Goal: Communication & Community: Answer question/provide support

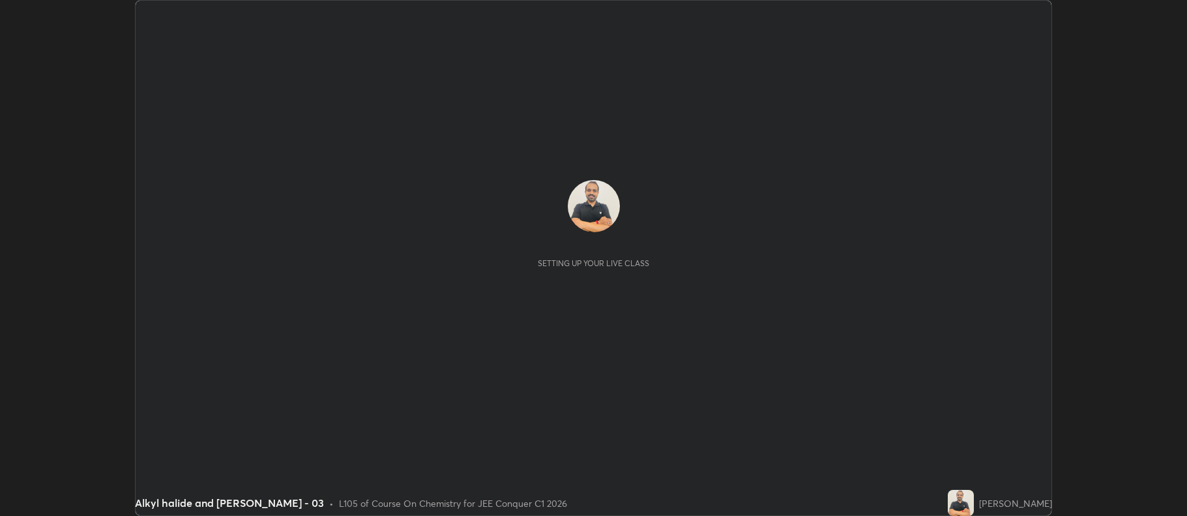
scroll to position [516, 1187]
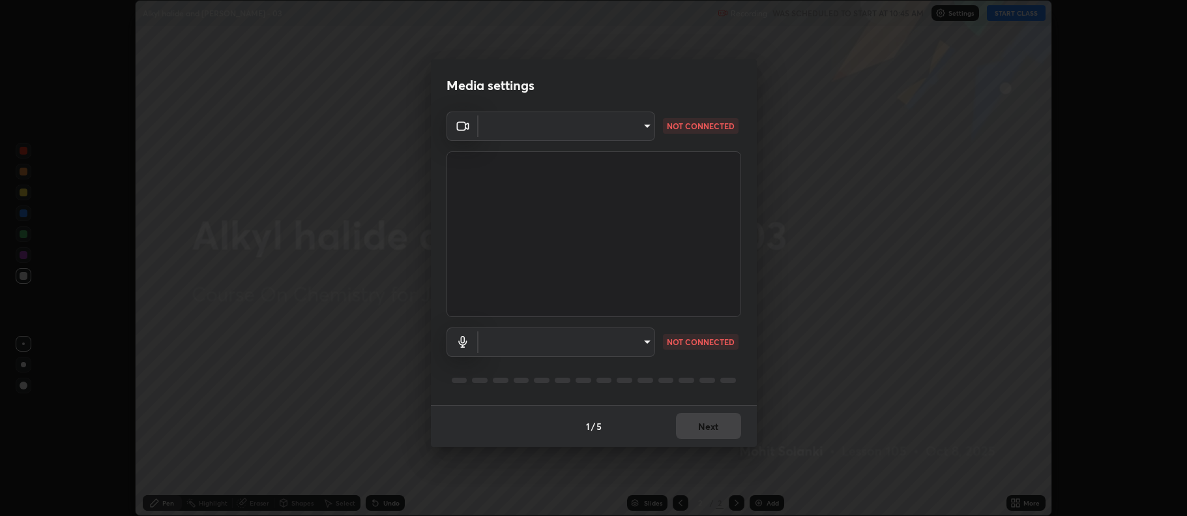
type input "ff6c2ab0558fce6a6a82d7d5f90cca75b578d0ecce094995c07ad100423c80ec"
type input "badd80ea7fbad1d8a72a520f29b78ead89bb293df12f863f6ab2c23ec585b874"
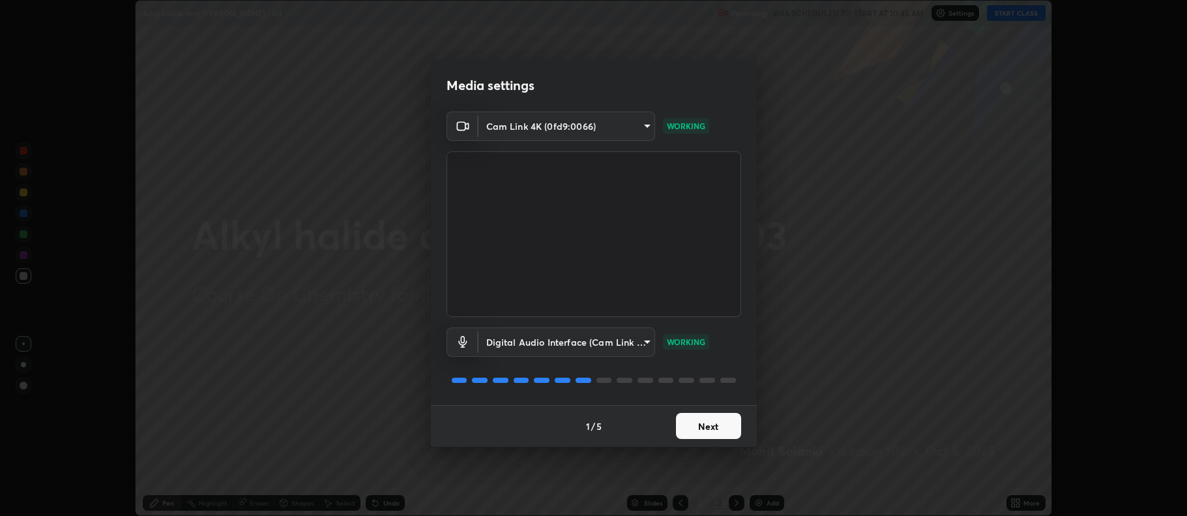
click at [704, 423] on button "Next" at bounding box center [708, 426] width 65 height 26
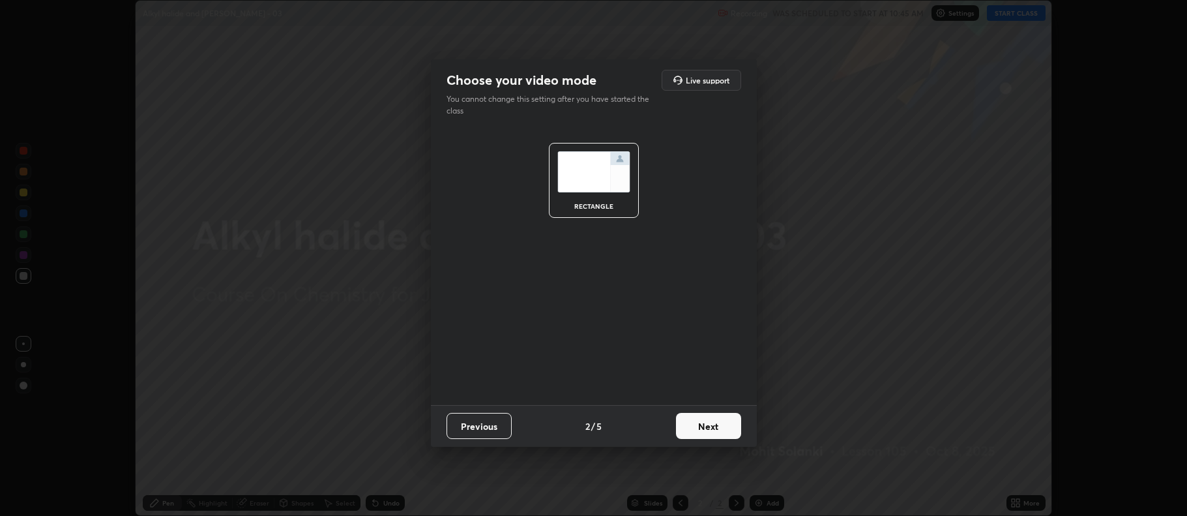
click at [715, 426] on button "Next" at bounding box center [708, 426] width 65 height 26
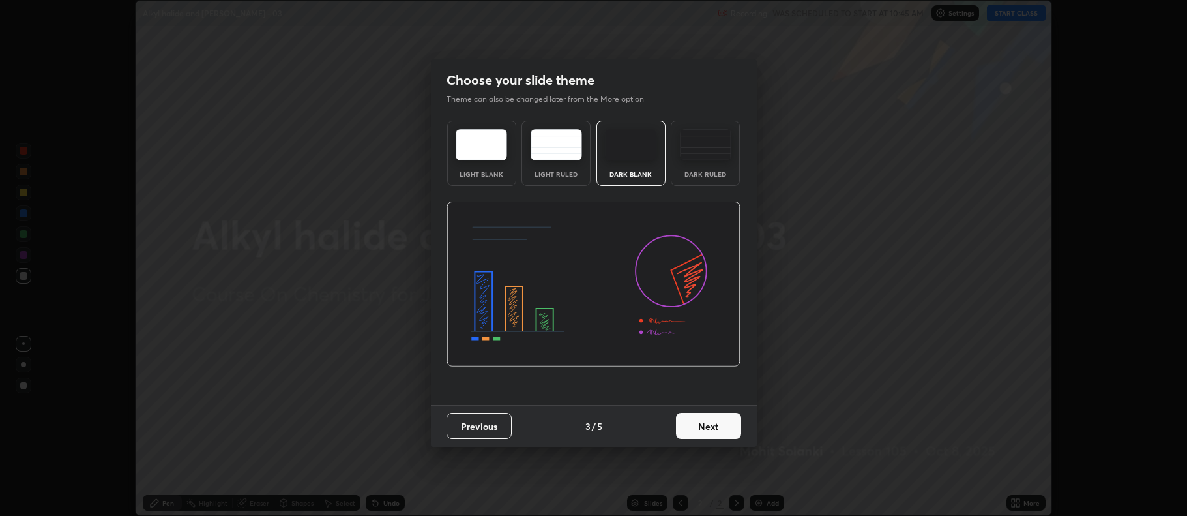
click at [712, 147] on img at bounding box center [706, 144] width 52 height 31
click at [711, 432] on button "Next" at bounding box center [708, 426] width 65 height 26
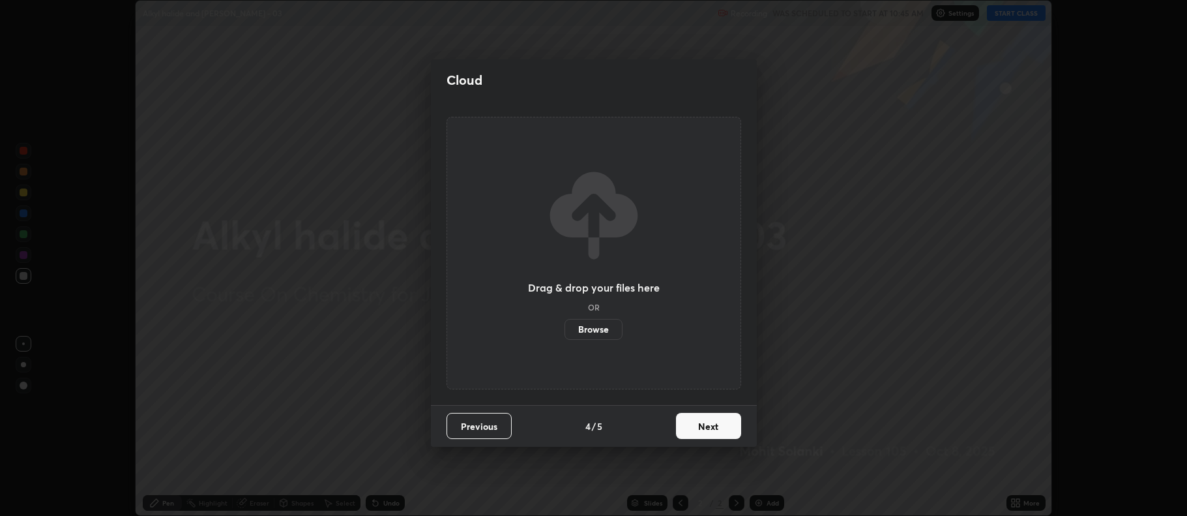
click at [713, 425] on button "Next" at bounding box center [708, 426] width 65 height 26
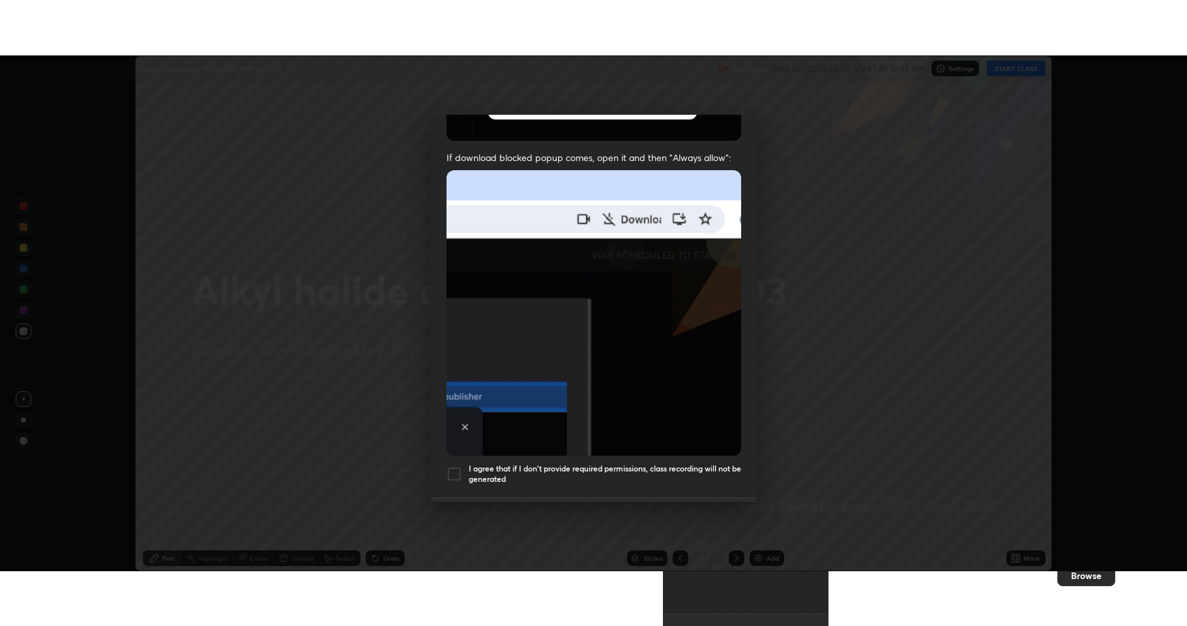
scroll to position [265, 0]
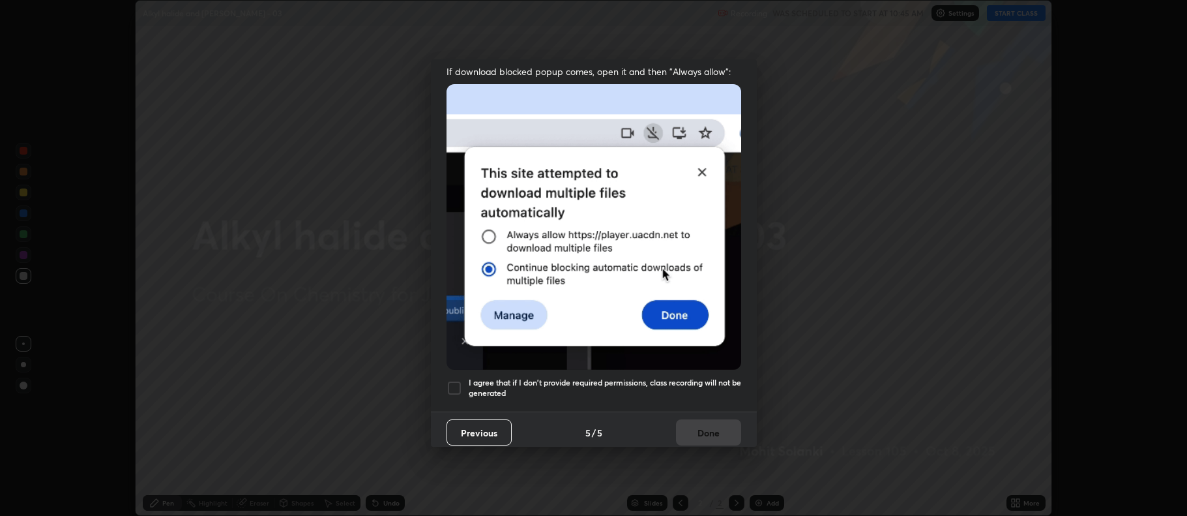
click at [451, 383] on div at bounding box center [455, 388] width 16 height 16
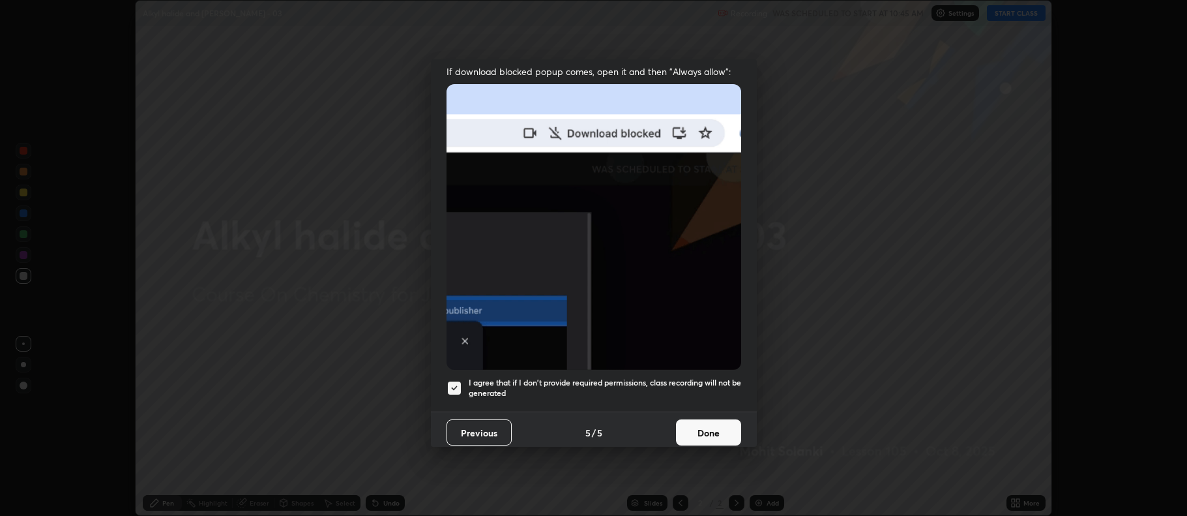
click at [687, 425] on button "Done" at bounding box center [708, 432] width 65 height 26
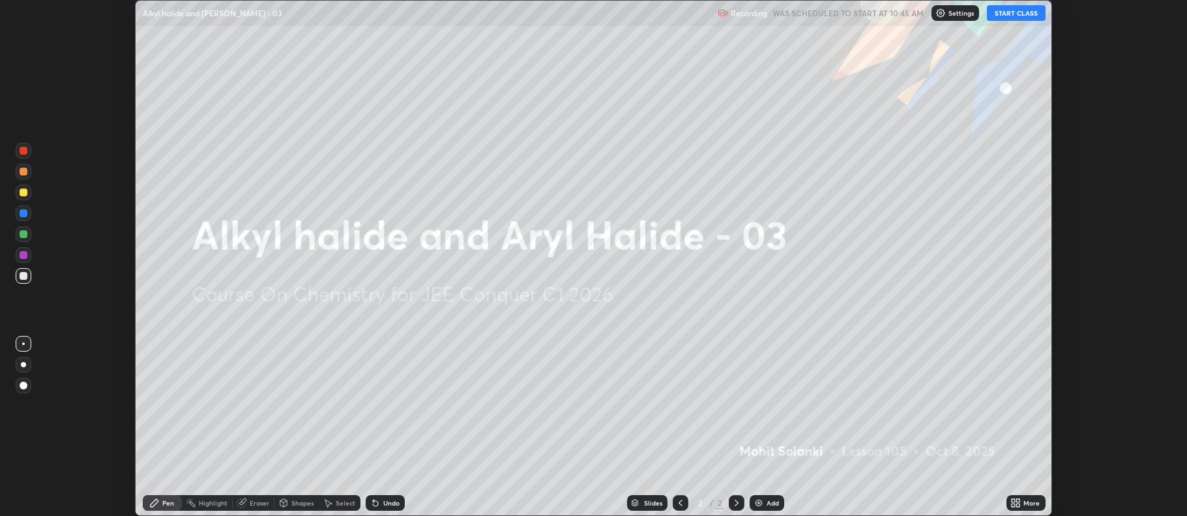
click at [760, 507] on img at bounding box center [759, 502] width 10 height 10
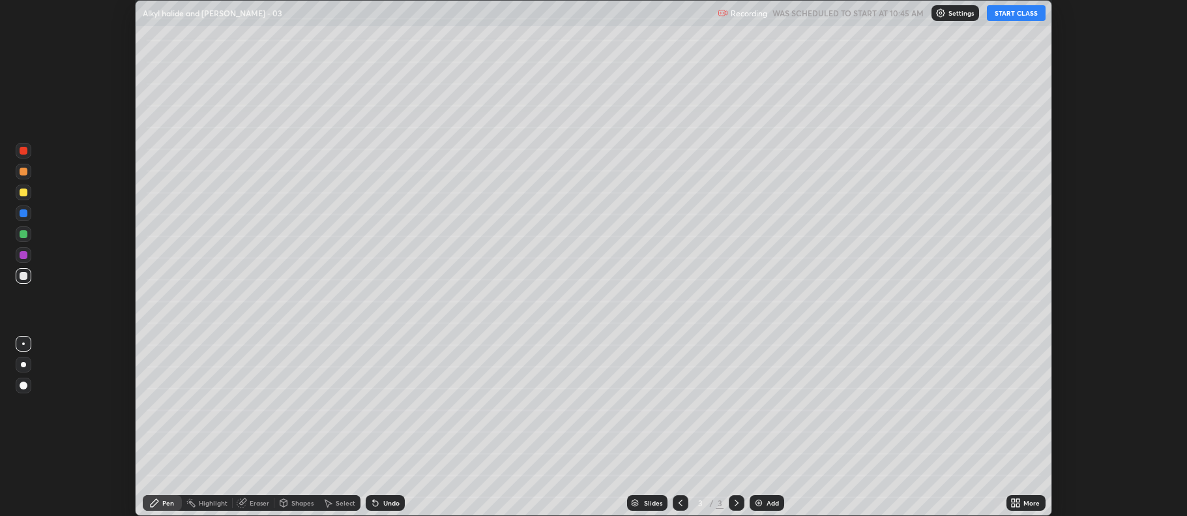
click at [1018, 502] on icon at bounding box center [1018, 500] width 3 height 3
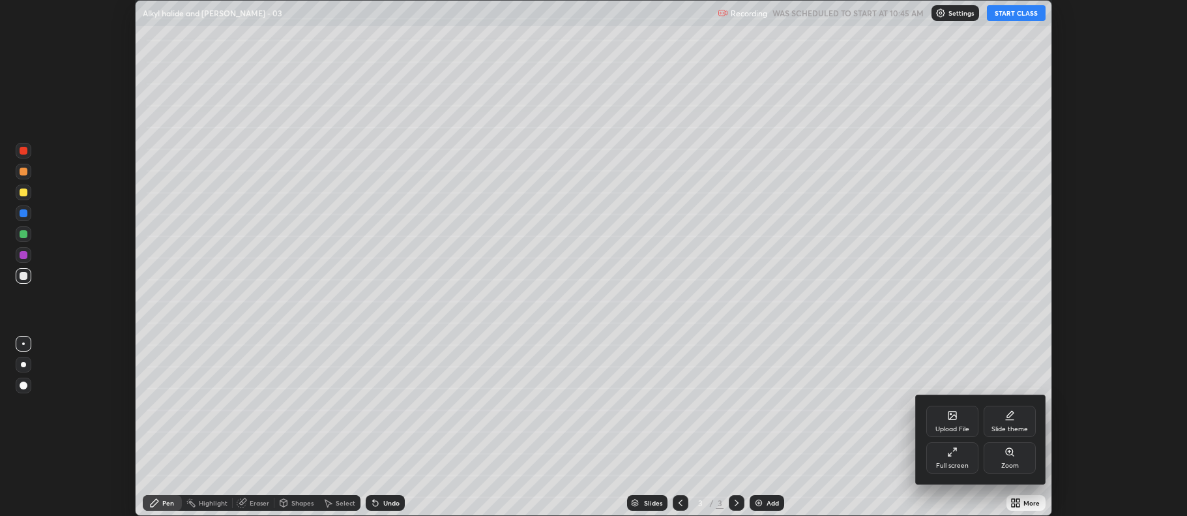
click at [963, 460] on div "Full screen" at bounding box center [952, 457] width 52 height 31
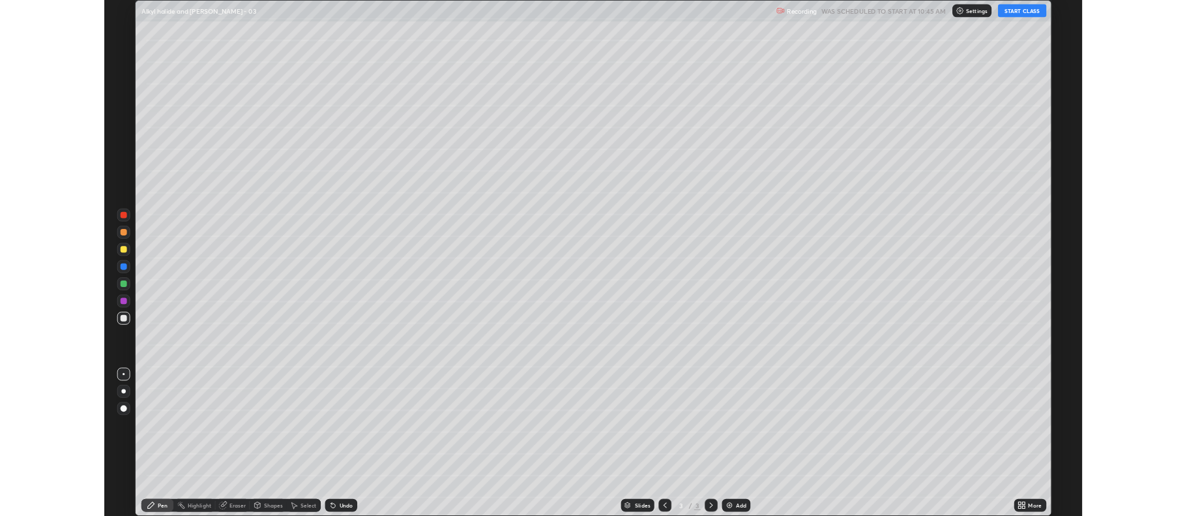
scroll to position [626, 1187]
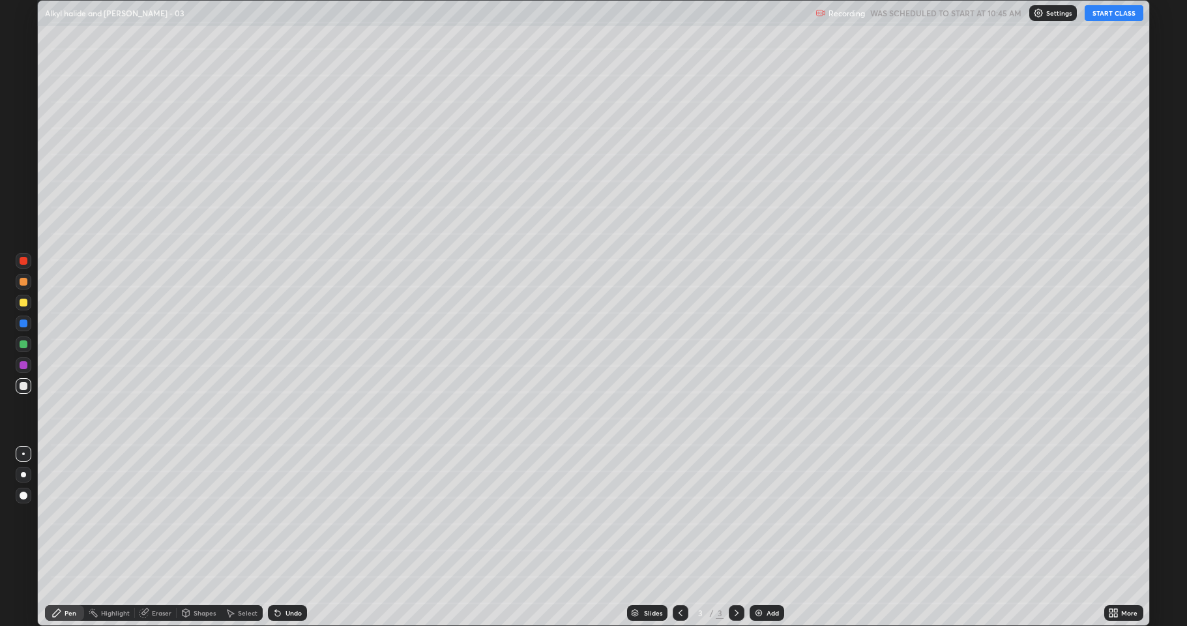
click at [1106, 14] on button "START CLASS" at bounding box center [1114, 13] width 59 height 16
click at [1124, 515] on div "More" at bounding box center [1129, 613] width 16 height 7
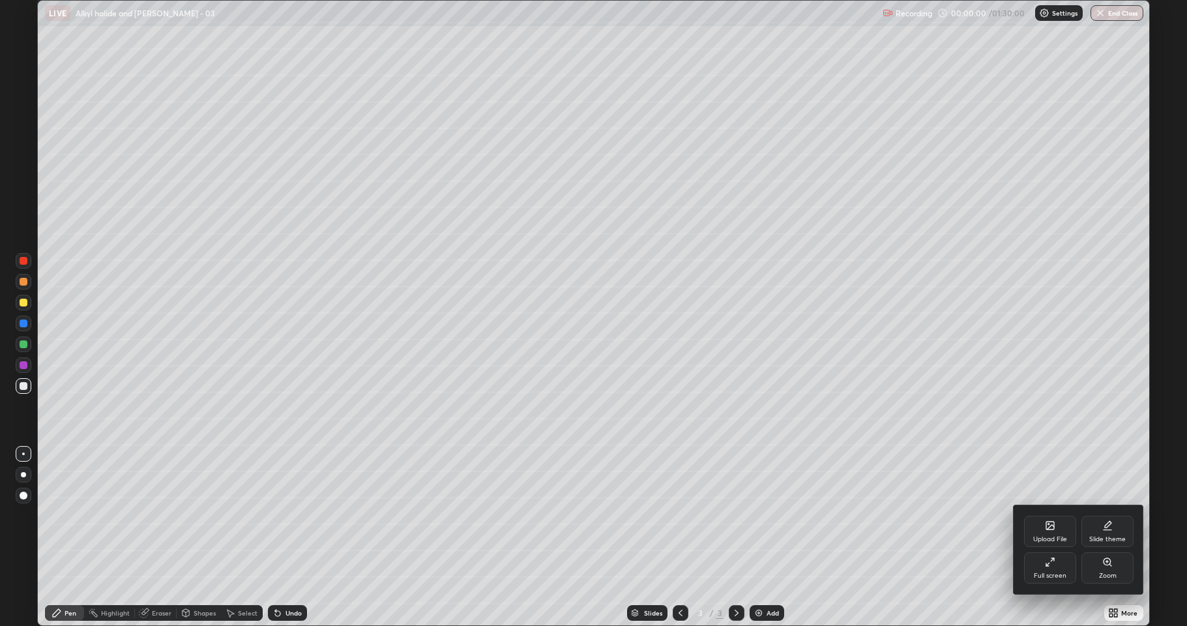
click at [1037, 515] on div "Upload File" at bounding box center [1050, 539] width 34 height 7
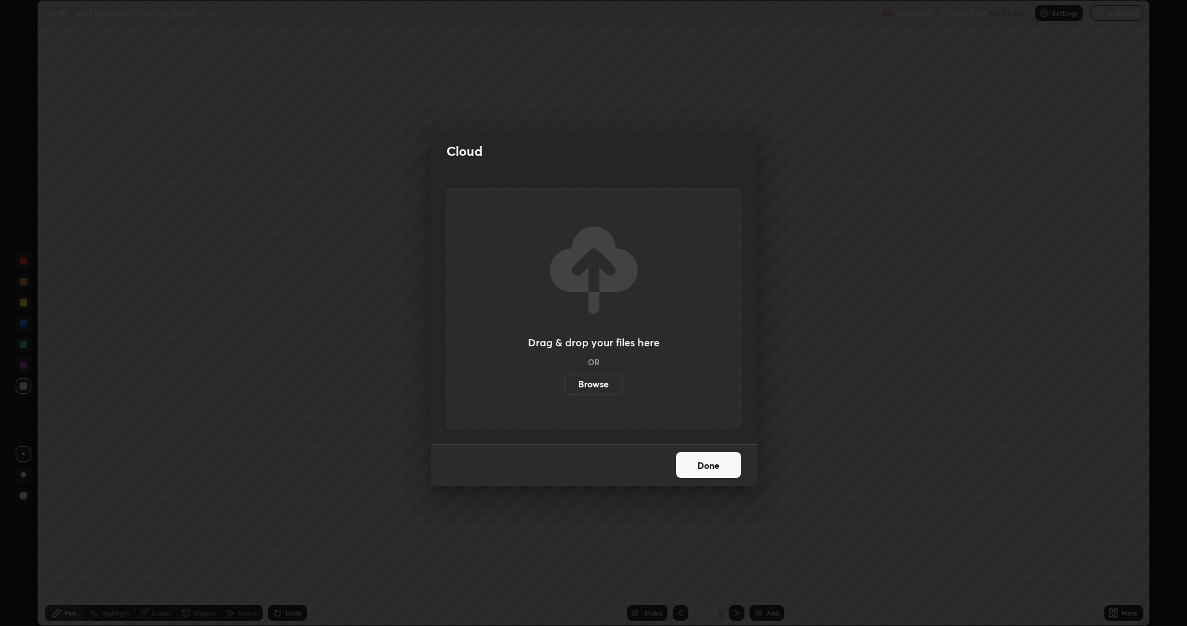
click at [602, 391] on label "Browse" at bounding box center [594, 384] width 58 height 21
click at [565, 391] on input "Browse" at bounding box center [565, 384] width 0 height 21
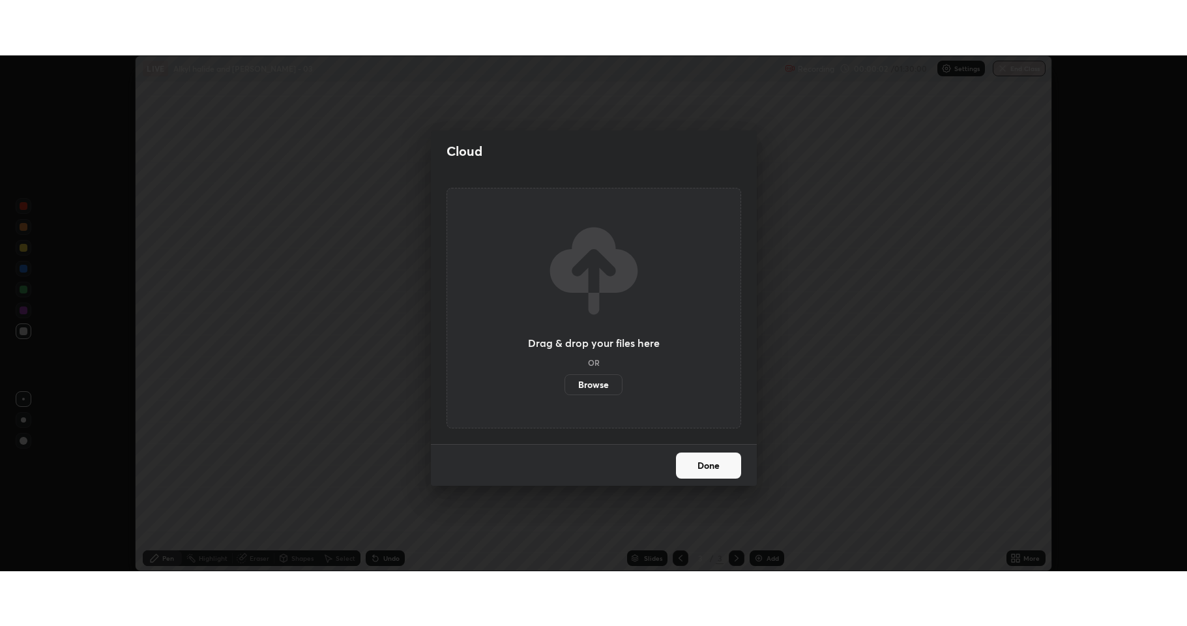
scroll to position [64677, 64005]
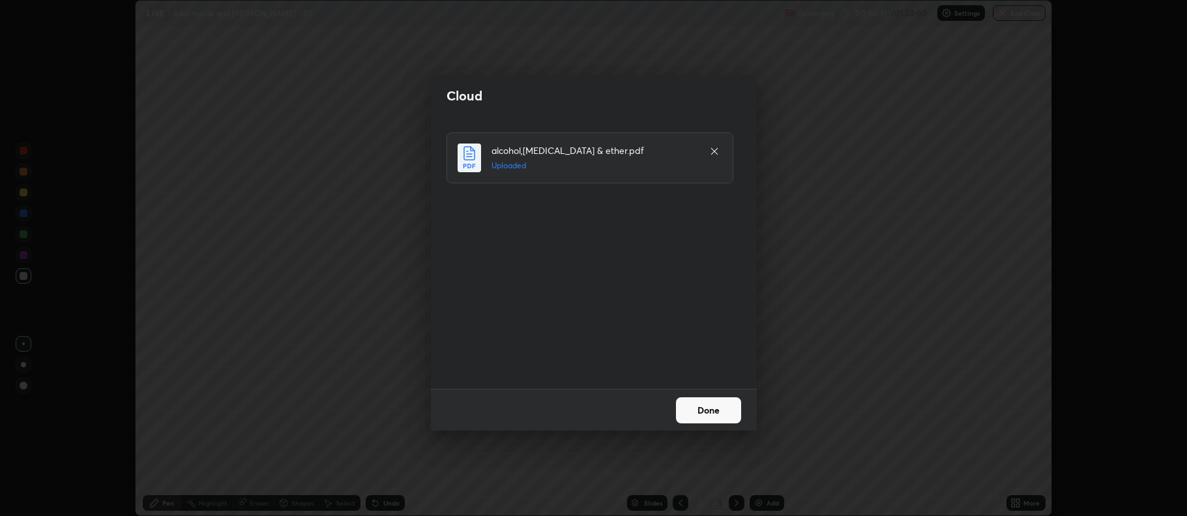
click at [700, 408] on button "Done" at bounding box center [708, 410] width 65 height 26
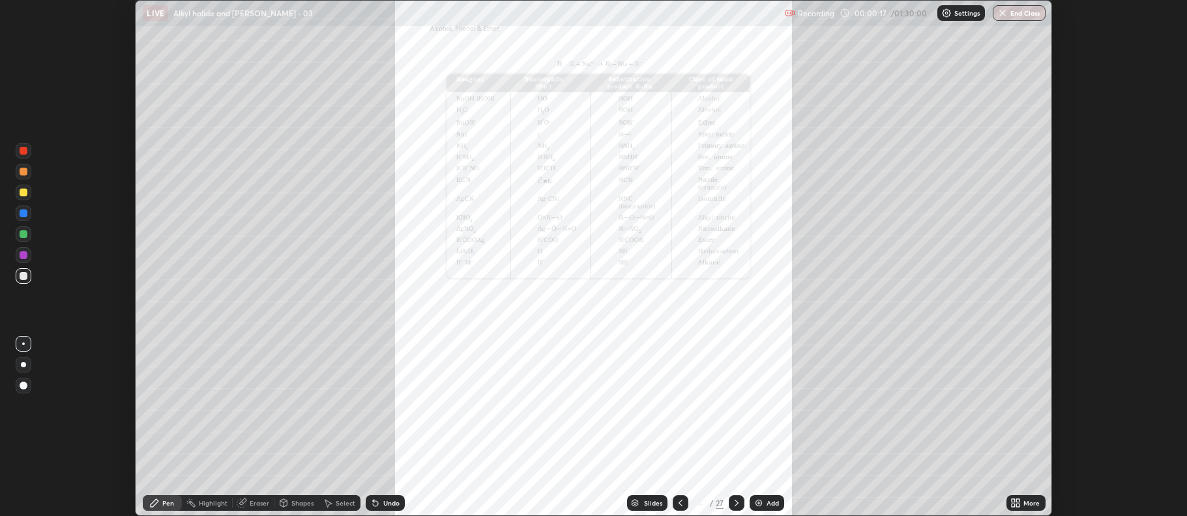
click at [1020, 507] on icon at bounding box center [1018, 504] width 3 height 3
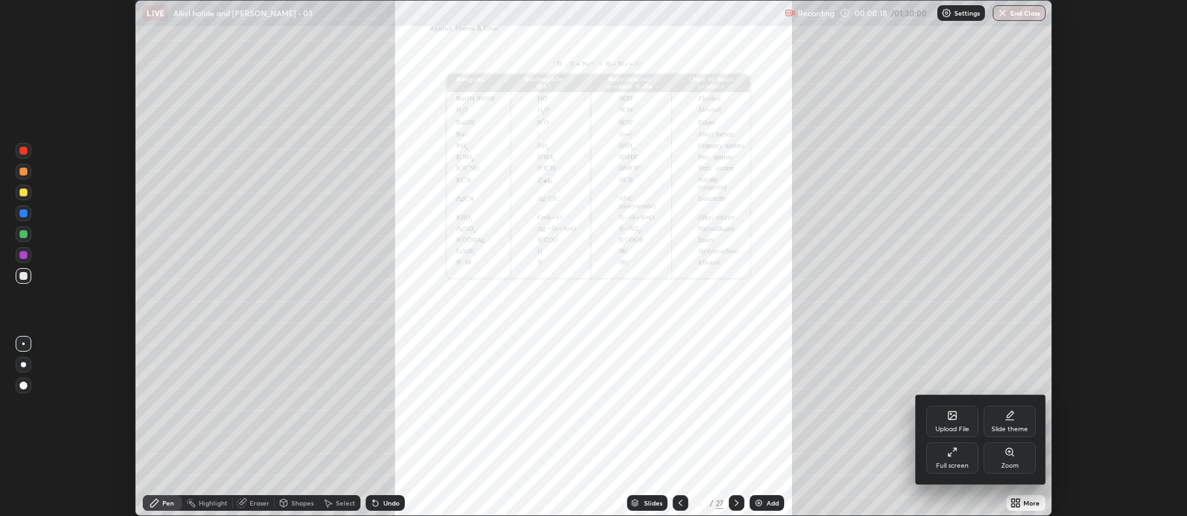
click at [948, 458] on div "Full screen" at bounding box center [952, 457] width 52 height 31
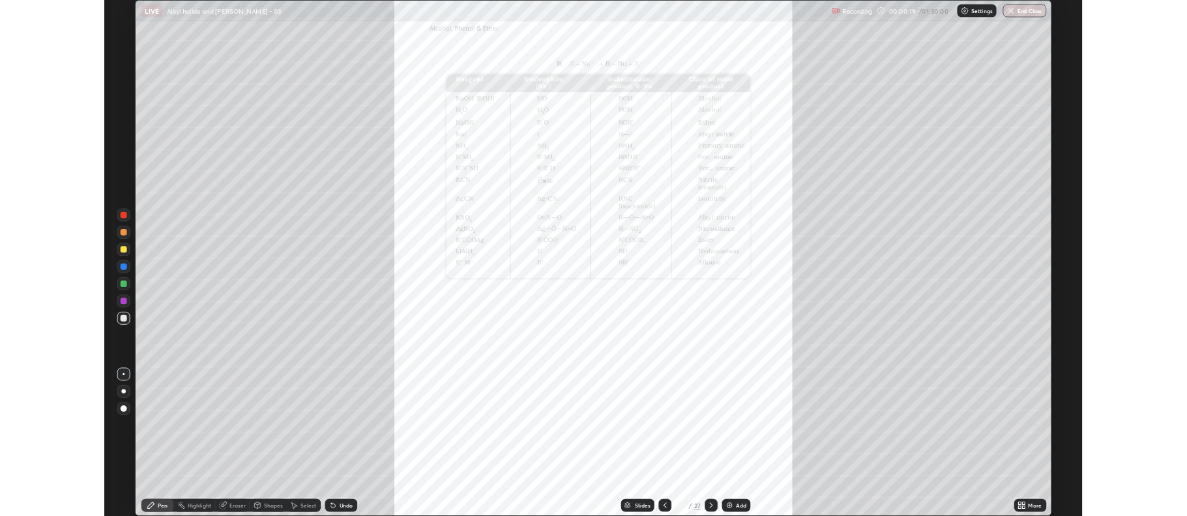
scroll to position [626, 1187]
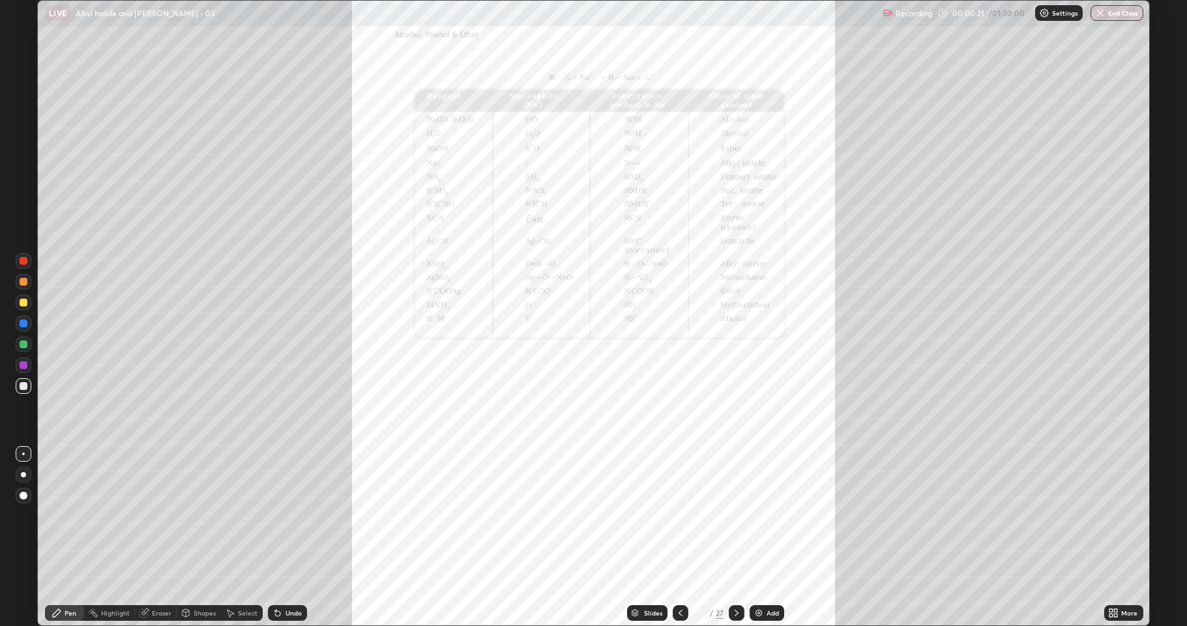
click at [681, 515] on icon at bounding box center [680, 613] width 10 height 10
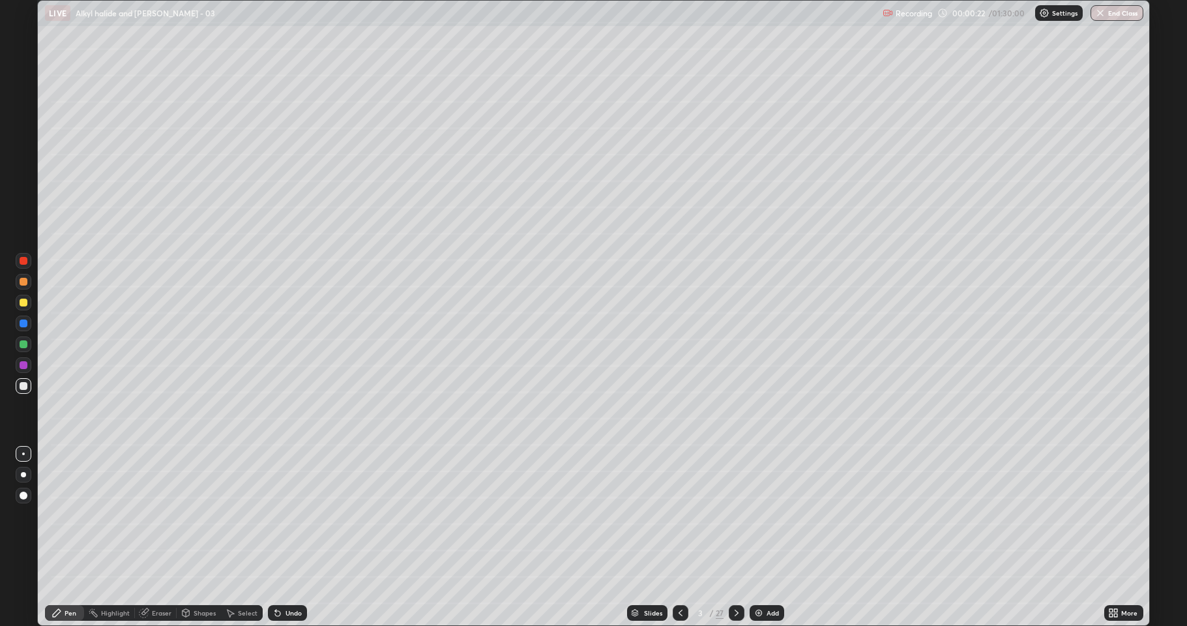
click at [681, 515] on icon at bounding box center [681, 613] width 4 height 7
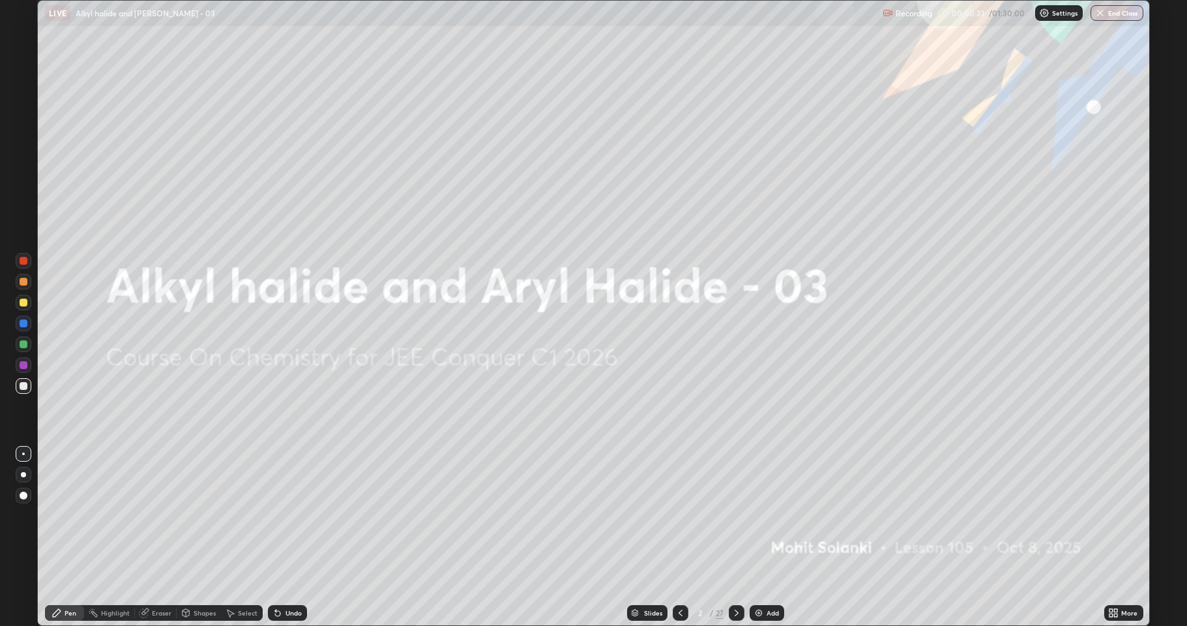
click at [730, 515] on div at bounding box center [737, 613] width 16 height 16
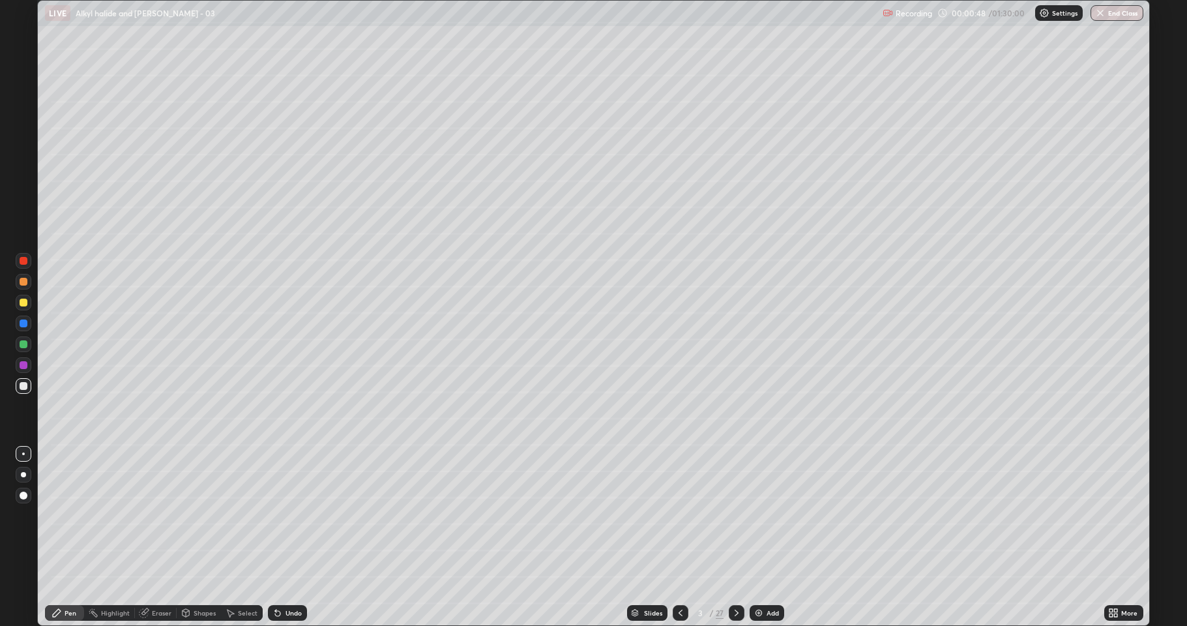
click at [23, 305] on div at bounding box center [24, 303] width 8 height 8
click at [22, 383] on div at bounding box center [24, 386] width 8 height 8
click at [25, 305] on div at bounding box center [24, 303] width 8 height 8
click at [25, 384] on div at bounding box center [24, 386] width 8 height 8
click at [23, 308] on div at bounding box center [24, 303] width 16 height 16
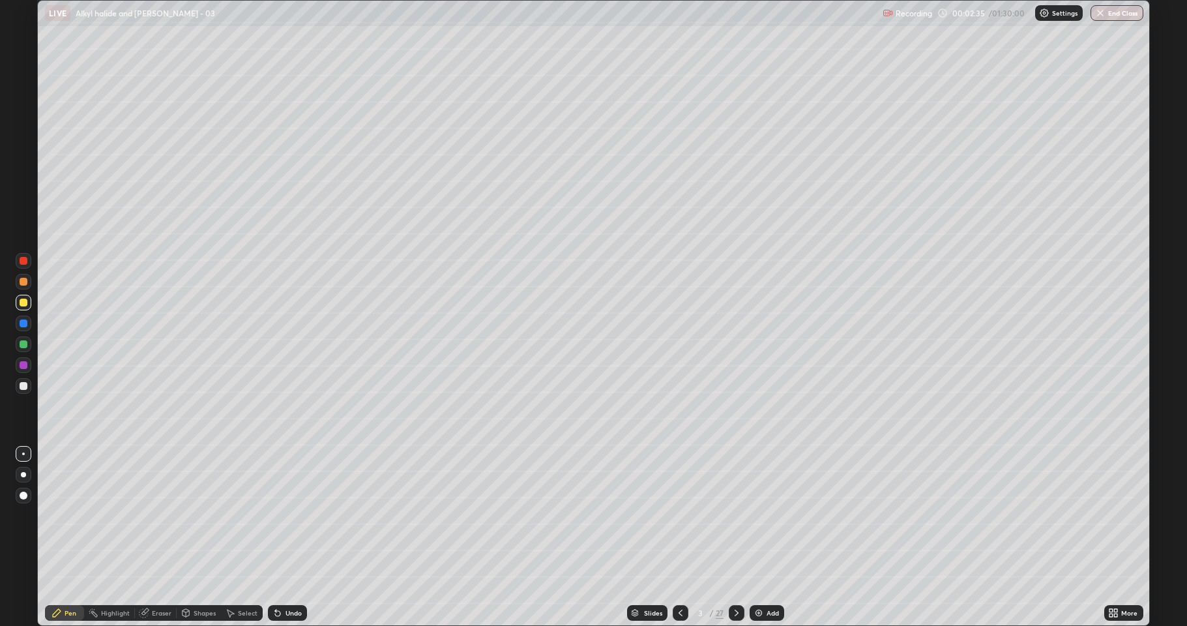
click at [25, 347] on div at bounding box center [24, 344] width 8 height 8
click at [23, 387] on div at bounding box center [24, 386] width 8 height 8
click at [23, 342] on div at bounding box center [24, 344] width 8 height 8
click at [23, 392] on div at bounding box center [24, 386] width 16 height 16
click at [27, 302] on div at bounding box center [24, 303] width 8 height 8
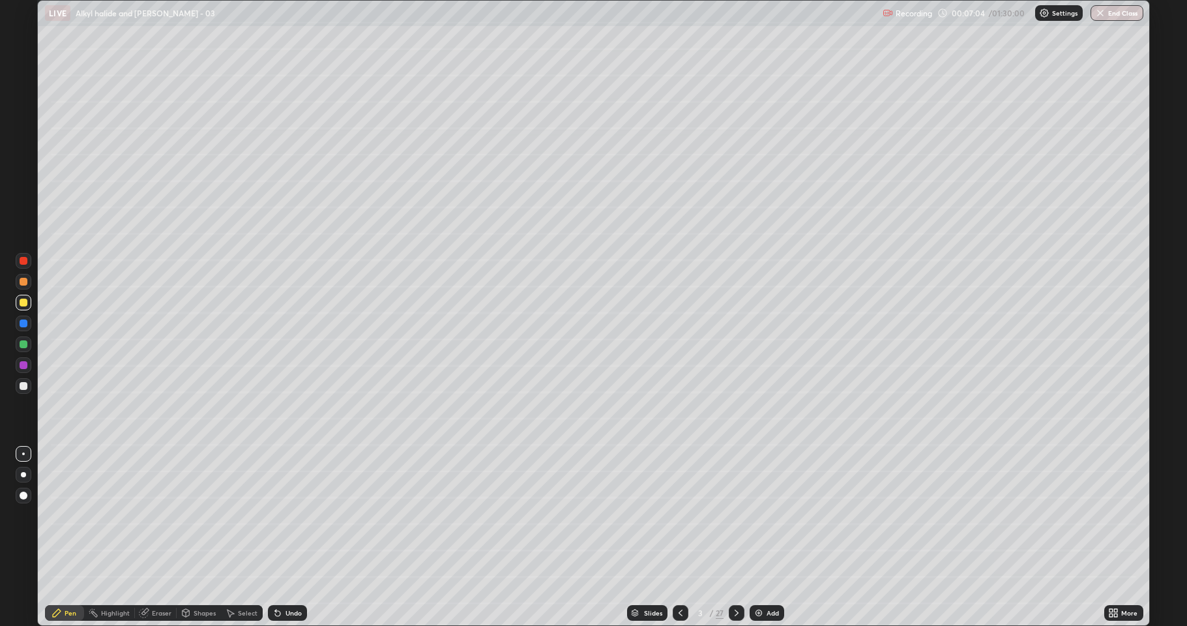
click at [25, 343] on div at bounding box center [24, 344] width 8 height 8
click at [18, 367] on div at bounding box center [24, 365] width 16 height 16
click at [21, 302] on div at bounding box center [24, 303] width 8 height 8
click at [24, 345] on div at bounding box center [24, 344] width 8 height 8
click at [756, 515] on img at bounding box center [759, 613] width 10 height 10
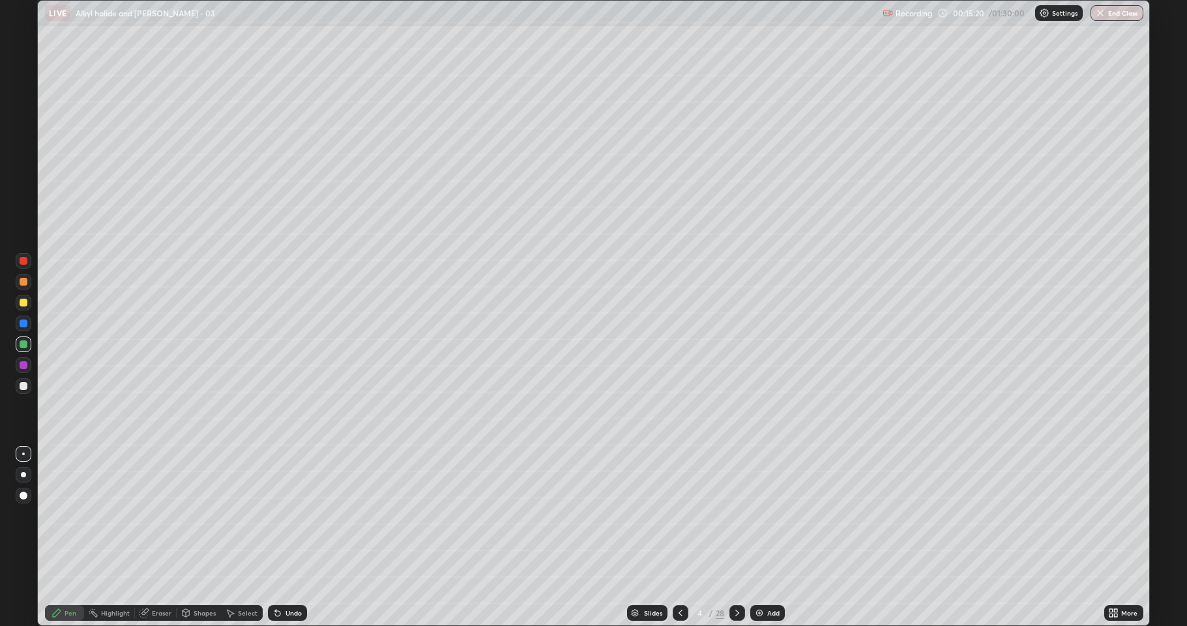
click at [675, 515] on icon at bounding box center [680, 613] width 10 height 10
click at [20, 305] on div at bounding box center [24, 303] width 8 height 8
click at [25, 385] on div at bounding box center [24, 386] width 8 height 8
click at [24, 304] on div at bounding box center [24, 303] width 8 height 8
click at [27, 387] on div at bounding box center [24, 386] width 8 height 8
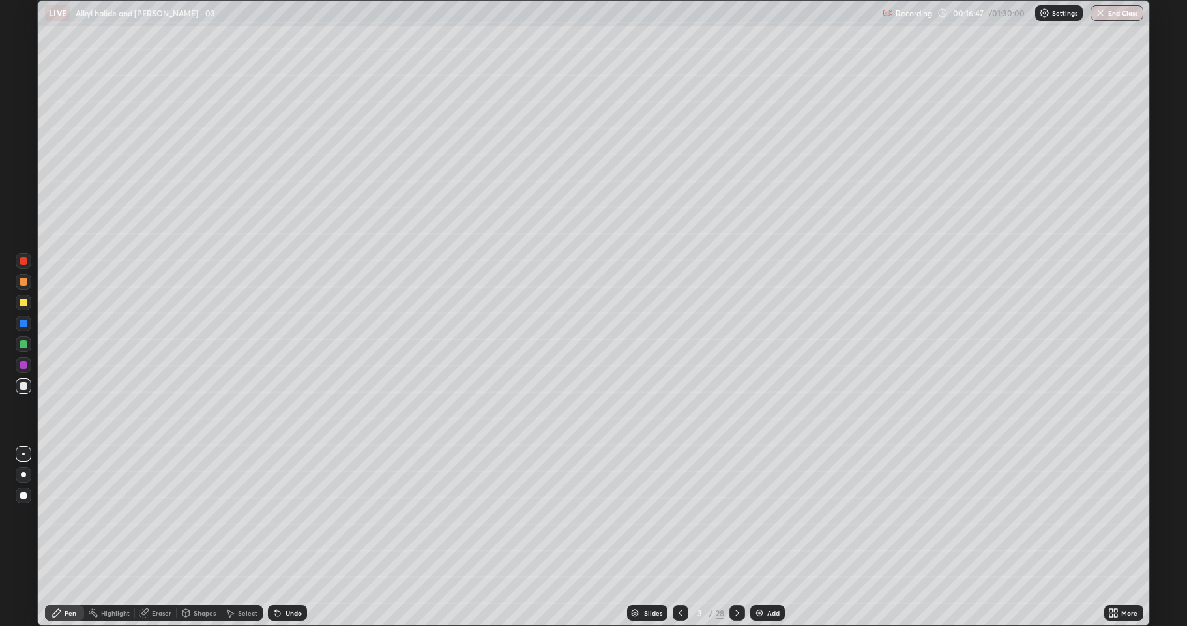
click at [25, 306] on div at bounding box center [24, 303] width 16 height 16
click at [23, 346] on div at bounding box center [24, 344] width 8 height 8
click at [756, 515] on img at bounding box center [759, 613] width 10 height 10
click at [22, 307] on div at bounding box center [24, 303] width 16 height 16
click at [23, 389] on div at bounding box center [24, 386] width 8 height 8
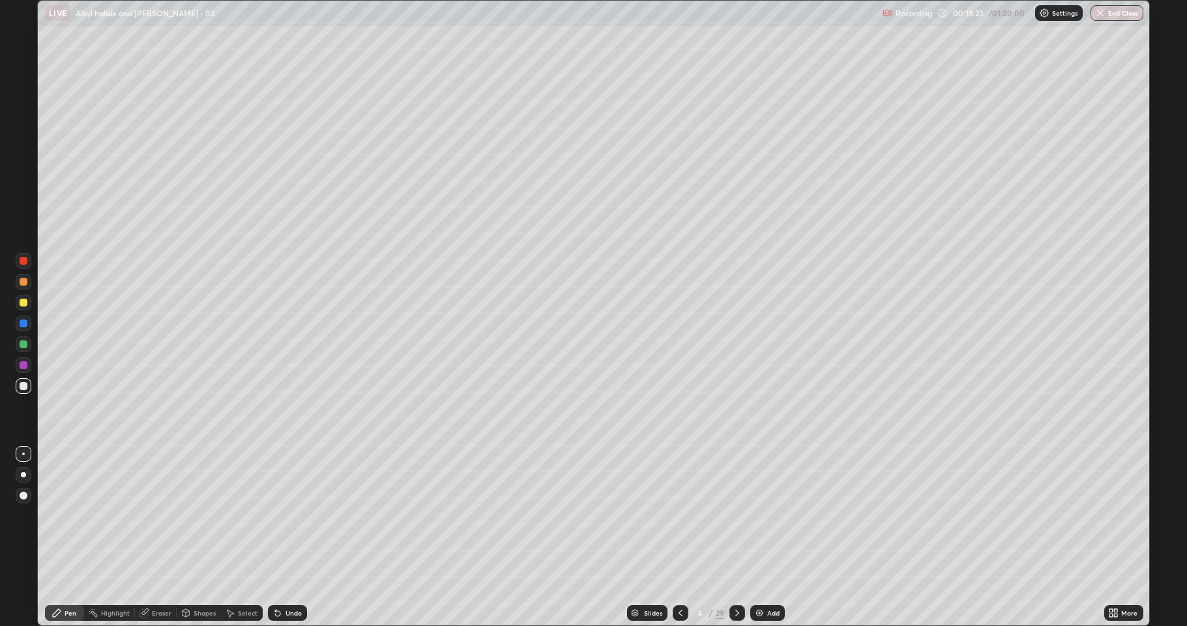
click at [27, 305] on div at bounding box center [24, 303] width 16 height 16
click at [23, 364] on div at bounding box center [24, 365] width 8 height 8
click at [199, 515] on div "Shapes" at bounding box center [205, 613] width 22 height 7
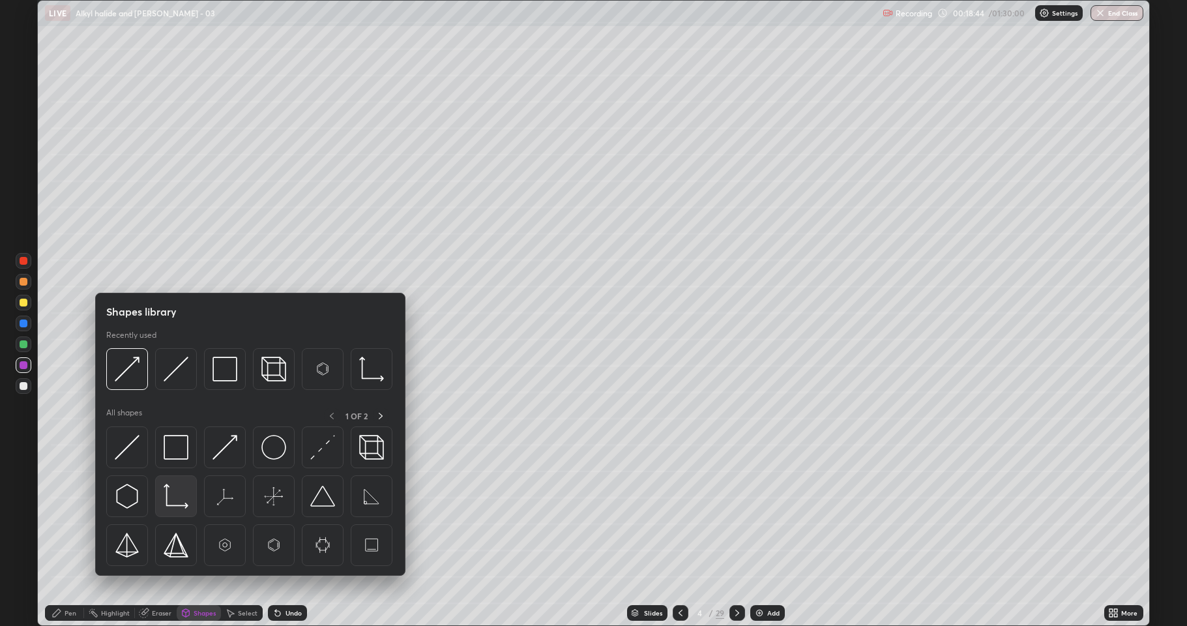
click at [188, 492] on div at bounding box center [176, 496] width 42 height 42
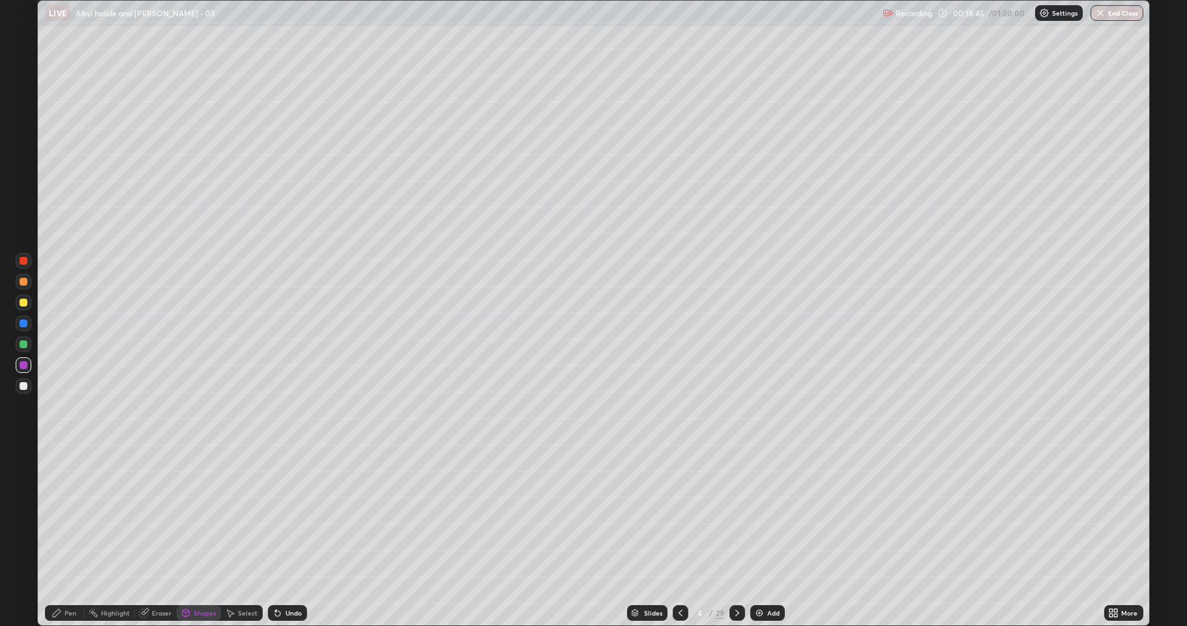
click at [24, 303] on div at bounding box center [24, 303] width 8 height 8
click at [78, 515] on div "Pen" at bounding box center [64, 613] width 39 height 16
click at [23, 389] on div at bounding box center [24, 386] width 8 height 8
click at [22, 305] on div at bounding box center [24, 303] width 8 height 8
click at [161, 515] on div "Eraser" at bounding box center [156, 613] width 42 height 26
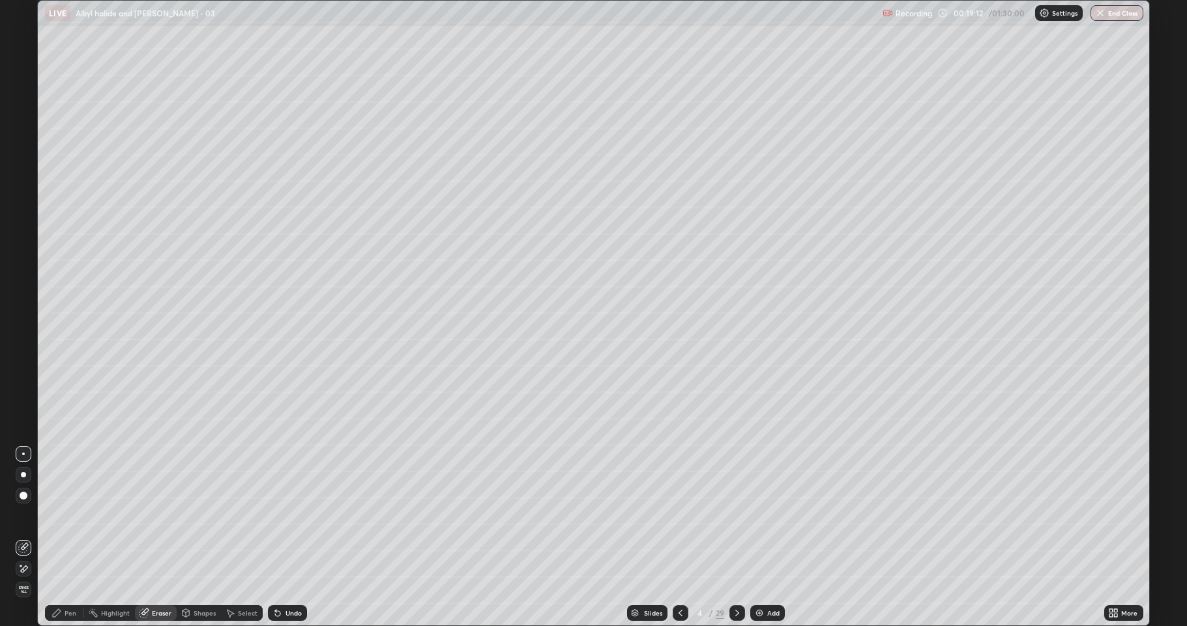
click at [163, 515] on div "Eraser" at bounding box center [162, 613] width 20 height 7
click at [61, 515] on icon at bounding box center [57, 613] width 8 height 8
click at [24, 387] on div at bounding box center [24, 386] width 8 height 8
click at [210, 515] on div "Shapes" at bounding box center [199, 613] width 44 height 16
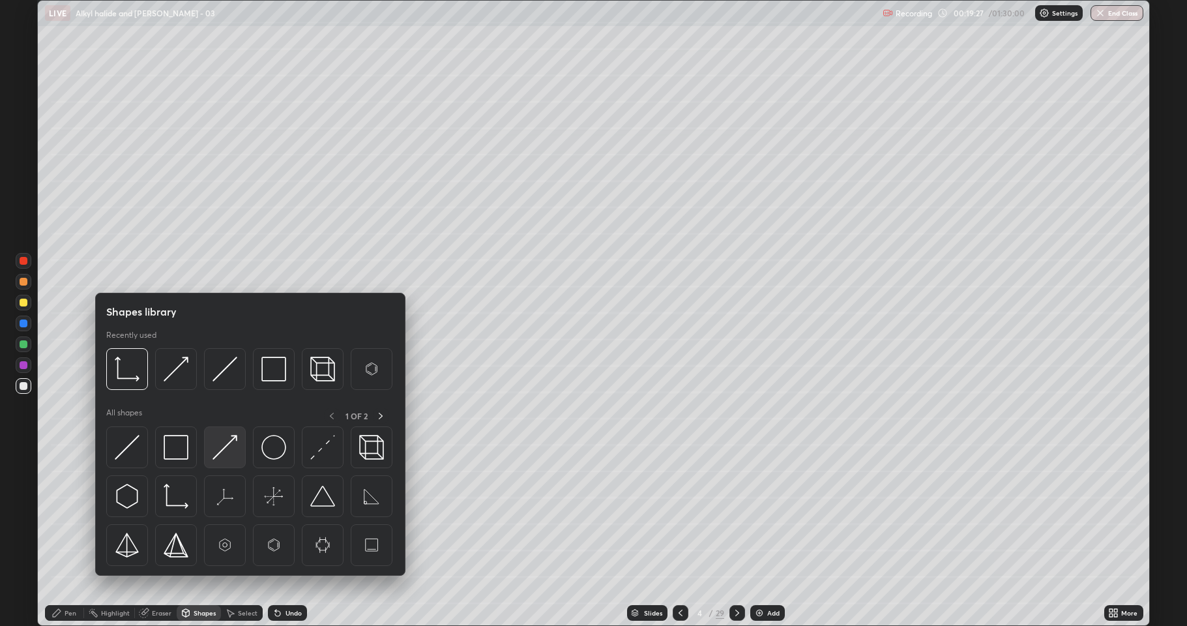
click at [225, 452] on img at bounding box center [225, 447] width 25 height 25
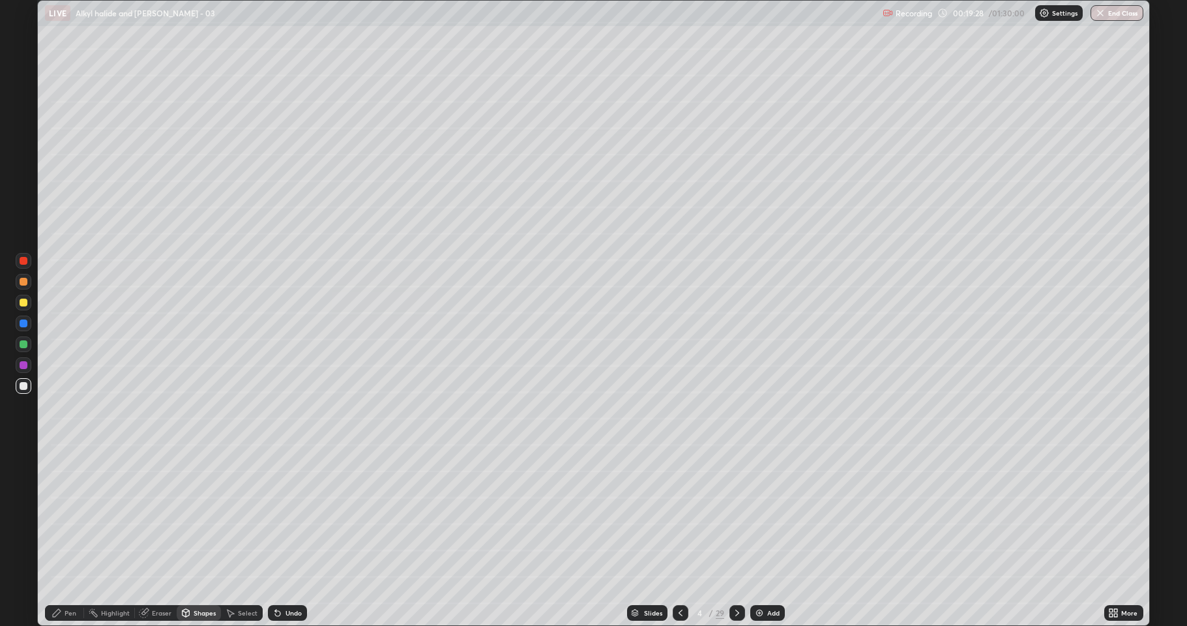
click at [26, 360] on div at bounding box center [24, 365] width 16 height 16
click at [25, 385] on div at bounding box center [24, 386] width 8 height 8
click at [28, 390] on div at bounding box center [24, 386] width 16 height 16
click at [22, 306] on div at bounding box center [24, 303] width 8 height 8
click at [30, 390] on div at bounding box center [24, 386] width 16 height 16
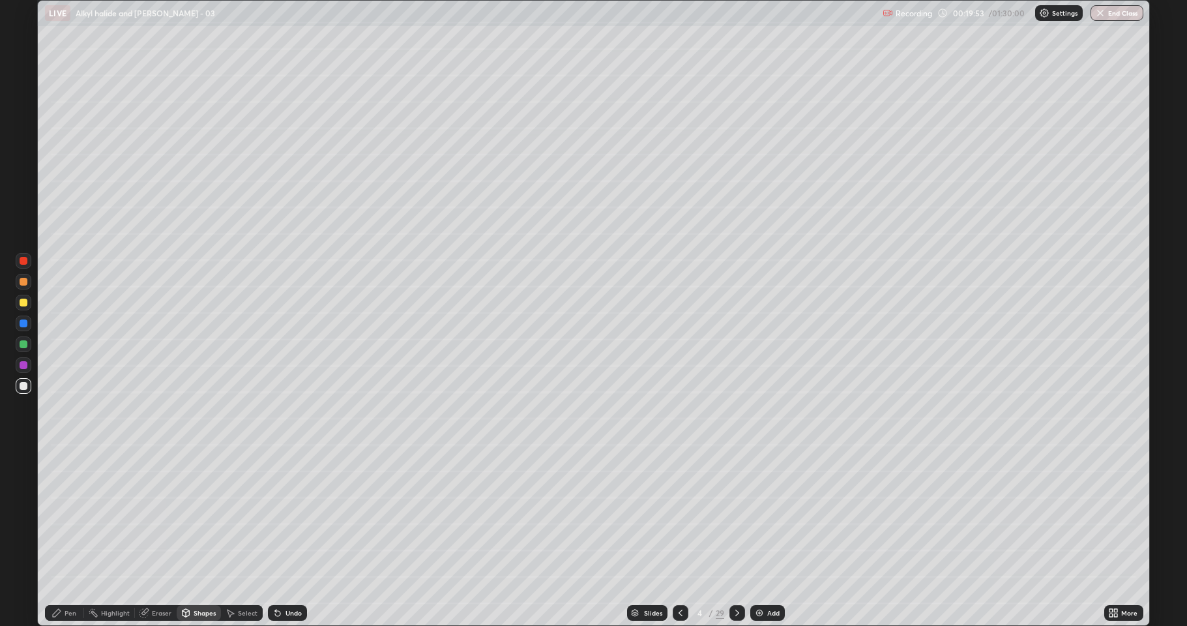
click at [21, 346] on div at bounding box center [24, 344] width 8 height 8
click at [58, 515] on div "Pen" at bounding box center [64, 613] width 39 height 26
click at [23, 389] on div at bounding box center [24, 386] width 8 height 8
click at [681, 515] on icon at bounding box center [680, 613] width 10 height 10
click at [734, 515] on icon at bounding box center [737, 613] width 10 height 10
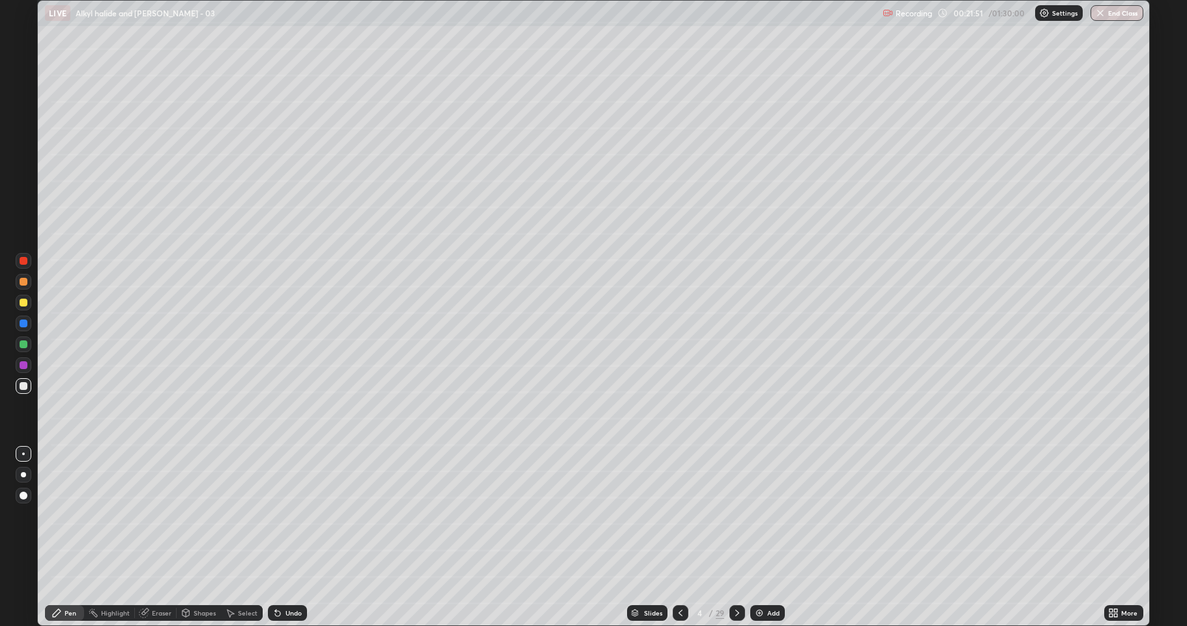
click at [757, 515] on img at bounding box center [759, 613] width 10 height 10
click at [241, 515] on div "Select" at bounding box center [248, 613] width 20 height 7
click at [203, 515] on div "Shapes" at bounding box center [199, 613] width 44 height 16
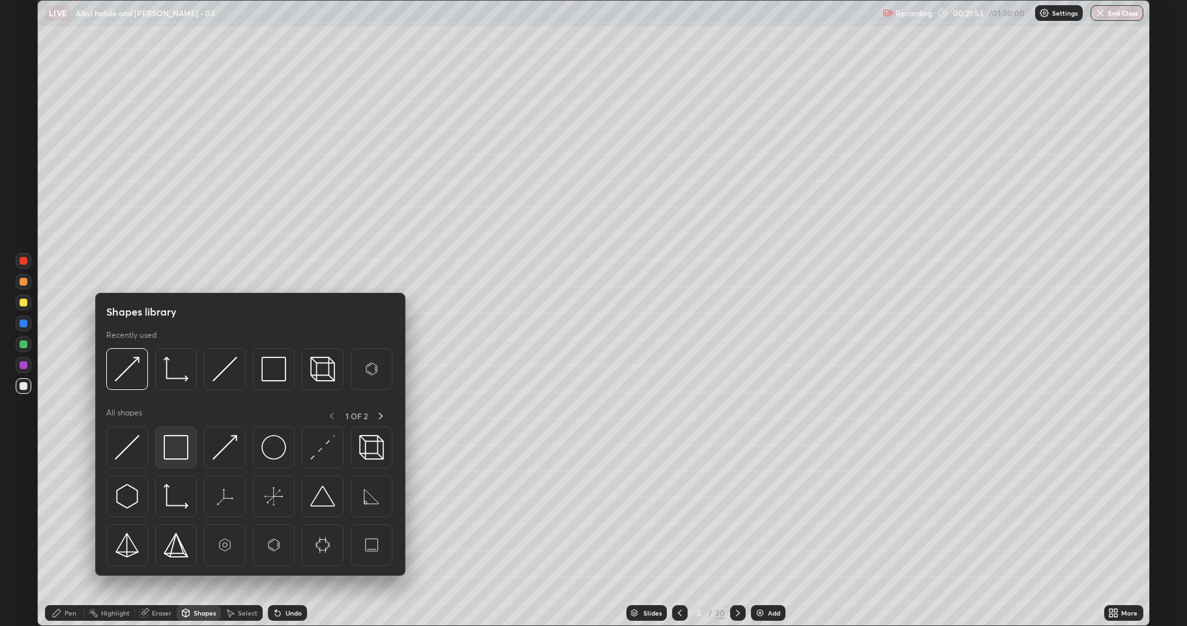
click at [182, 453] on img at bounding box center [176, 447] width 25 height 25
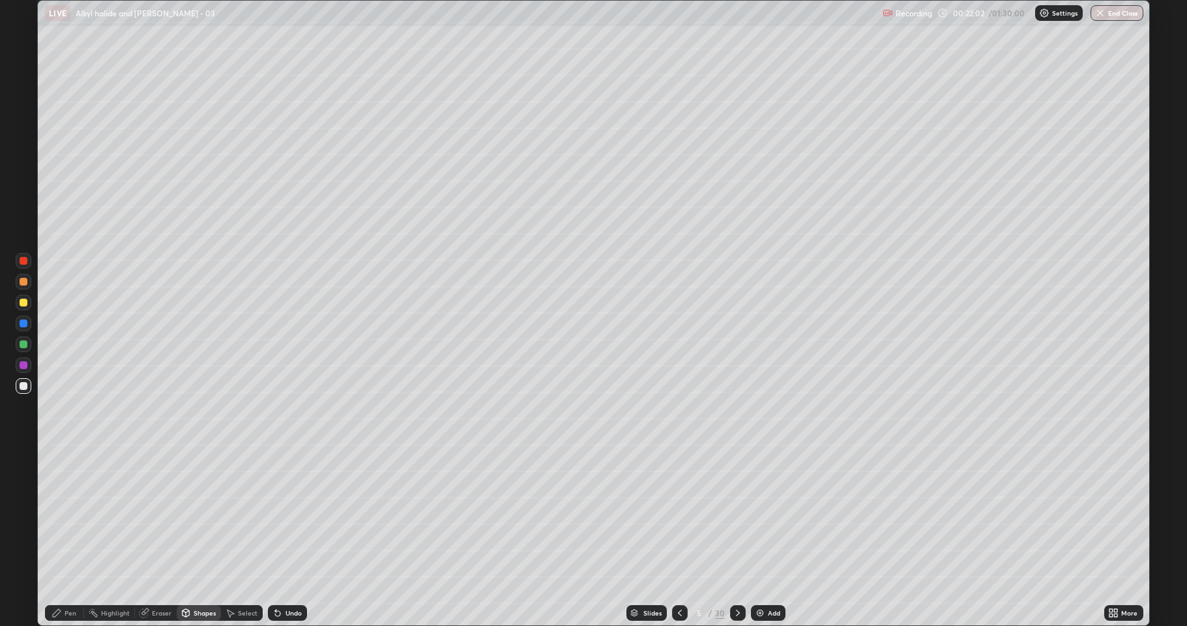
click at [66, 515] on div "Pen" at bounding box center [64, 613] width 39 height 16
click at [23, 303] on div at bounding box center [24, 303] width 8 height 8
click at [200, 515] on div "Shapes" at bounding box center [199, 613] width 44 height 16
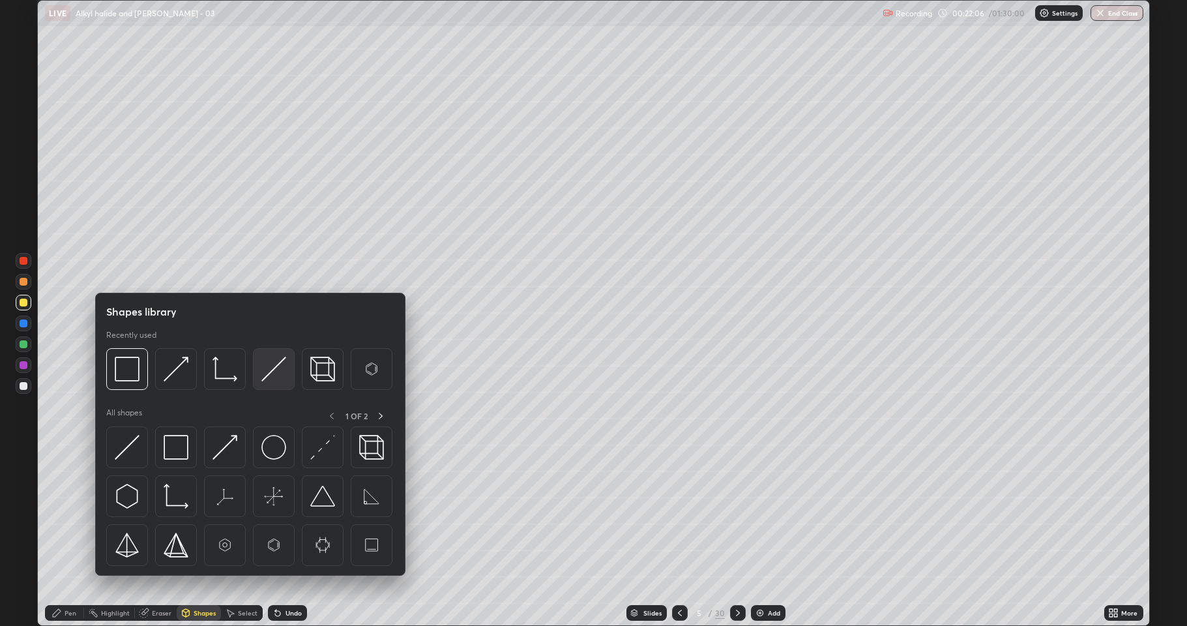
click at [265, 377] on img at bounding box center [273, 369] width 25 height 25
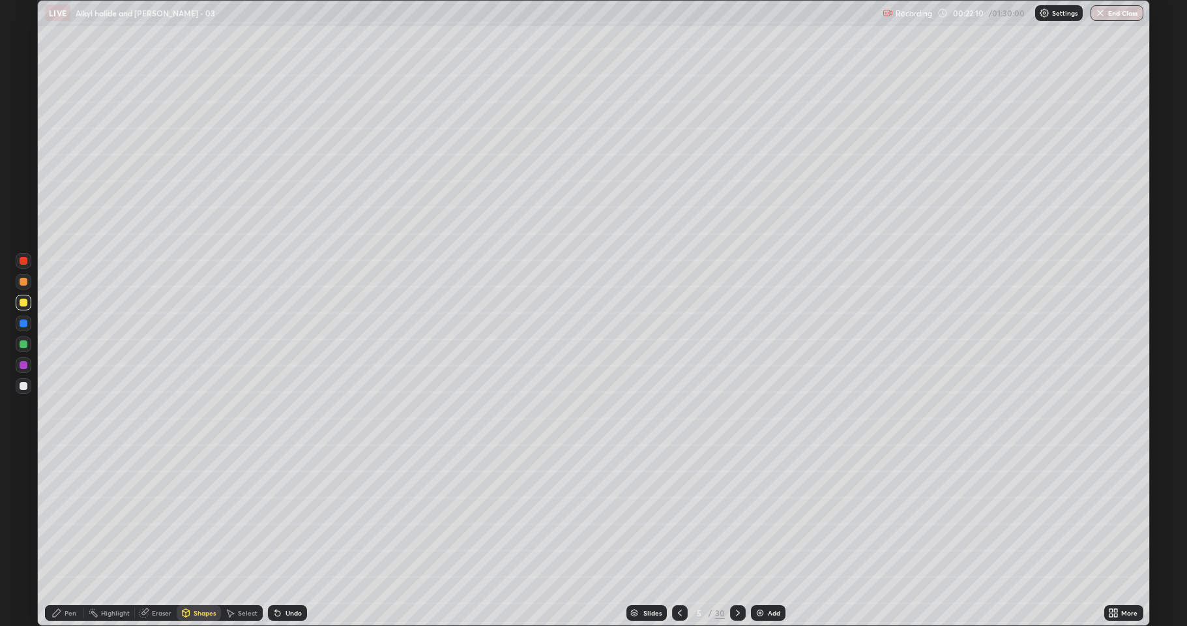
click at [75, 515] on div "Pen" at bounding box center [71, 613] width 12 height 7
click at [26, 389] on div at bounding box center [24, 386] width 8 height 8
click at [207, 515] on div "Shapes" at bounding box center [205, 613] width 22 height 7
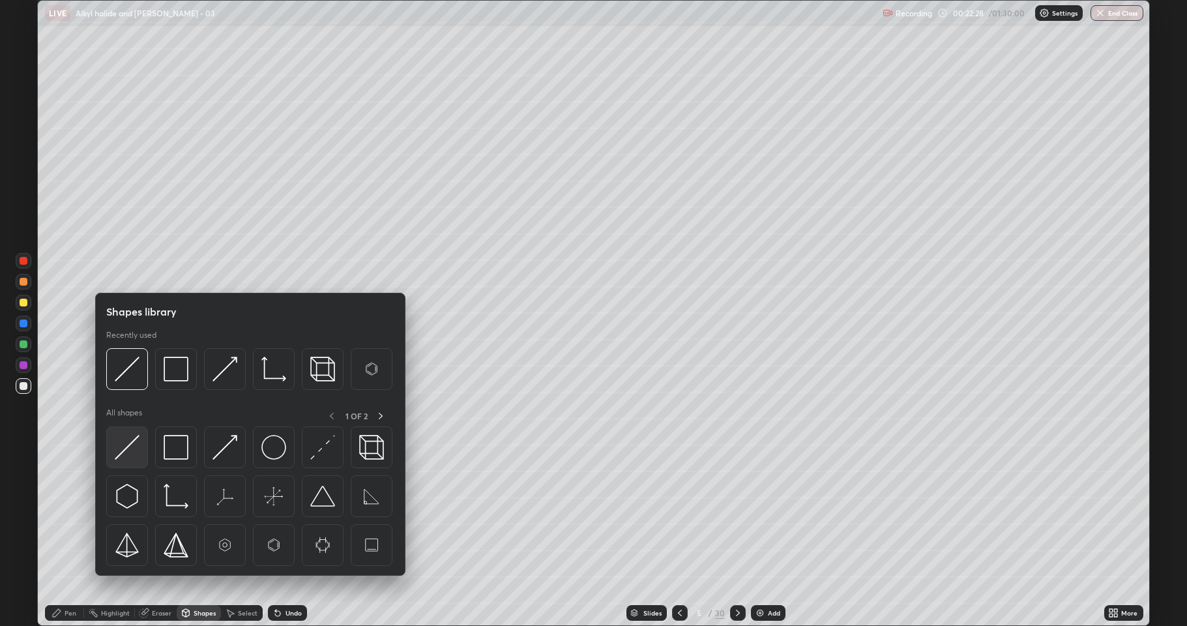
click at [140, 454] on div at bounding box center [127, 447] width 42 height 42
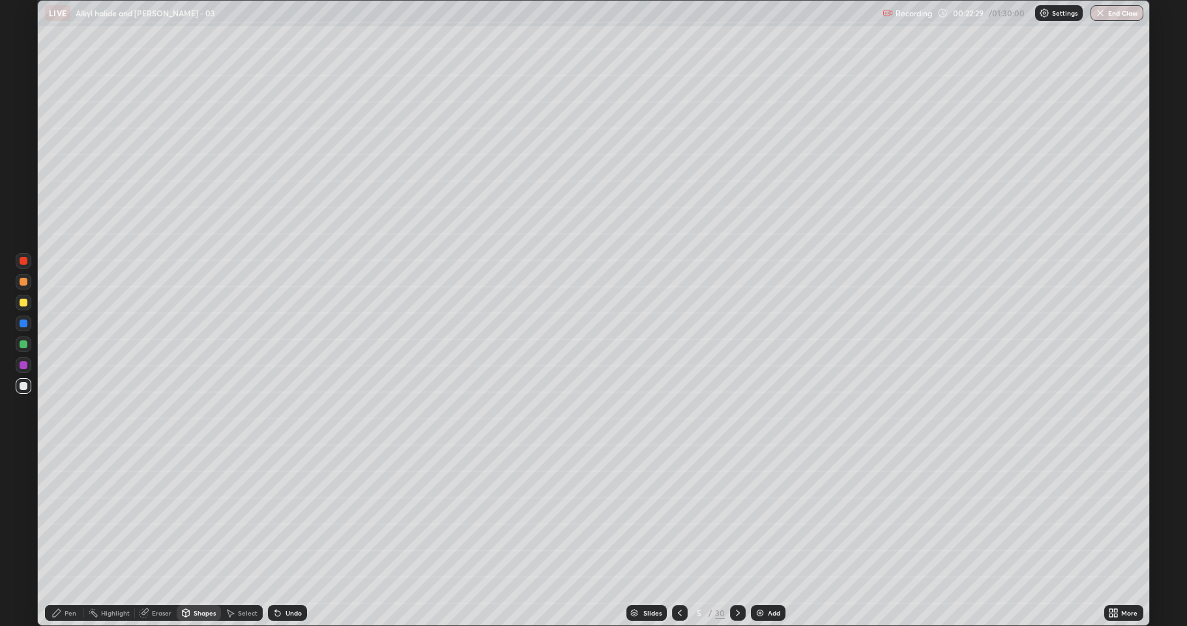
click at [20, 368] on div at bounding box center [24, 365] width 8 height 8
click at [68, 515] on div "Pen" at bounding box center [64, 613] width 39 height 16
click at [22, 386] on div at bounding box center [24, 386] width 8 height 8
click at [151, 515] on div "Eraser" at bounding box center [156, 613] width 42 height 16
click at [55, 515] on div "Pen" at bounding box center [64, 613] width 39 height 16
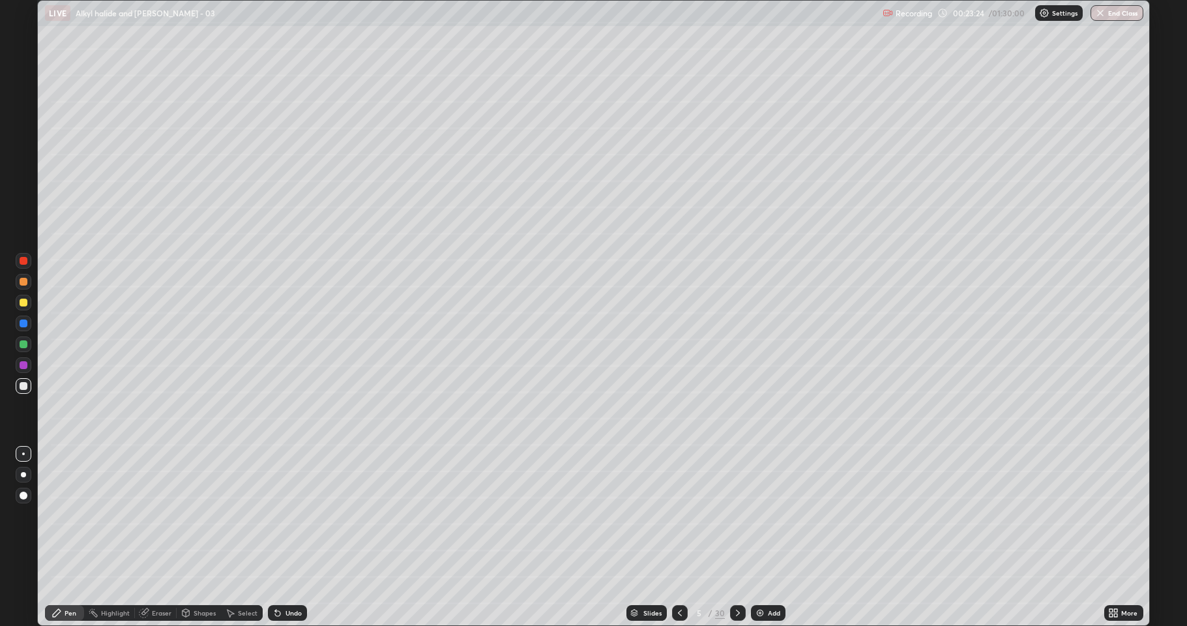
click at [25, 307] on div at bounding box center [24, 303] width 16 height 16
click at [23, 383] on div at bounding box center [24, 386] width 8 height 8
click at [27, 301] on div at bounding box center [24, 303] width 8 height 8
click at [23, 336] on div at bounding box center [24, 344] width 16 height 16
click at [673, 515] on div at bounding box center [680, 613] width 16 height 16
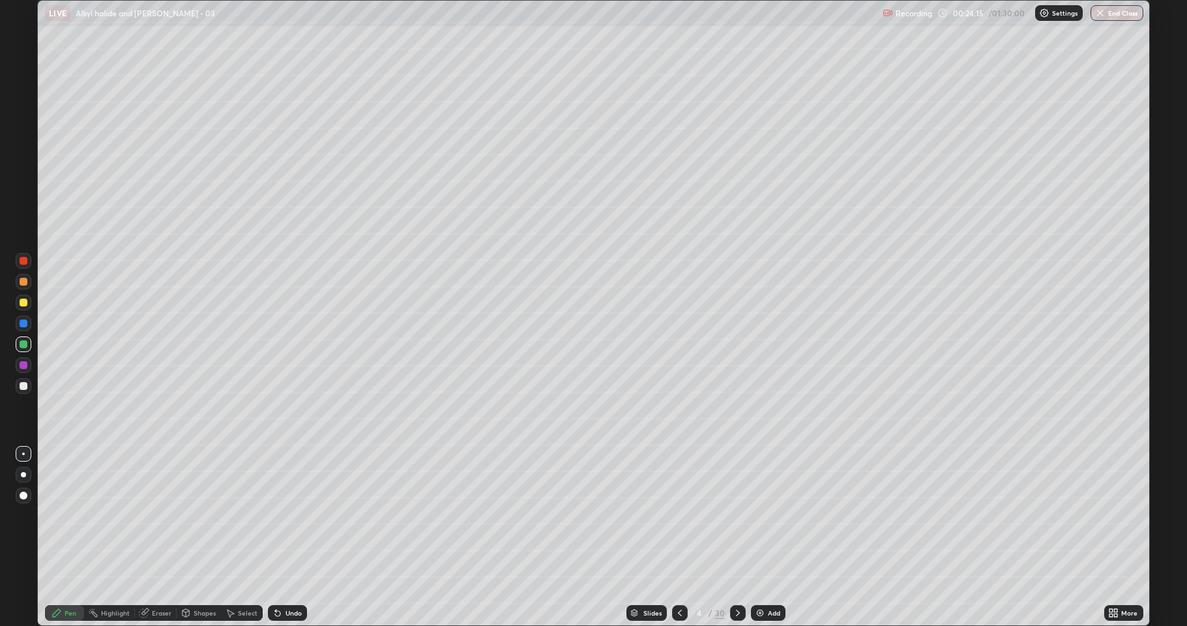
click at [679, 515] on icon at bounding box center [680, 613] width 10 height 10
click at [23, 383] on div at bounding box center [24, 386] width 8 height 8
click at [733, 515] on icon at bounding box center [738, 613] width 10 height 10
click at [681, 515] on div at bounding box center [680, 613] width 16 height 16
click at [738, 515] on icon at bounding box center [738, 613] width 10 height 10
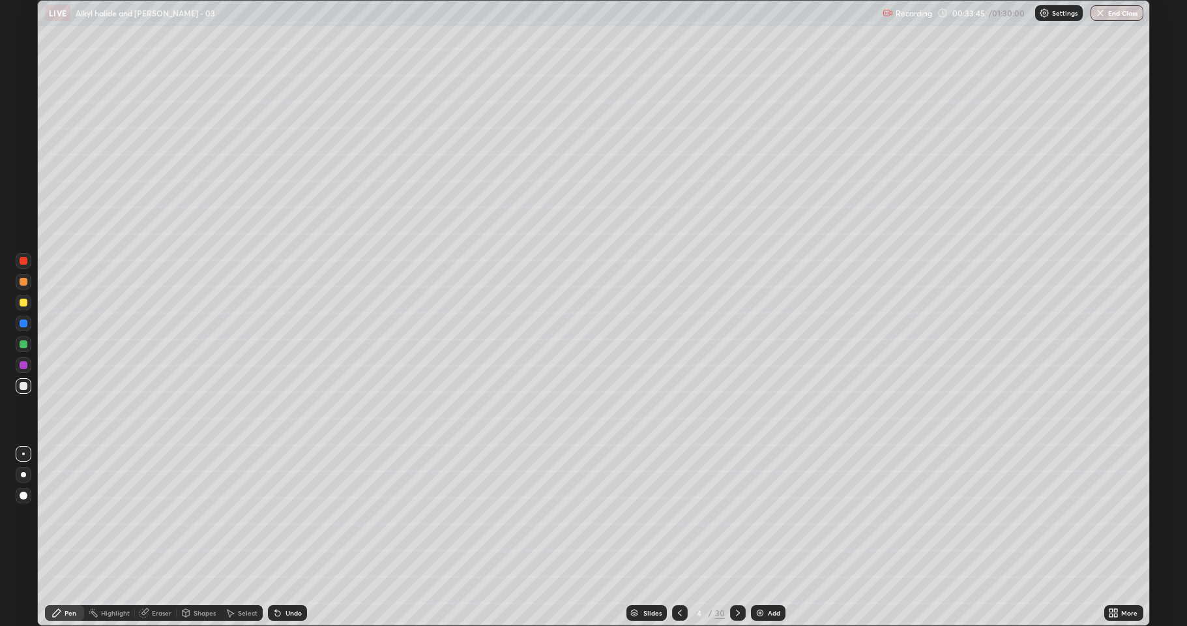
click at [730, 515] on div at bounding box center [738, 613] width 16 height 16
click at [69, 515] on div "Pen" at bounding box center [64, 613] width 39 height 16
click at [159, 515] on div "Eraser" at bounding box center [162, 613] width 20 height 7
click at [72, 515] on div "Pen" at bounding box center [64, 613] width 39 height 16
click at [20, 388] on div at bounding box center [24, 386] width 8 height 8
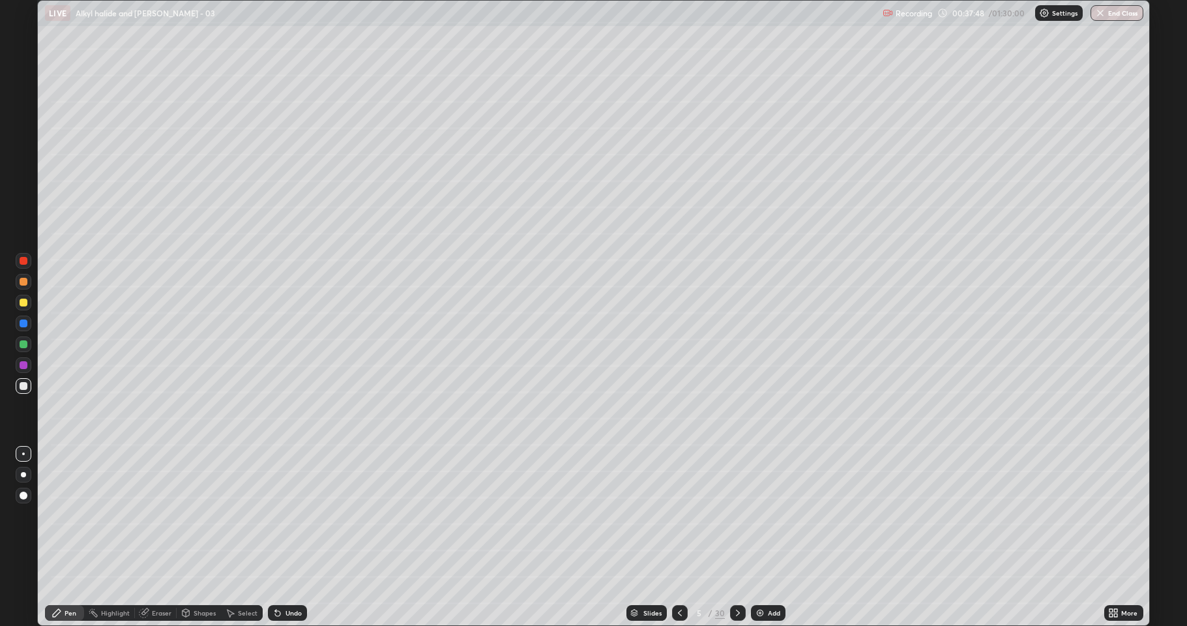
click at [738, 515] on icon at bounding box center [738, 613] width 10 height 10
click at [677, 515] on icon at bounding box center [680, 613] width 10 height 10
click at [743, 515] on div at bounding box center [738, 613] width 16 height 16
click at [22, 303] on div at bounding box center [24, 303] width 8 height 8
click at [24, 386] on div at bounding box center [24, 386] width 8 height 8
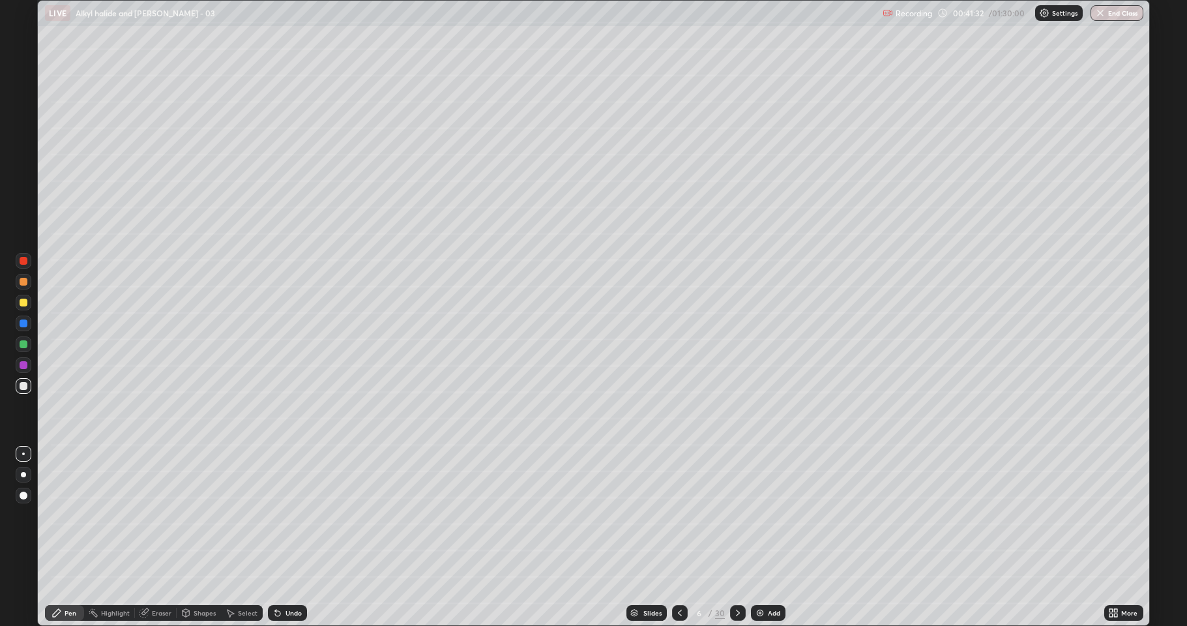
click at [1121, 515] on div "More" at bounding box center [1123, 613] width 39 height 16
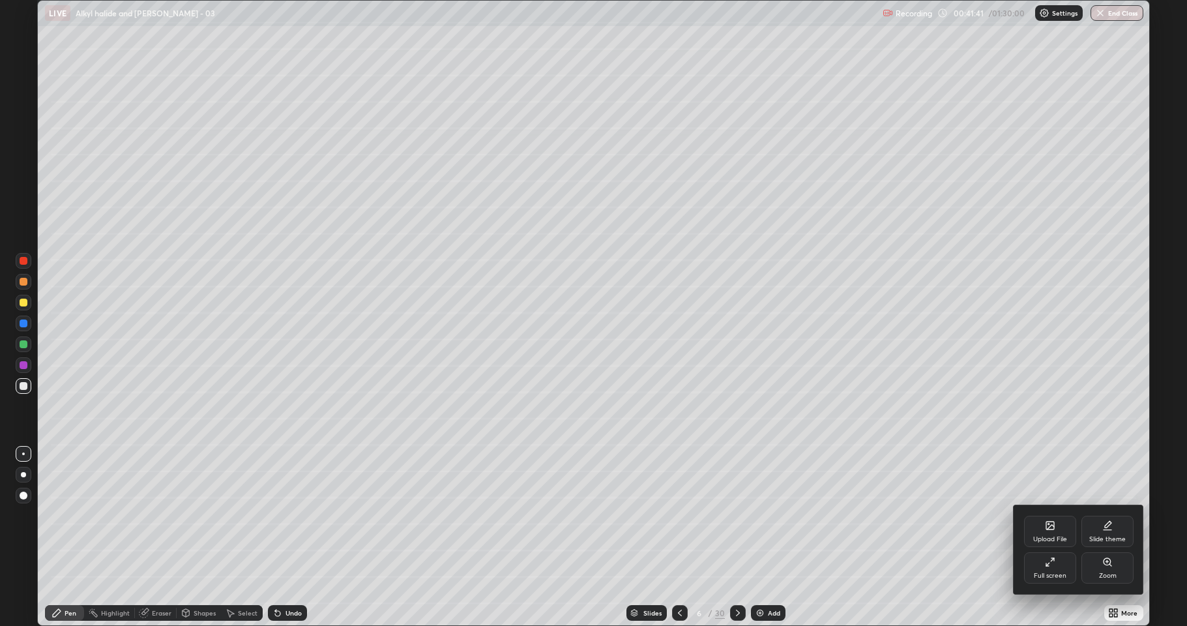
click at [739, 515] on div at bounding box center [593, 313] width 1187 height 626
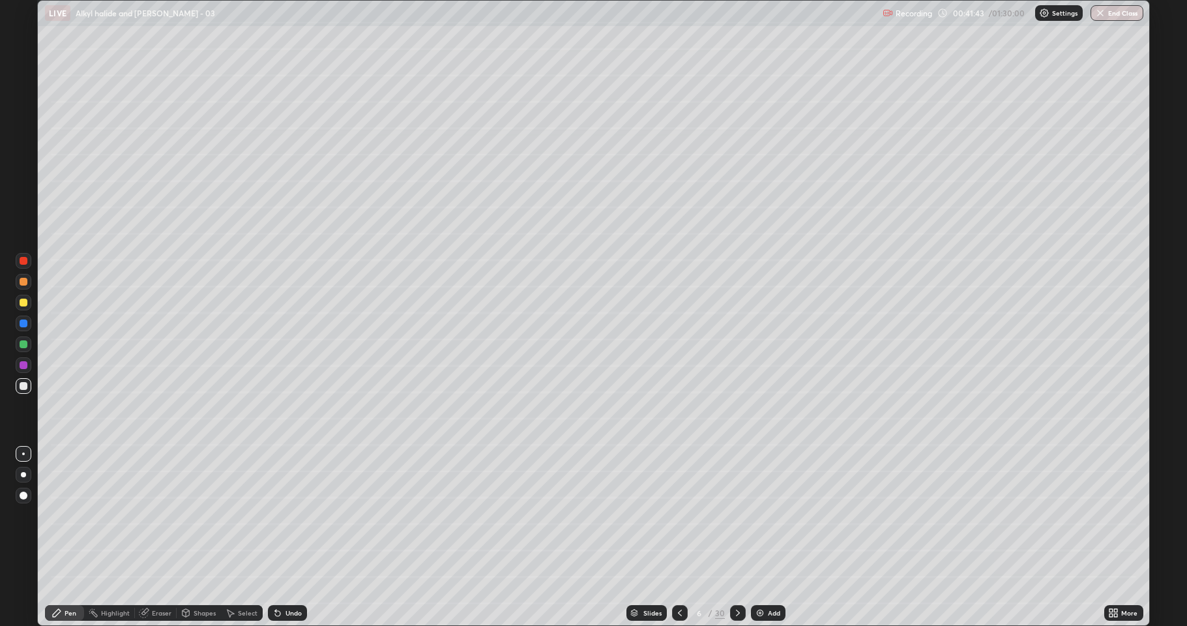
click at [740, 515] on icon at bounding box center [738, 613] width 10 height 10
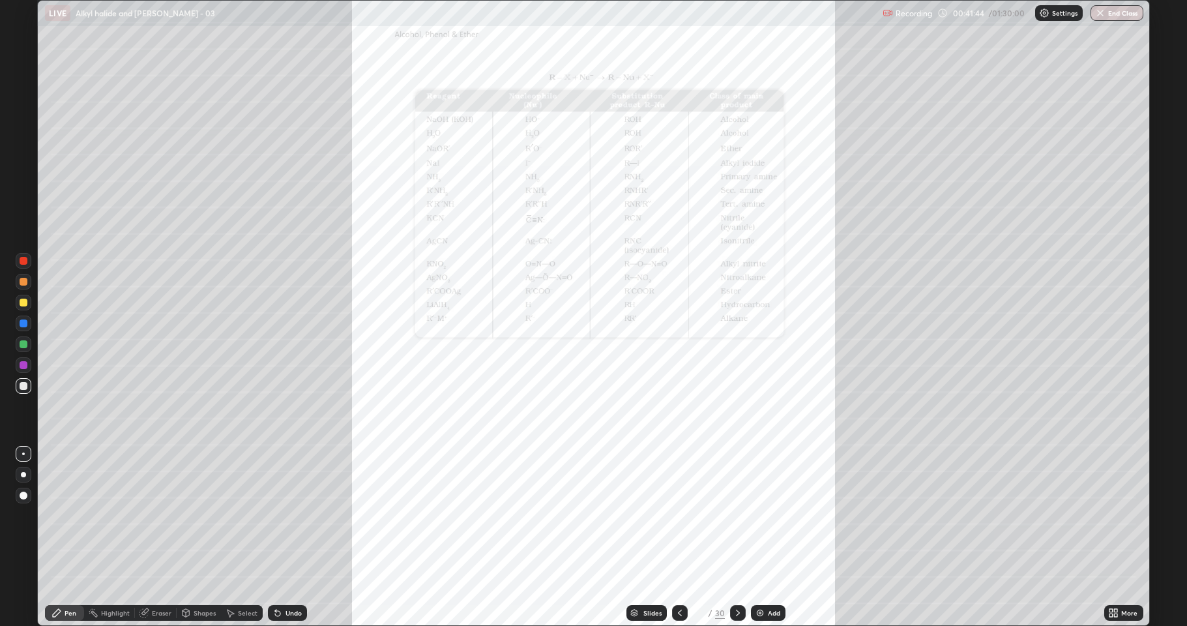
click at [742, 515] on div at bounding box center [738, 613] width 16 height 16
click at [740, 515] on icon at bounding box center [738, 613] width 10 height 10
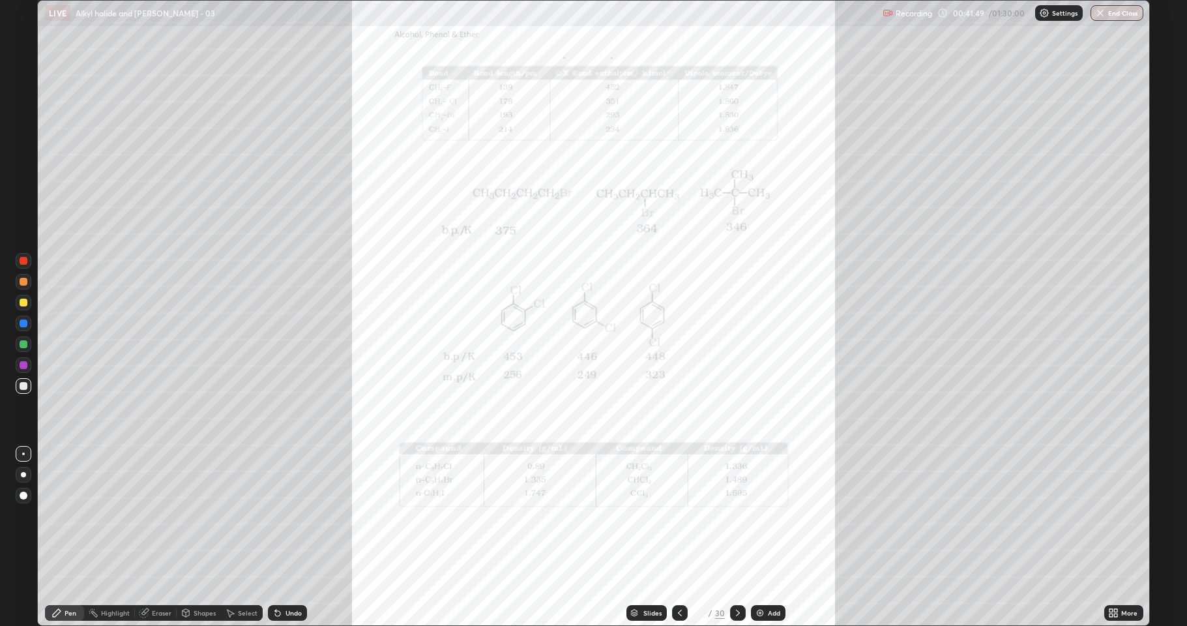
click at [739, 515] on icon at bounding box center [738, 613] width 10 height 10
click at [733, 515] on icon at bounding box center [738, 613] width 10 height 10
click at [738, 515] on icon at bounding box center [738, 613] width 10 height 10
click at [739, 515] on icon at bounding box center [738, 613] width 10 height 10
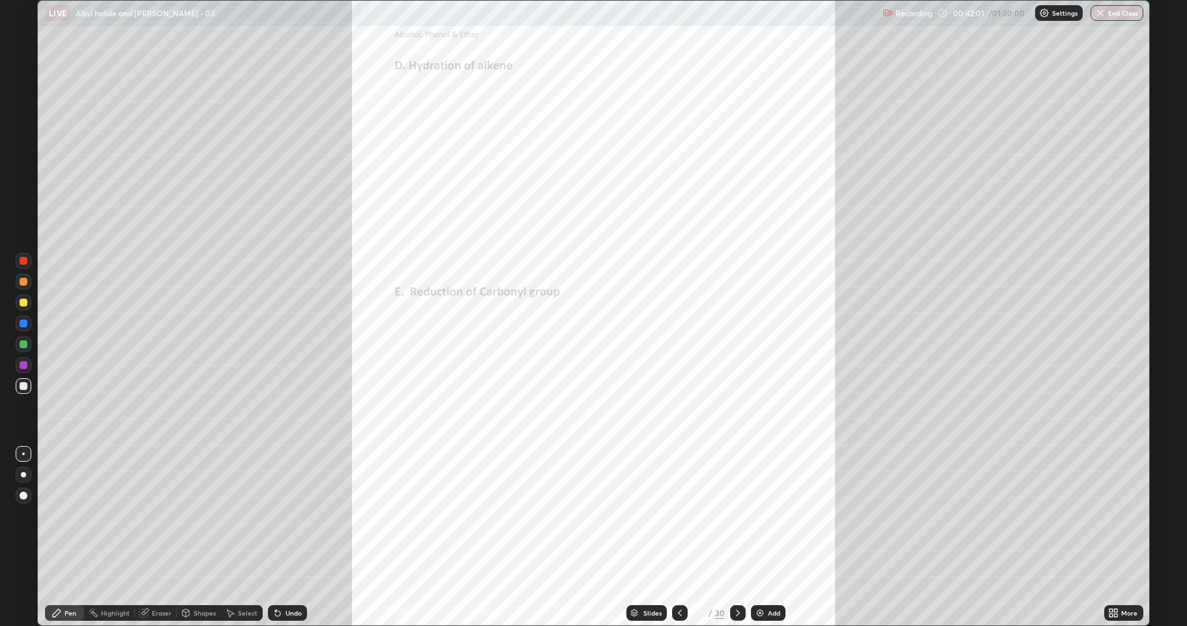
click at [733, 515] on icon at bounding box center [738, 613] width 10 height 10
click at [742, 515] on div at bounding box center [738, 613] width 16 height 16
click at [735, 515] on icon at bounding box center [738, 613] width 10 height 10
click at [737, 515] on div at bounding box center [738, 613] width 16 height 16
click at [741, 515] on icon at bounding box center [738, 613] width 10 height 10
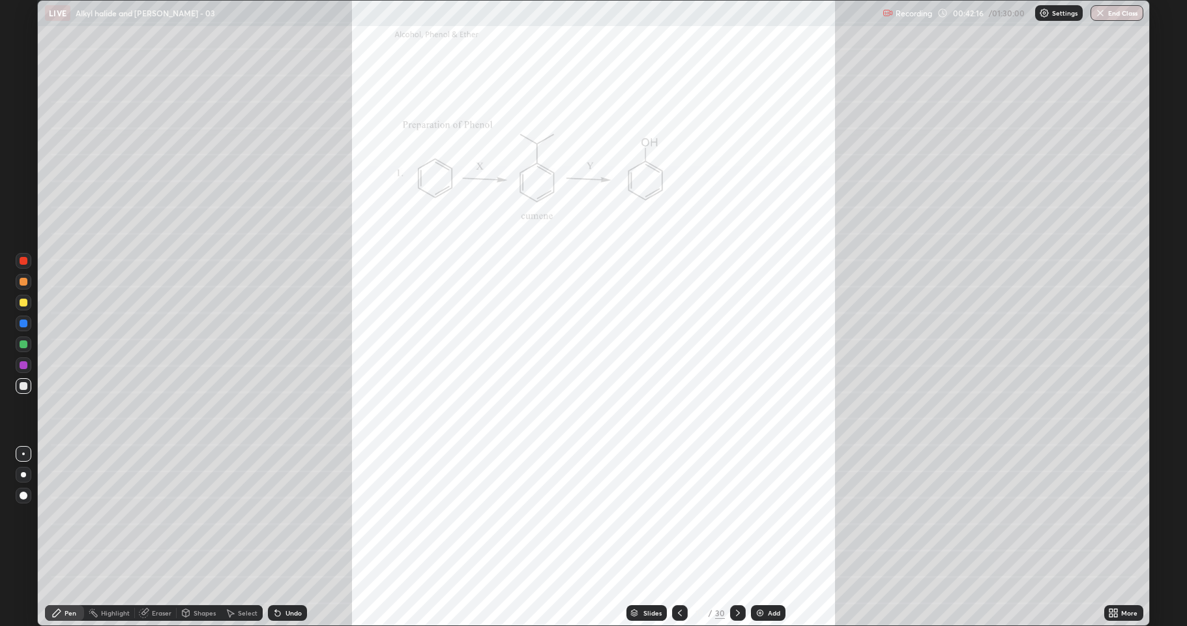
click at [685, 515] on div at bounding box center [680, 613] width 16 height 16
click at [1117, 515] on icon at bounding box center [1116, 610] width 3 height 3
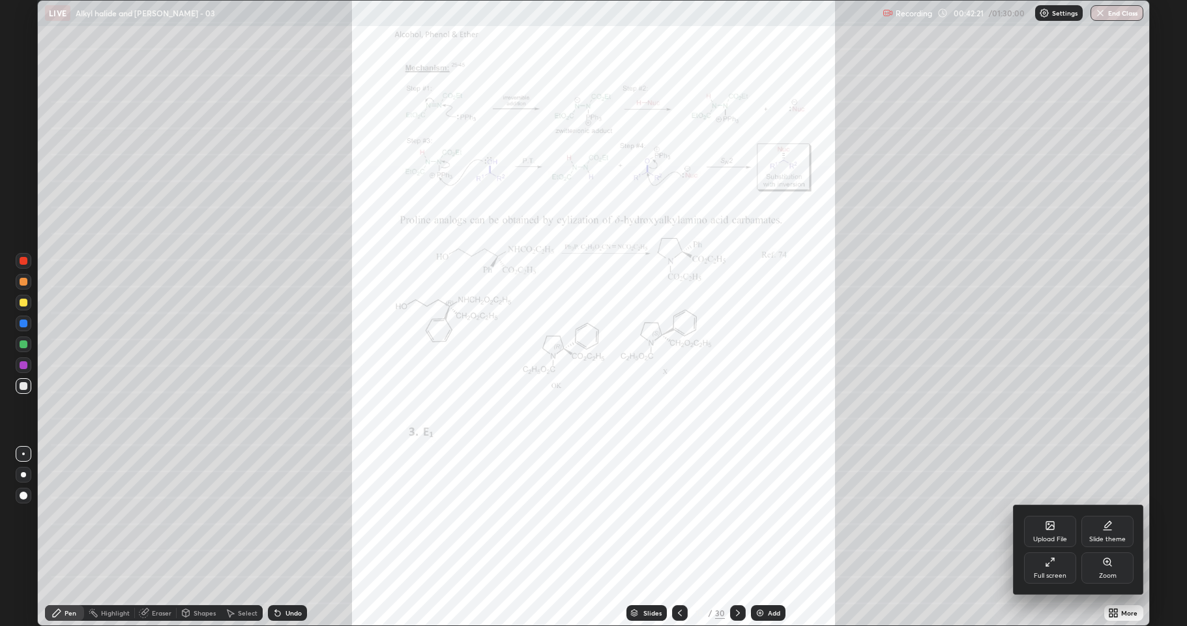
click at [1108, 515] on div "Zoom" at bounding box center [1108, 575] width 18 height 7
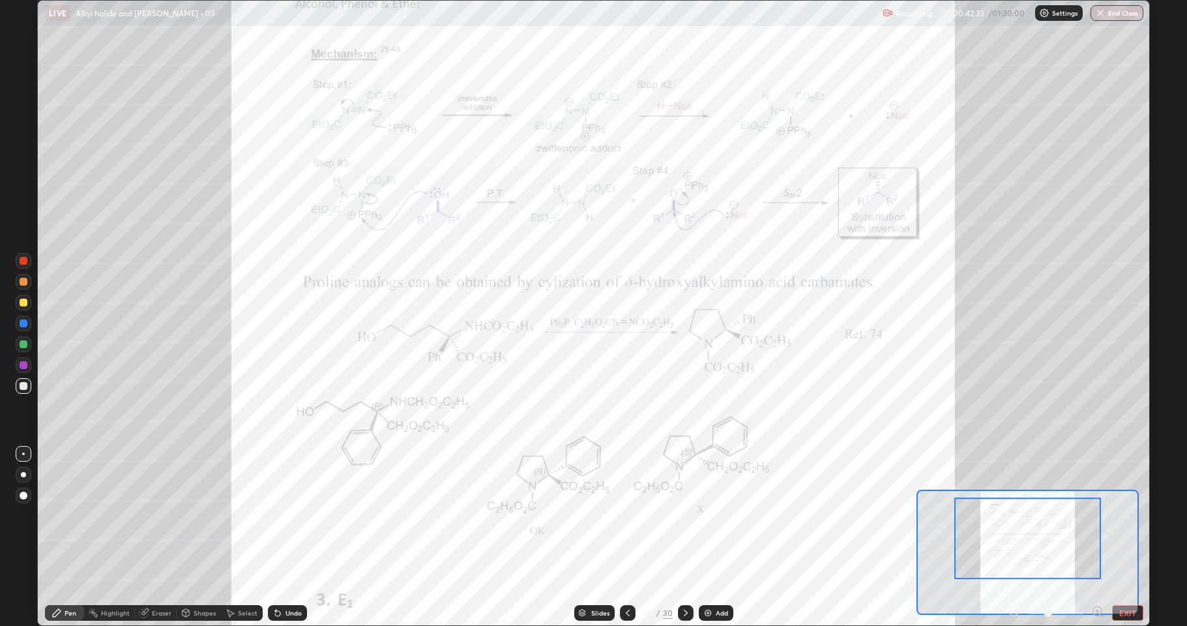
click at [1097, 515] on icon at bounding box center [1097, 611] width 0 height 3
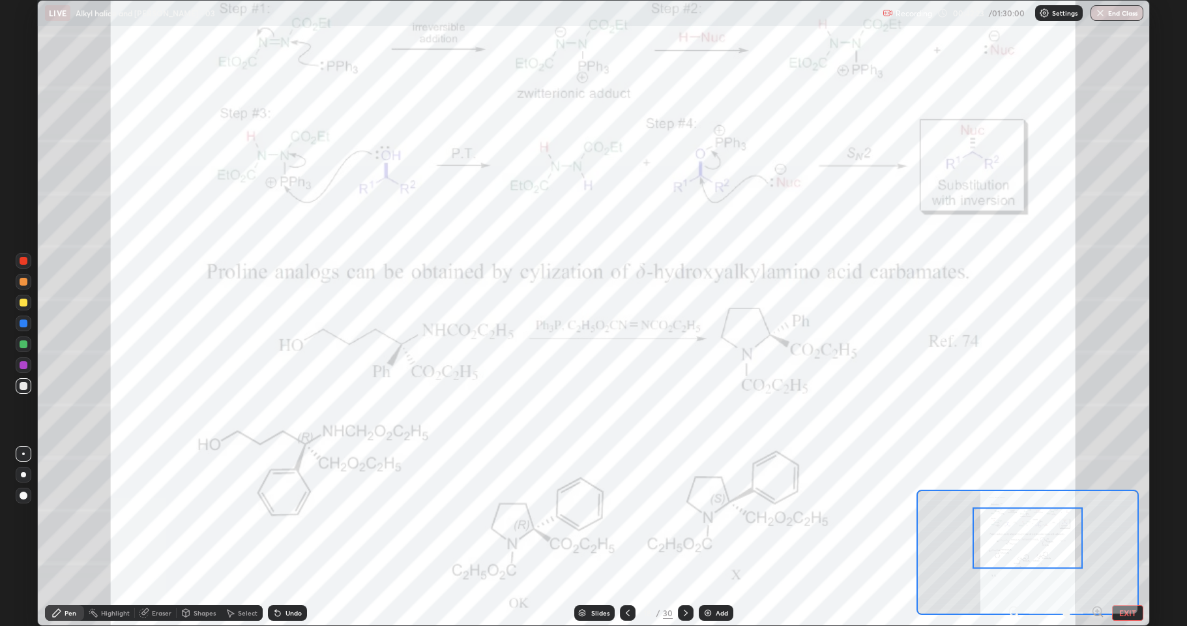
click at [1095, 515] on icon at bounding box center [1097, 611] width 13 height 13
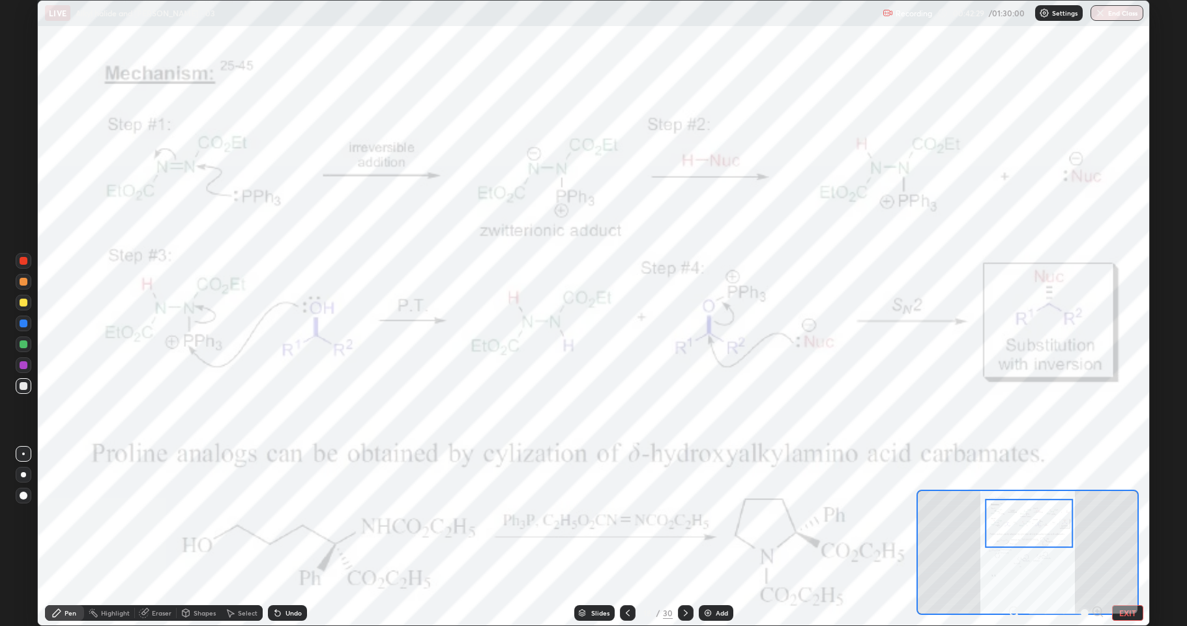
click at [23, 321] on div at bounding box center [24, 323] width 8 height 8
click at [25, 370] on div at bounding box center [24, 365] width 16 height 16
click at [22, 306] on div at bounding box center [24, 303] width 16 height 16
click at [23, 368] on div at bounding box center [24, 365] width 8 height 8
click at [276, 515] on icon at bounding box center [277, 613] width 5 height 5
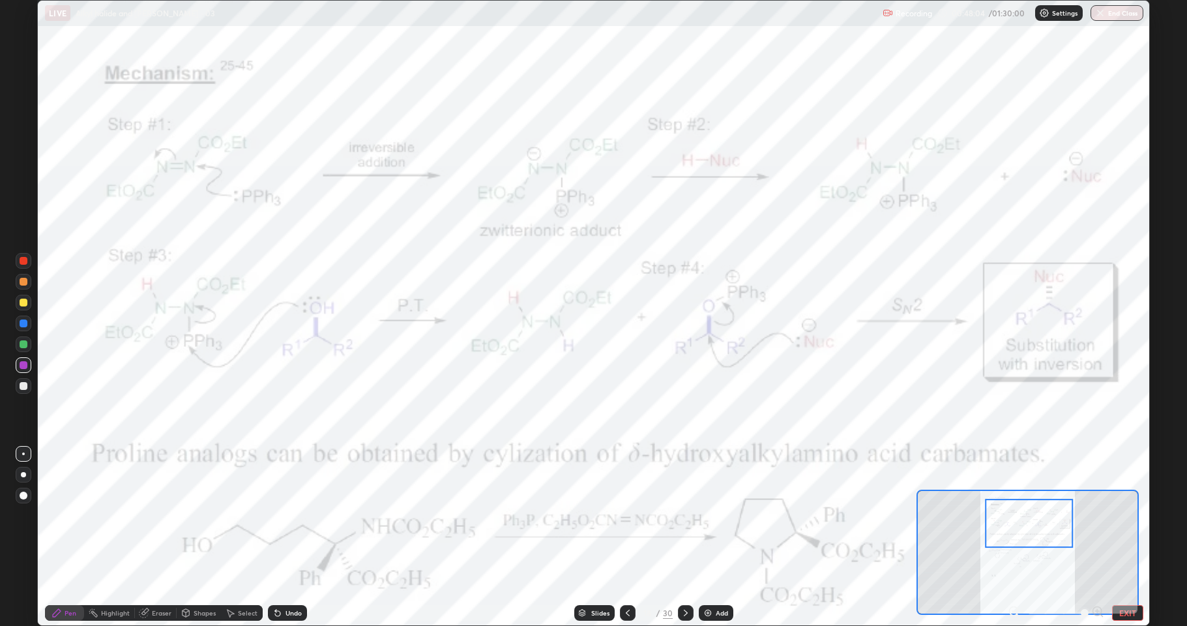
click at [292, 515] on div "Undo" at bounding box center [285, 613] width 44 height 26
click at [281, 515] on div "Undo" at bounding box center [287, 613] width 39 height 16
click at [286, 515] on div "Undo" at bounding box center [294, 613] width 16 height 7
click at [25, 346] on div at bounding box center [24, 344] width 8 height 8
click at [623, 515] on icon at bounding box center [628, 613] width 10 height 10
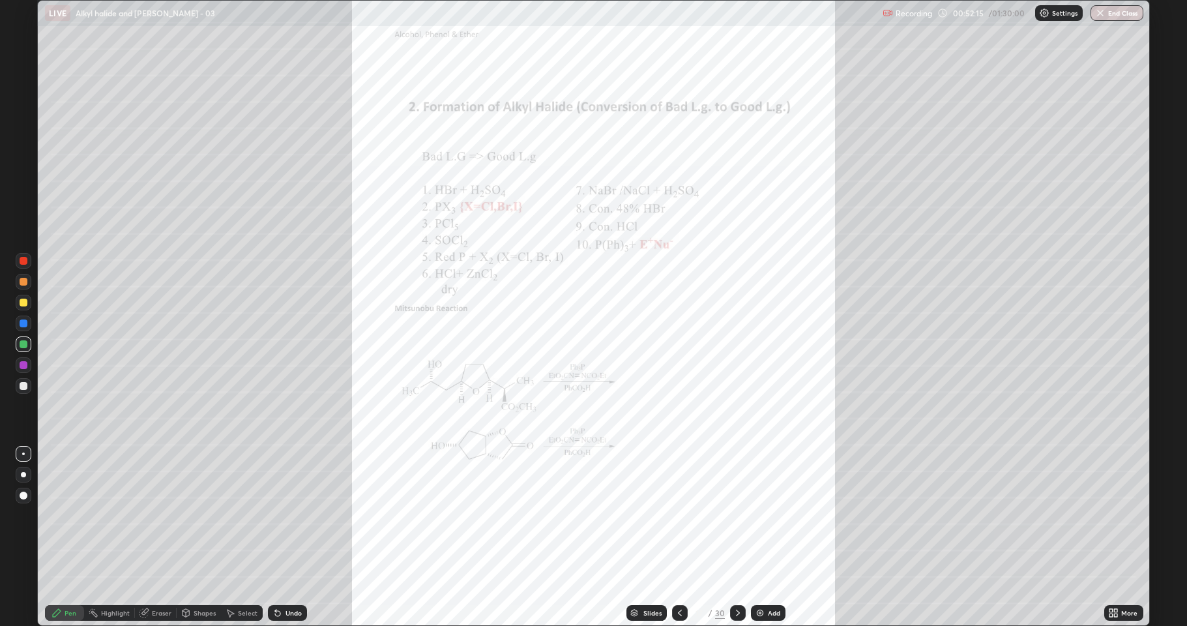
click at [1115, 515] on icon at bounding box center [1113, 613] width 10 height 10
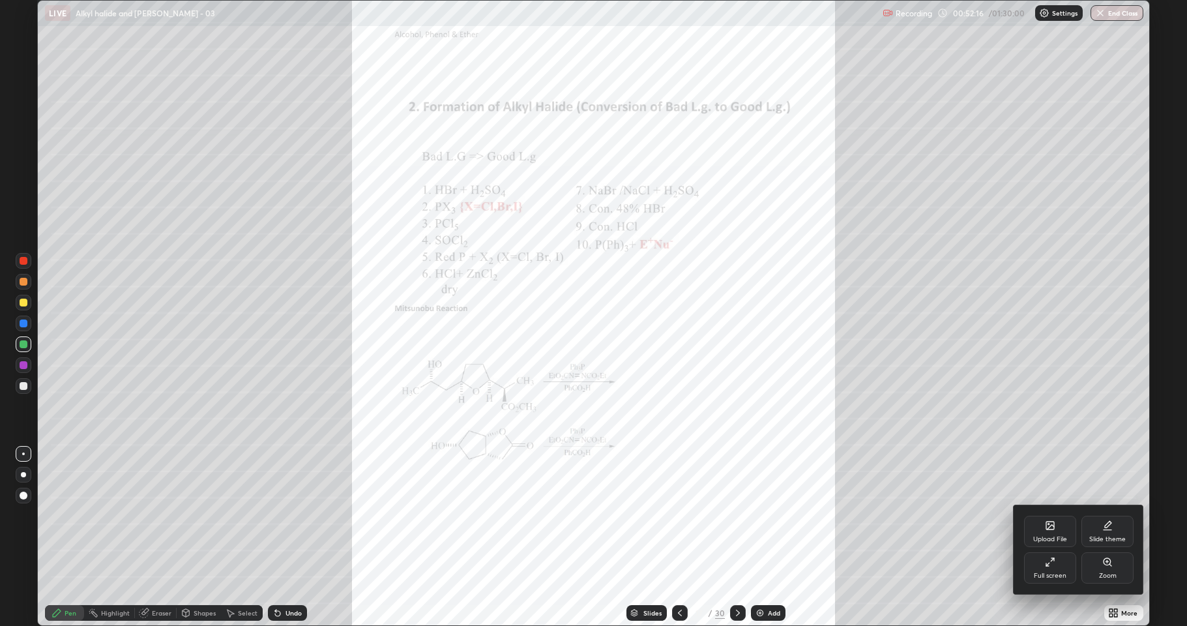
click at [1102, 515] on div "Zoom" at bounding box center [1108, 575] width 18 height 7
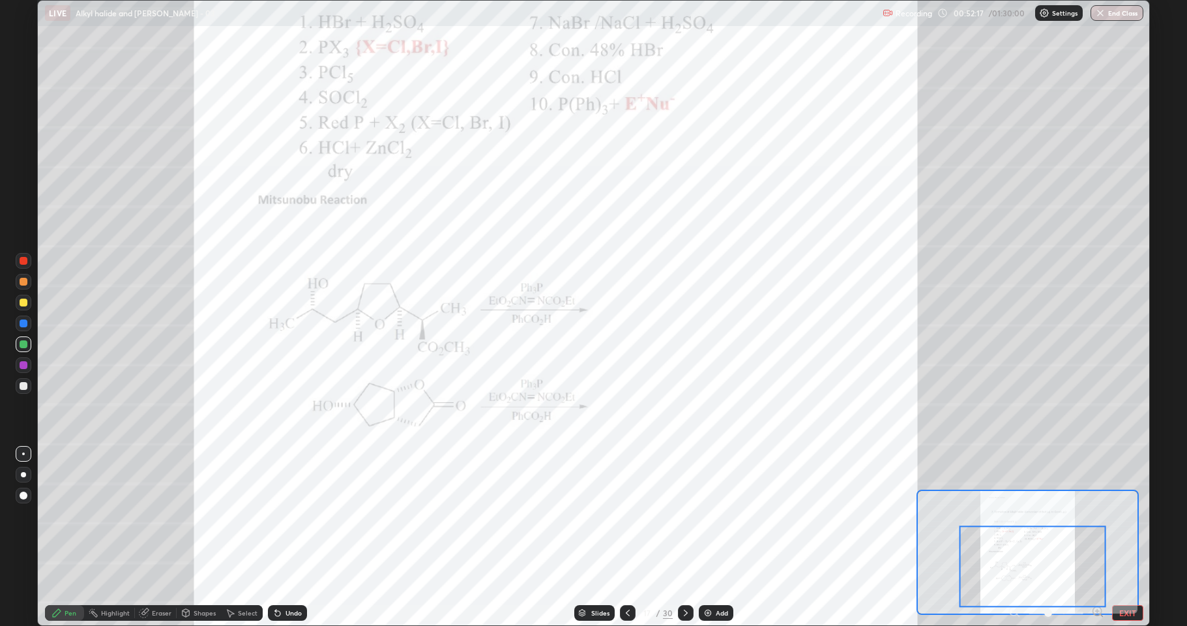
click at [1095, 515] on icon at bounding box center [1097, 611] width 13 height 13
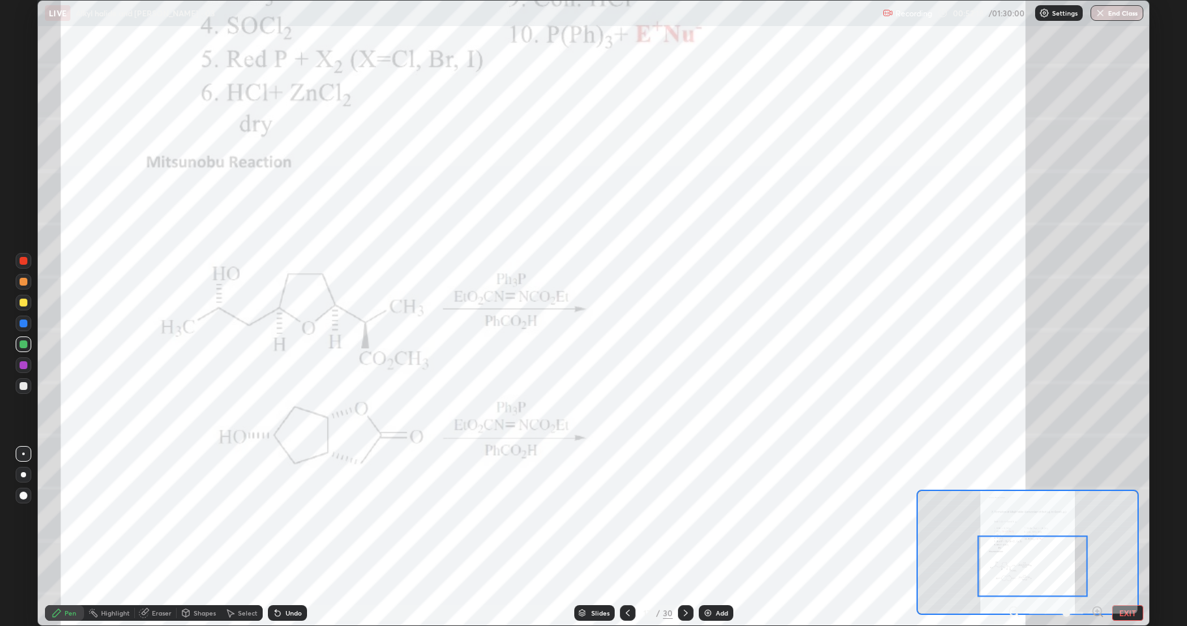
click at [1095, 515] on icon at bounding box center [1097, 611] width 13 height 13
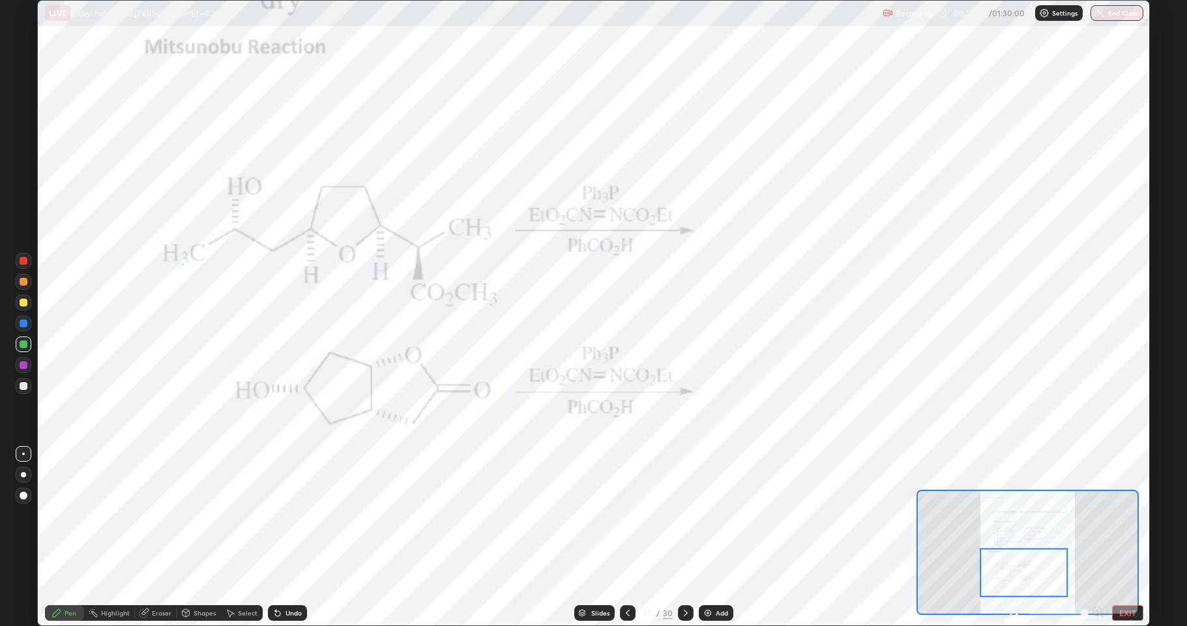
click at [24, 364] on div at bounding box center [24, 365] width 8 height 8
click at [24, 344] on div at bounding box center [24, 344] width 8 height 8
click at [23, 323] on div at bounding box center [24, 323] width 8 height 8
click at [692, 515] on div at bounding box center [686, 613] width 16 height 16
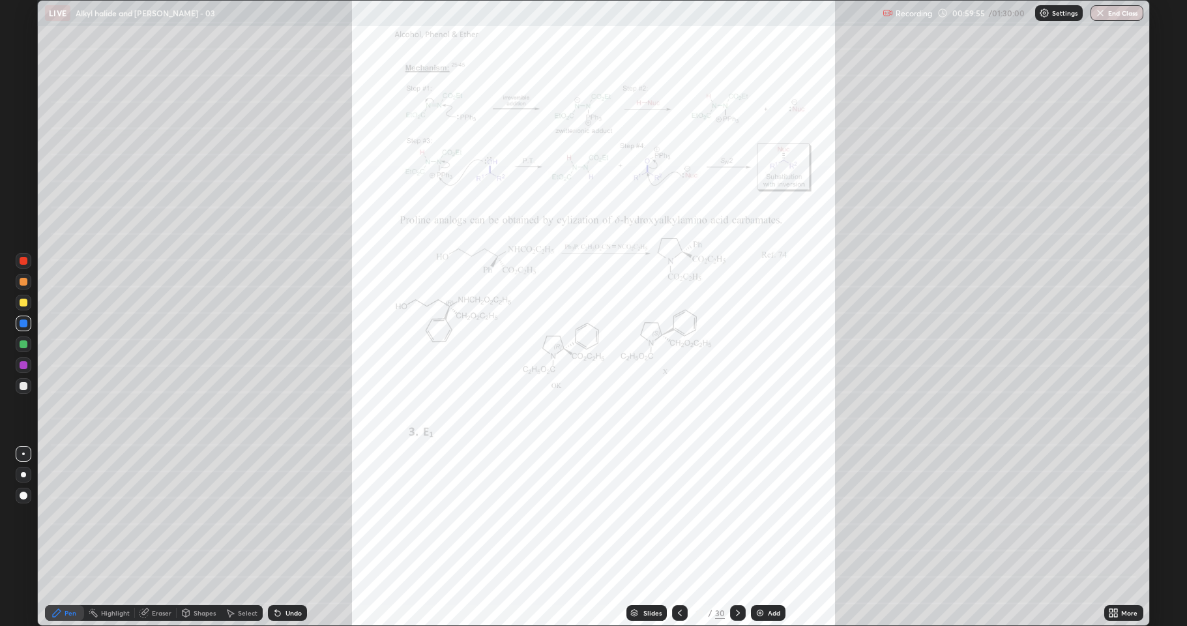
click at [1111, 515] on icon at bounding box center [1113, 613] width 10 height 10
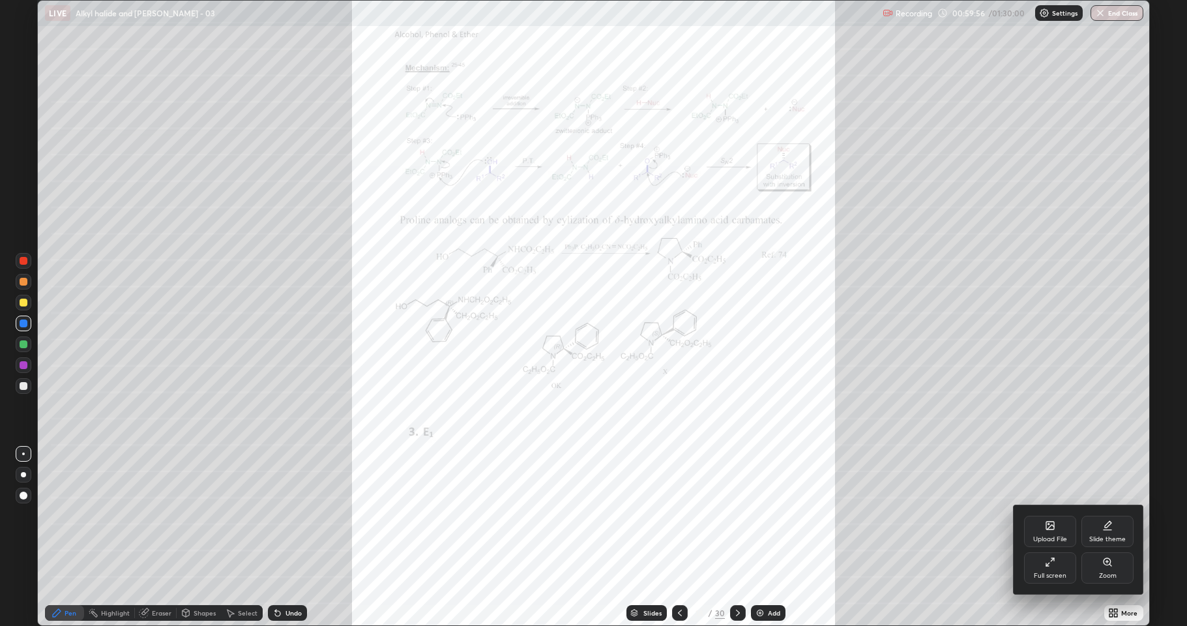
click at [1104, 515] on div "Zoom" at bounding box center [1108, 575] width 18 height 7
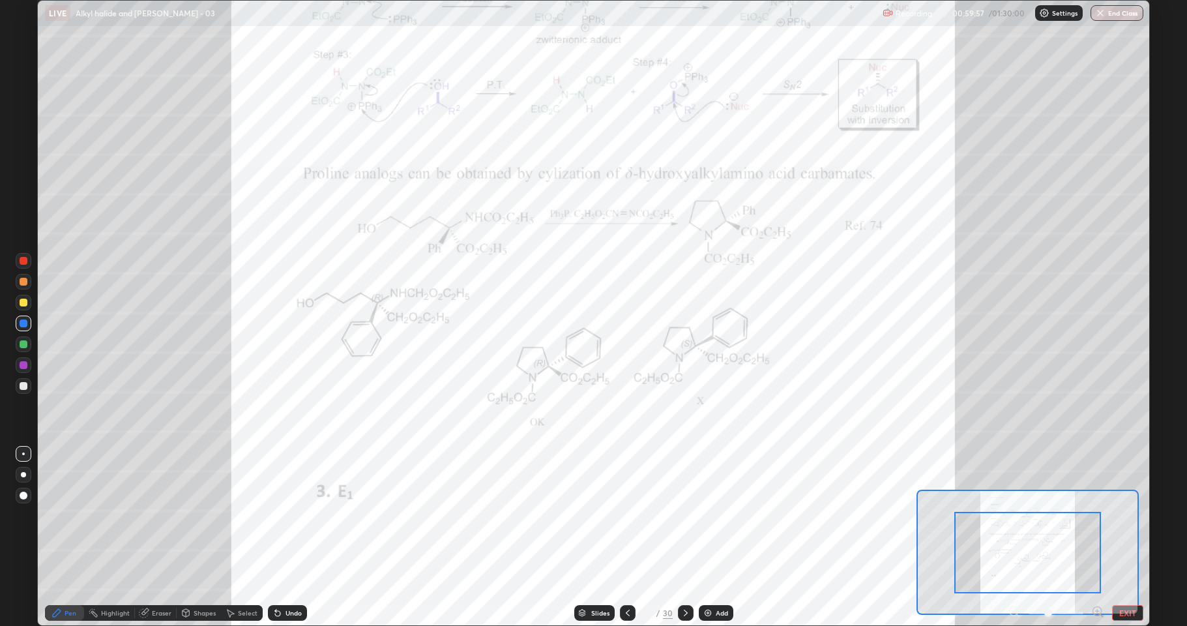
click at [1005, 515] on div at bounding box center [1027, 552] width 147 height 81
click at [1090, 515] on div at bounding box center [1056, 613] width 96 height 16
click at [1097, 515] on icon at bounding box center [1097, 611] width 0 height 3
click at [1099, 515] on icon at bounding box center [1096, 611] width 3 height 0
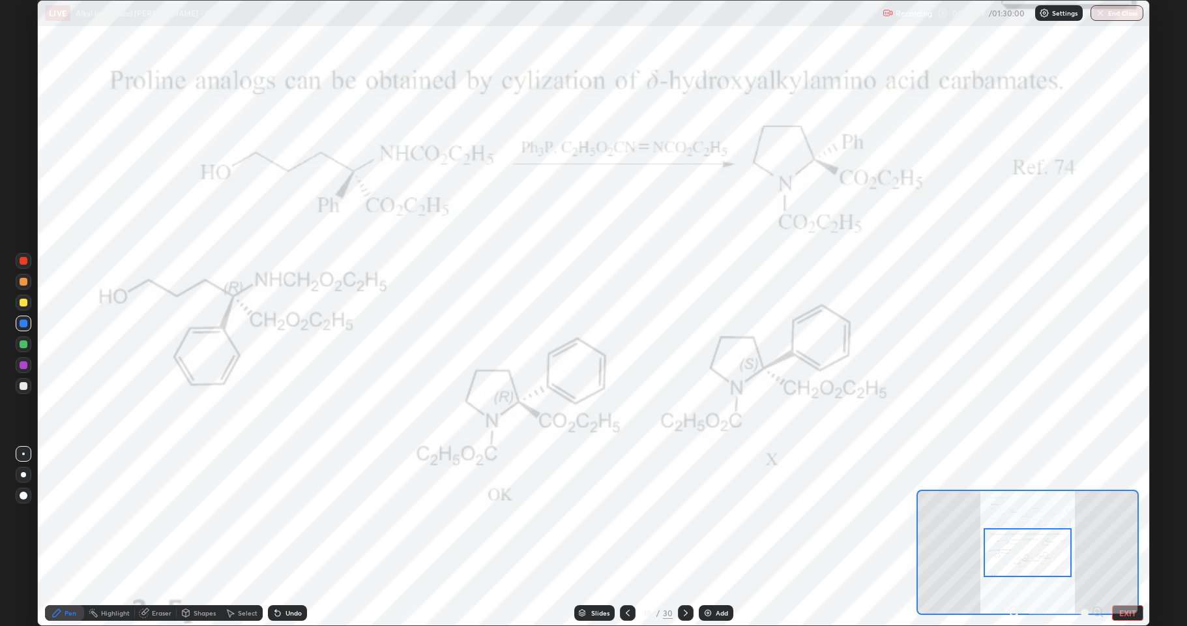
click at [1100, 515] on div at bounding box center [1056, 613] width 96 height 16
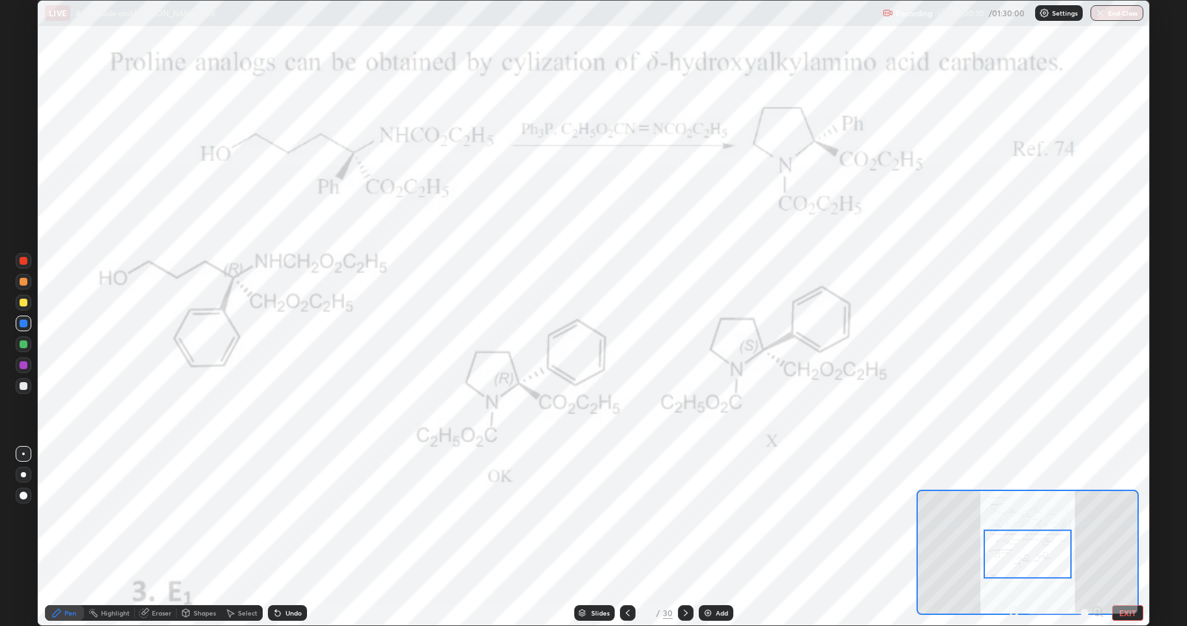
click at [25, 367] on div at bounding box center [24, 365] width 8 height 8
click at [26, 328] on div at bounding box center [24, 324] width 16 height 16
click at [22, 366] on div at bounding box center [24, 365] width 8 height 8
click at [22, 347] on div at bounding box center [24, 344] width 8 height 8
click at [23, 364] on div at bounding box center [24, 365] width 8 height 8
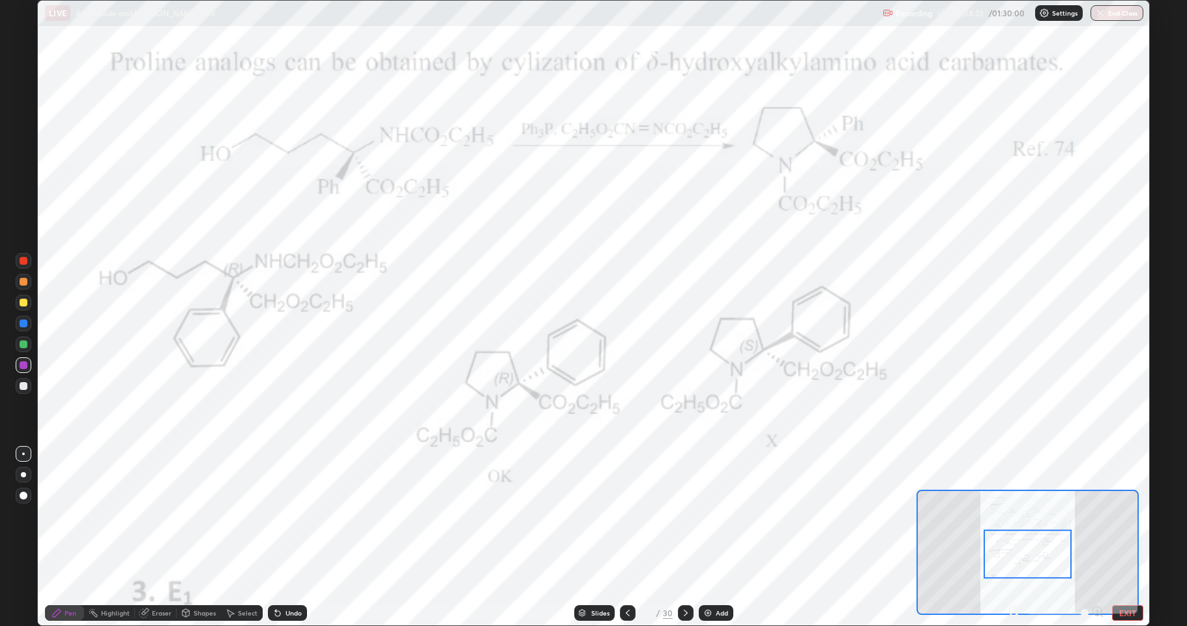
click at [24, 305] on div at bounding box center [24, 303] width 8 height 8
click at [712, 515] on div "Add" at bounding box center [716, 613] width 35 height 16
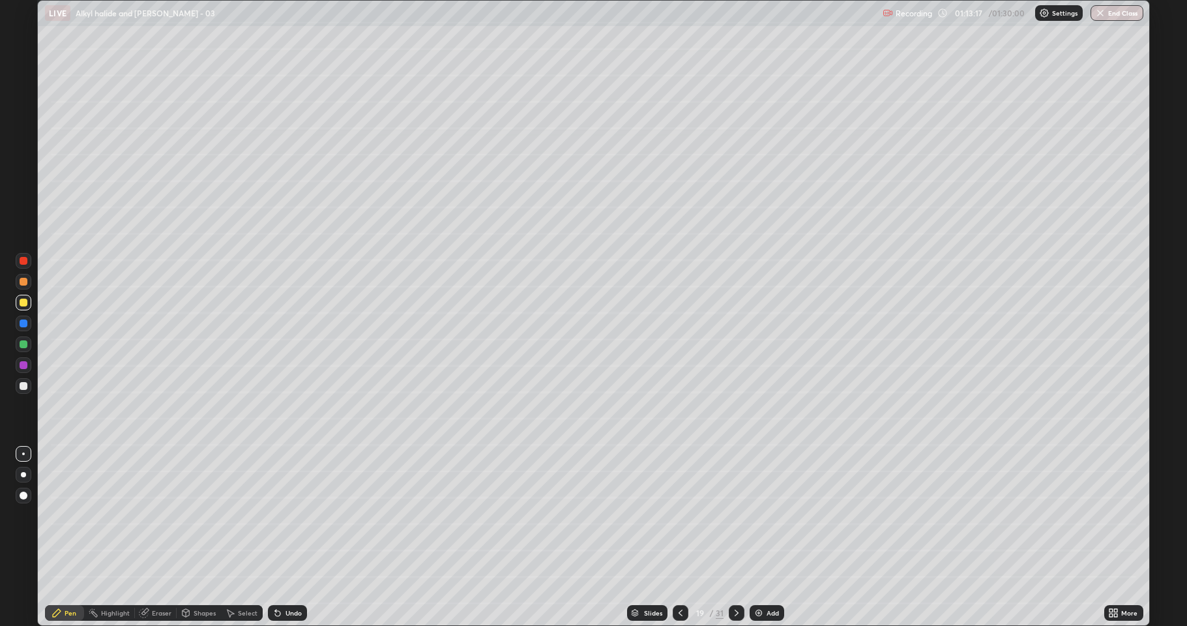
click at [25, 387] on div at bounding box center [24, 386] width 8 height 8
click at [22, 346] on div at bounding box center [24, 344] width 8 height 8
click at [20, 302] on div at bounding box center [24, 303] width 8 height 8
click at [20, 388] on div at bounding box center [24, 386] width 8 height 8
click at [27, 304] on div at bounding box center [24, 303] width 16 height 16
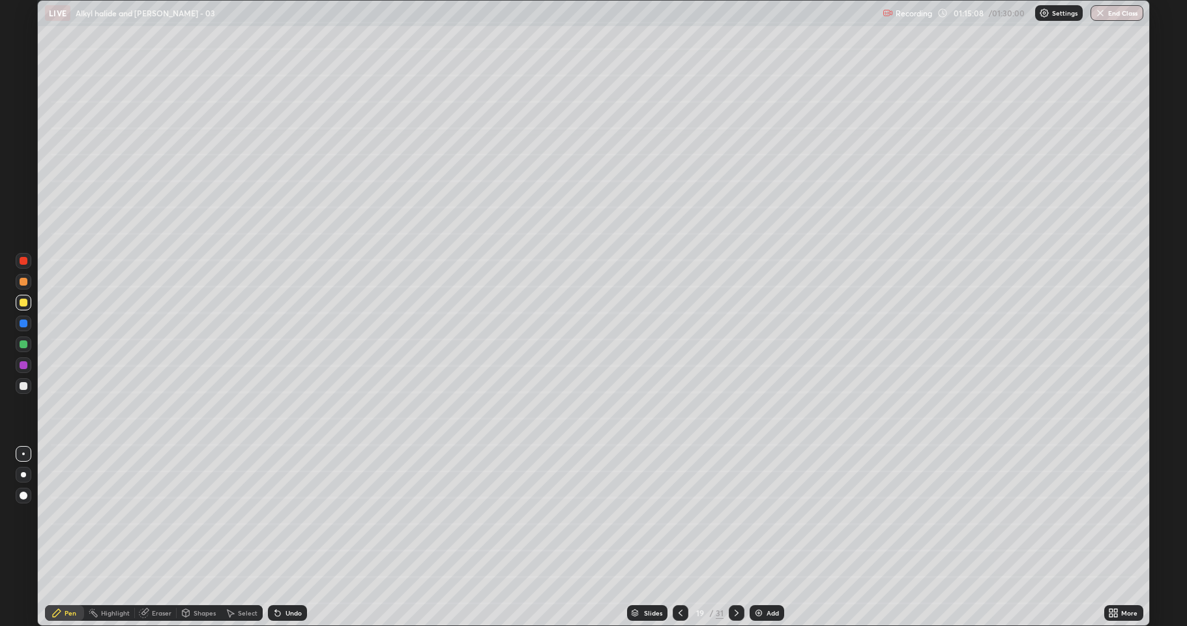
click at [279, 515] on icon at bounding box center [278, 613] width 10 height 10
click at [754, 515] on img at bounding box center [759, 613] width 10 height 10
click at [25, 387] on div at bounding box center [24, 386] width 8 height 8
click at [289, 515] on div "Undo" at bounding box center [294, 613] width 16 height 7
click at [293, 515] on div "Undo" at bounding box center [294, 613] width 16 height 7
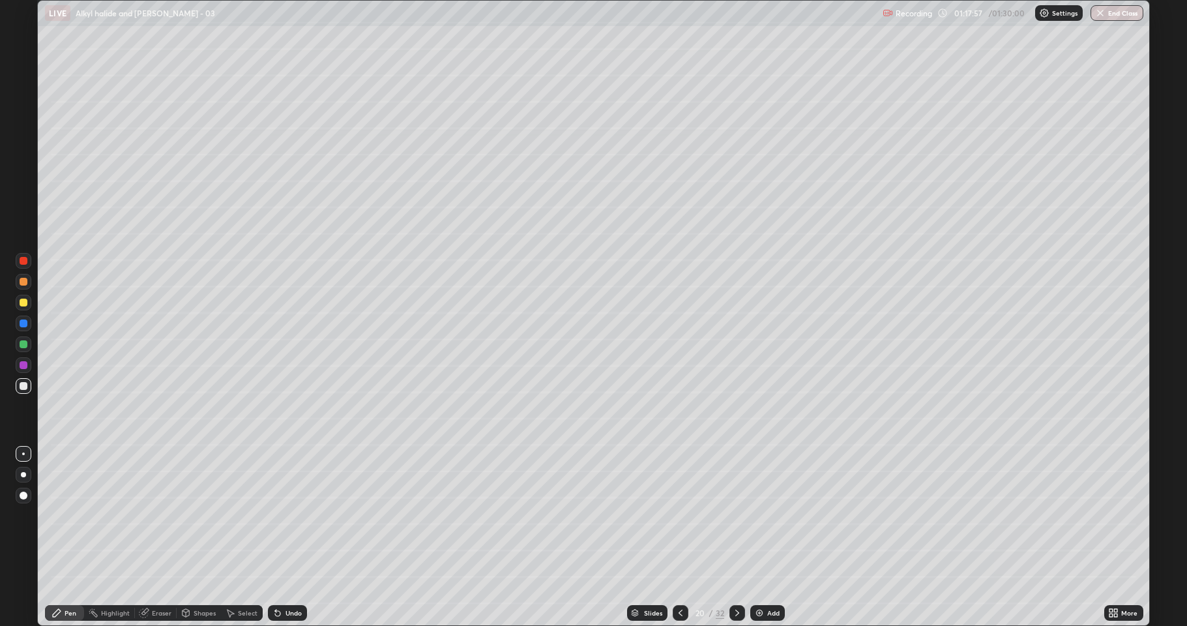
click at [292, 515] on div "Undo" at bounding box center [294, 613] width 16 height 7
click at [288, 515] on div "Undo" at bounding box center [294, 613] width 16 height 7
click at [282, 515] on div "Undo" at bounding box center [287, 613] width 39 height 16
click at [23, 365] on div at bounding box center [24, 365] width 8 height 8
click at [23, 304] on div at bounding box center [24, 303] width 8 height 8
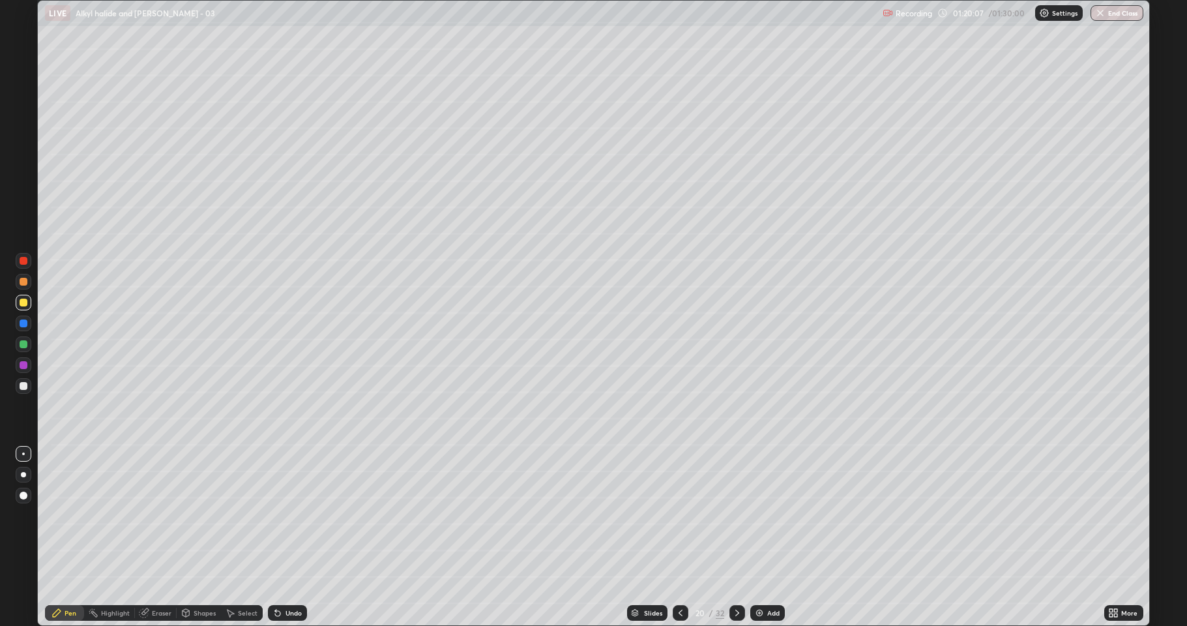
click at [246, 515] on div "Select" at bounding box center [248, 613] width 20 height 7
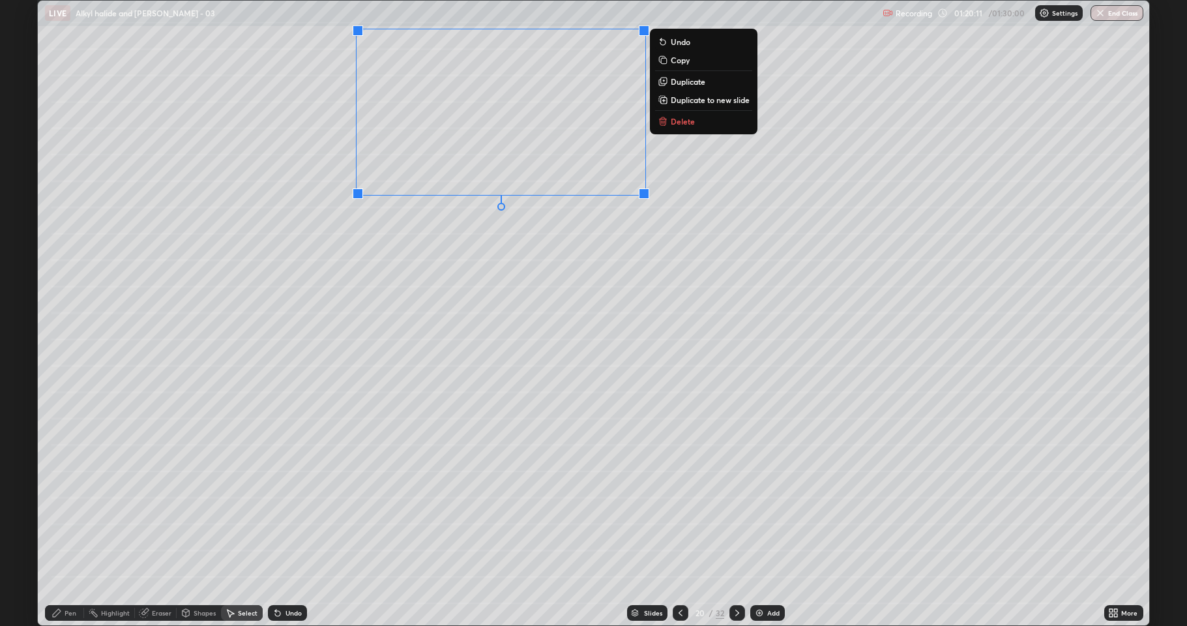
click at [690, 83] on p "Duplicate" at bounding box center [688, 81] width 35 height 10
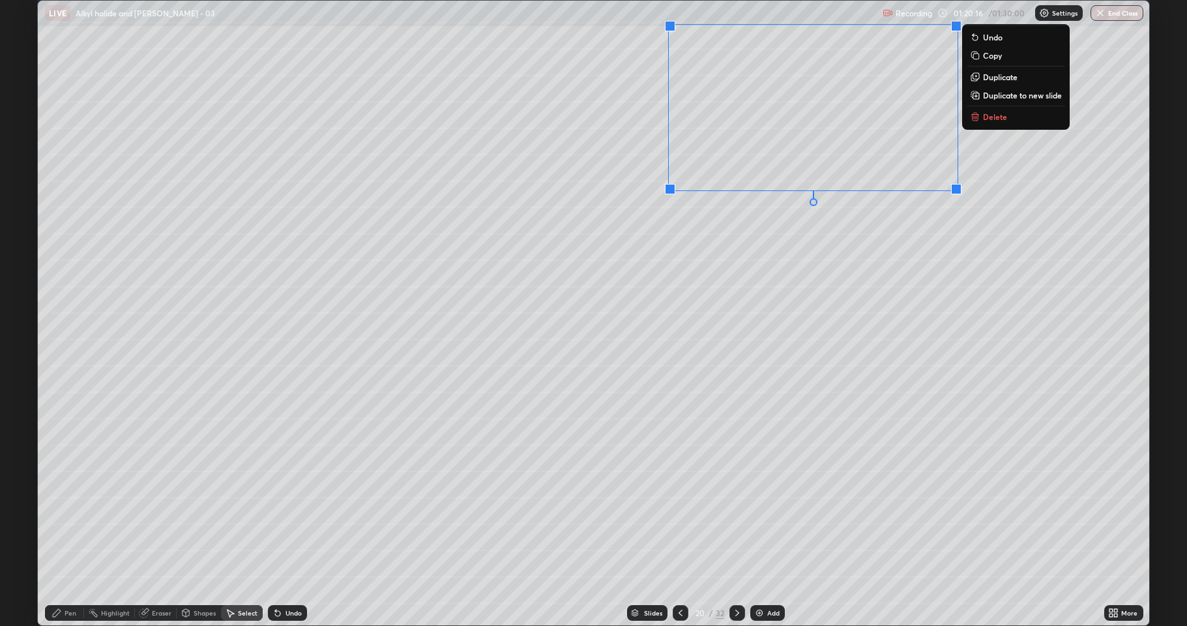
click at [798, 336] on div "0 ° Undo Copy Duplicate Duplicate to new slide Delete" at bounding box center [594, 313] width 1112 height 625
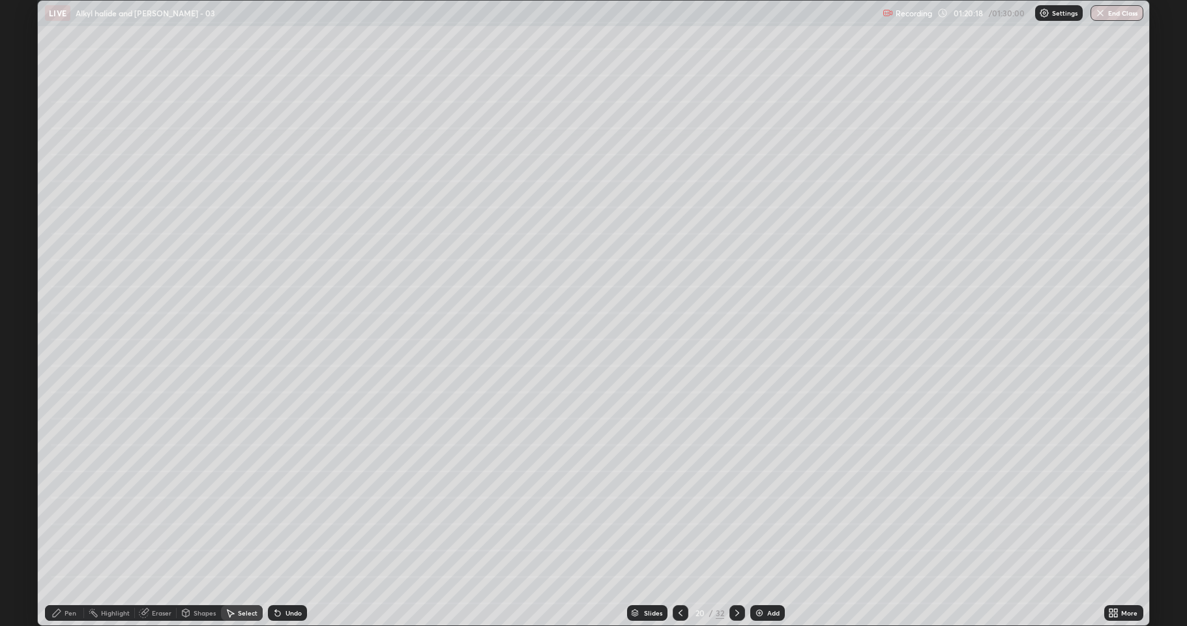
click at [171, 515] on div "Eraser" at bounding box center [156, 613] width 42 height 16
click at [74, 515] on div "Pen" at bounding box center [64, 613] width 39 height 16
click at [23, 371] on div at bounding box center [24, 365] width 16 height 16
click at [160, 515] on div "Eraser" at bounding box center [156, 613] width 42 height 16
click at [77, 515] on div "Pen" at bounding box center [64, 613] width 39 height 16
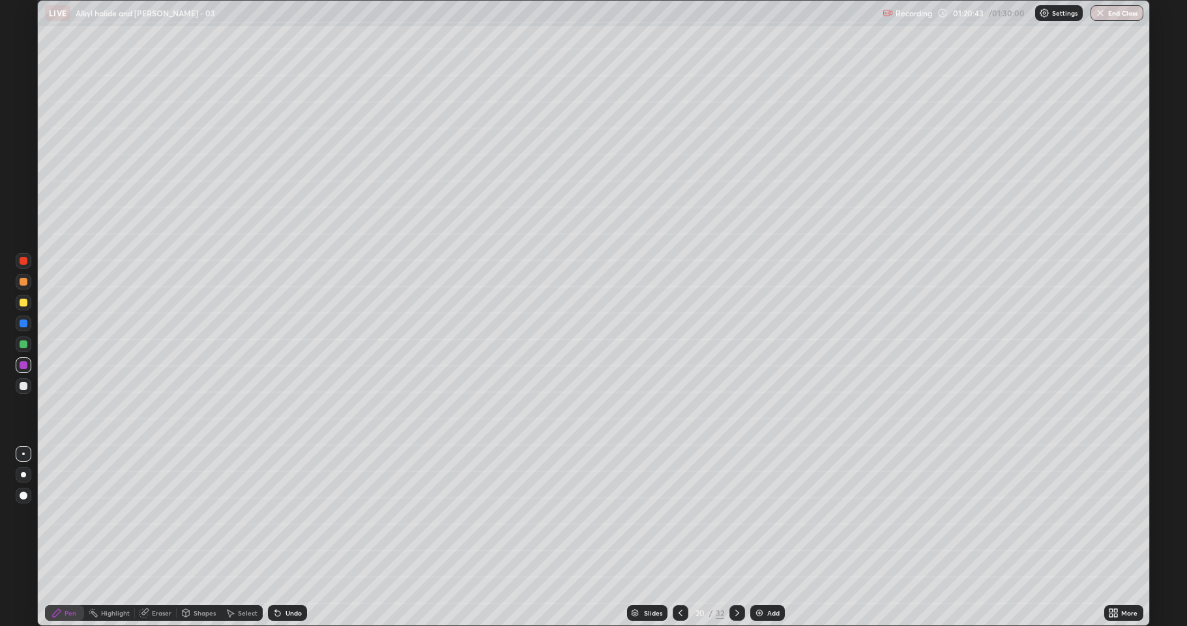
click at [27, 389] on div at bounding box center [24, 386] width 16 height 16
click at [25, 305] on div at bounding box center [24, 303] width 8 height 8
click at [25, 345] on div at bounding box center [24, 344] width 8 height 8
click at [22, 304] on div at bounding box center [24, 303] width 8 height 8
click at [22, 365] on div at bounding box center [24, 365] width 8 height 8
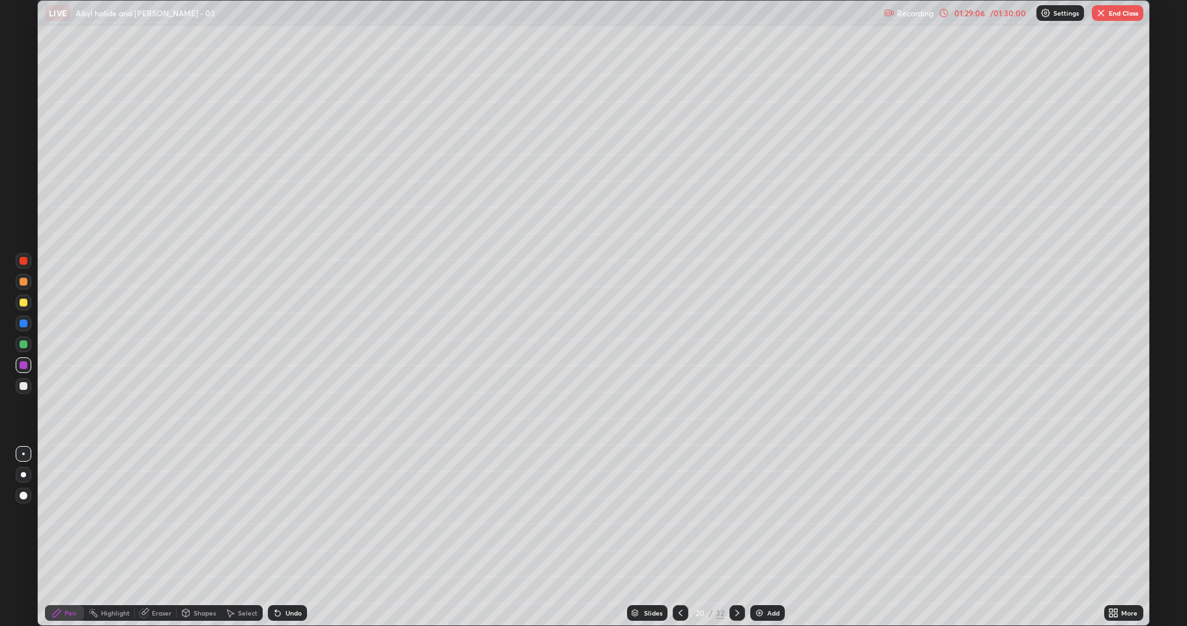
click at [25, 346] on div at bounding box center [24, 344] width 8 height 8
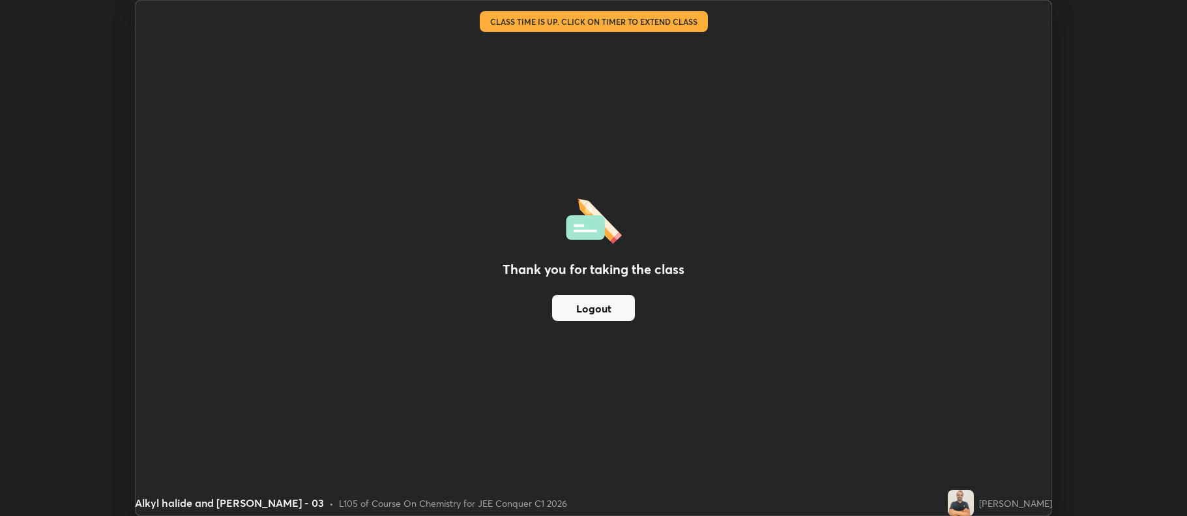
scroll to position [64677, 64005]
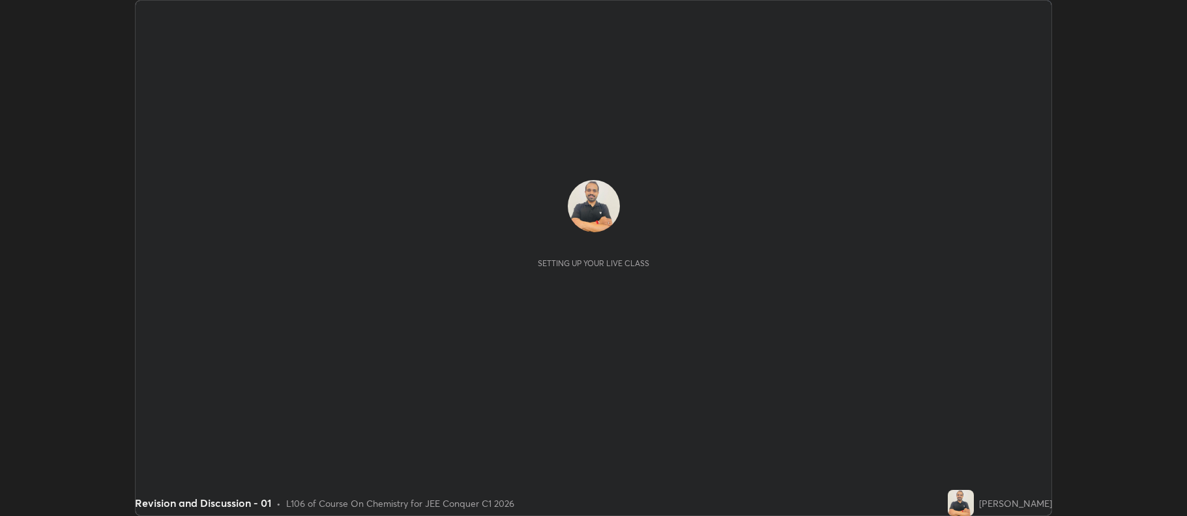
scroll to position [516, 1187]
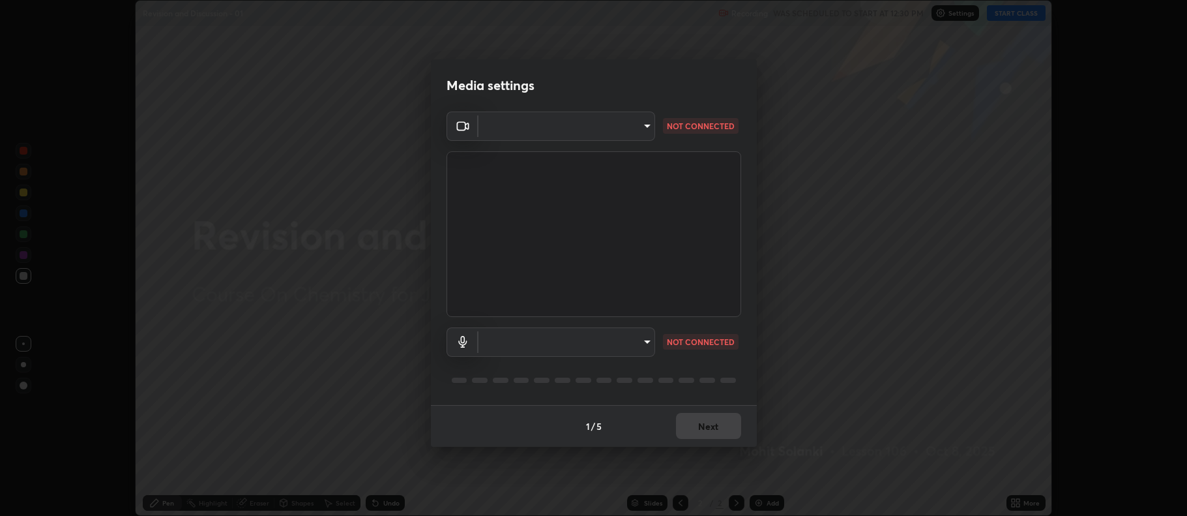
type input "ff6c2ab0558fce6a6a82d7d5f90cca75b578d0ecce094995c07ad100423c80ec"
type input "badd80ea7fbad1d8a72a520f29b78ead89bb293df12f863f6ab2c23ec585b874"
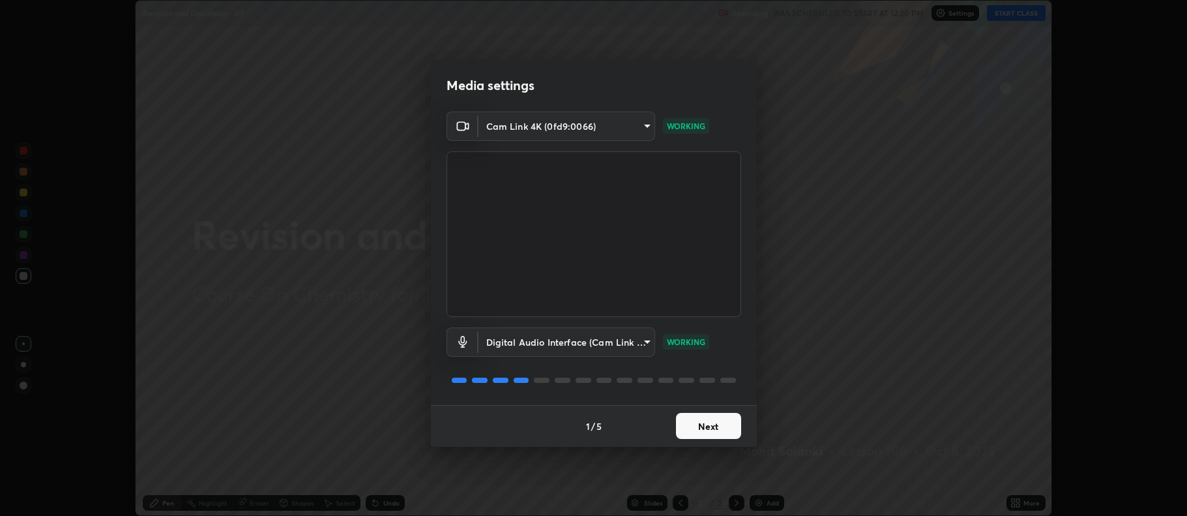
click at [717, 424] on button "Next" at bounding box center [708, 426] width 65 height 26
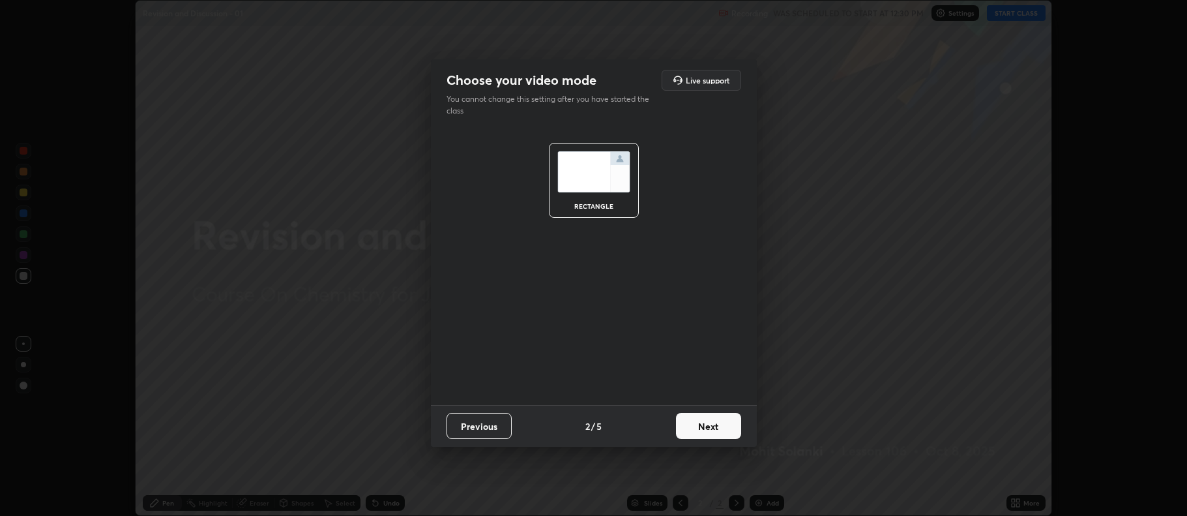
click at [723, 432] on button "Next" at bounding box center [708, 426] width 65 height 26
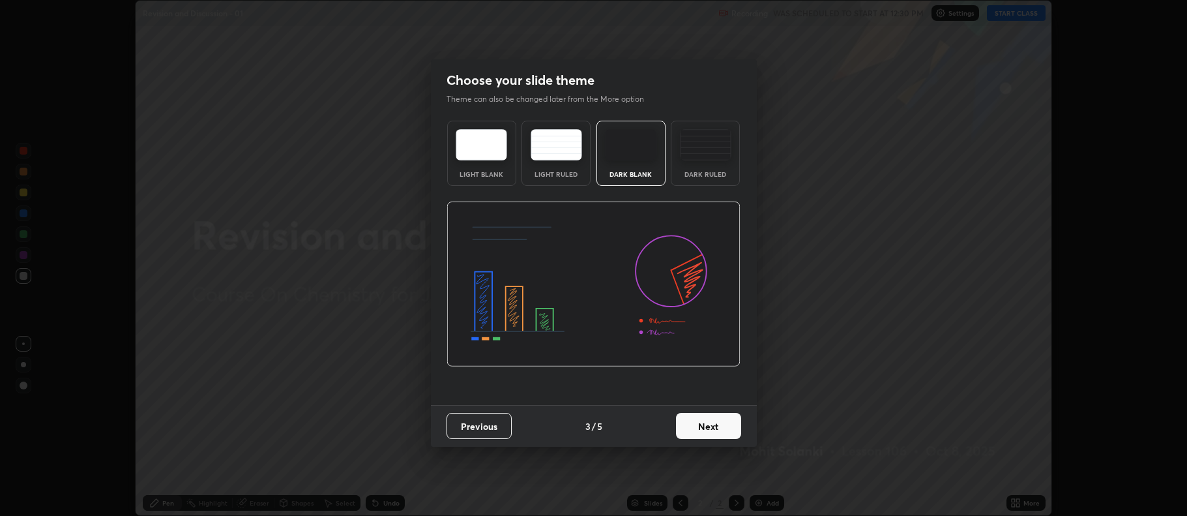
click at [714, 168] on div "Dark Ruled" at bounding box center [705, 153] width 69 height 65
click at [723, 420] on button "Next" at bounding box center [708, 426] width 65 height 26
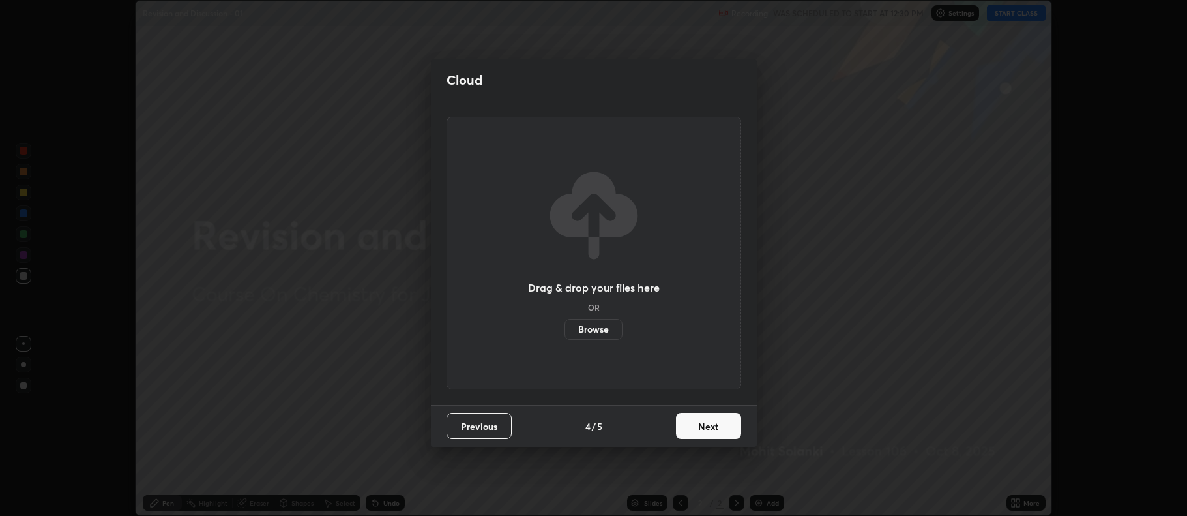
click at [722, 429] on button "Next" at bounding box center [708, 426] width 65 height 26
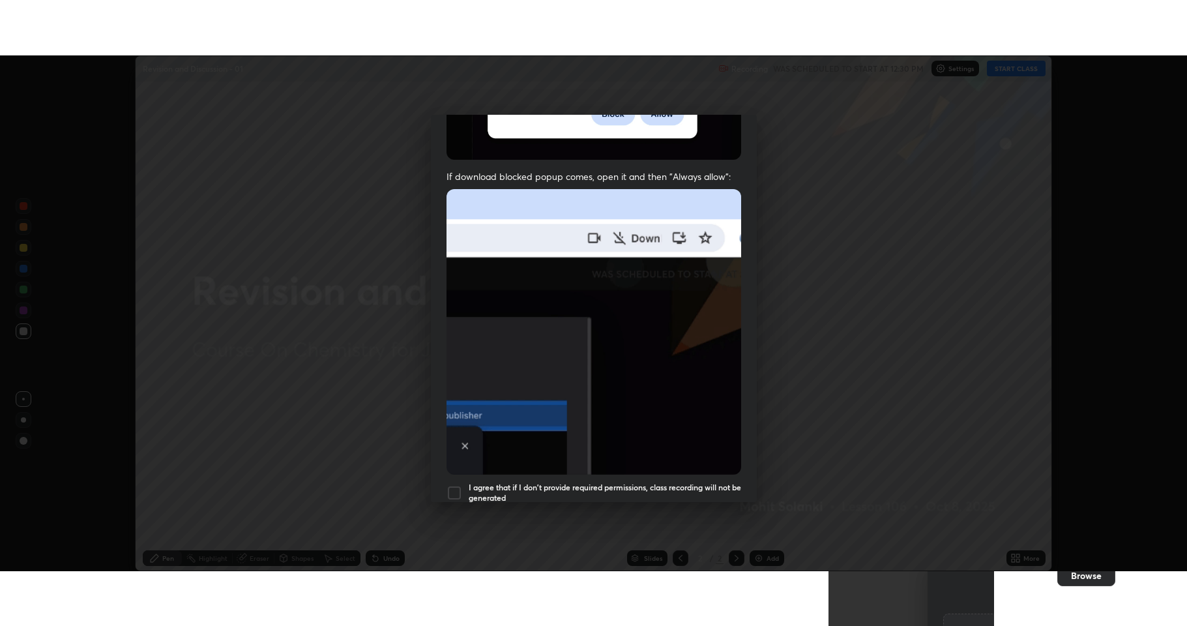
scroll to position [265, 0]
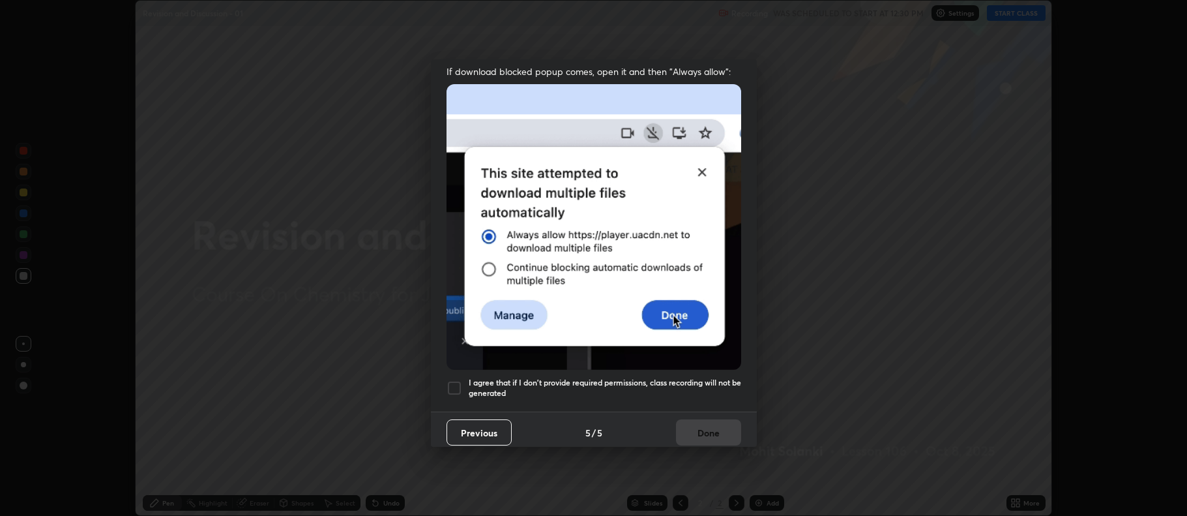
click at [461, 385] on div at bounding box center [455, 388] width 16 height 16
click at [698, 434] on button "Done" at bounding box center [708, 432] width 65 height 26
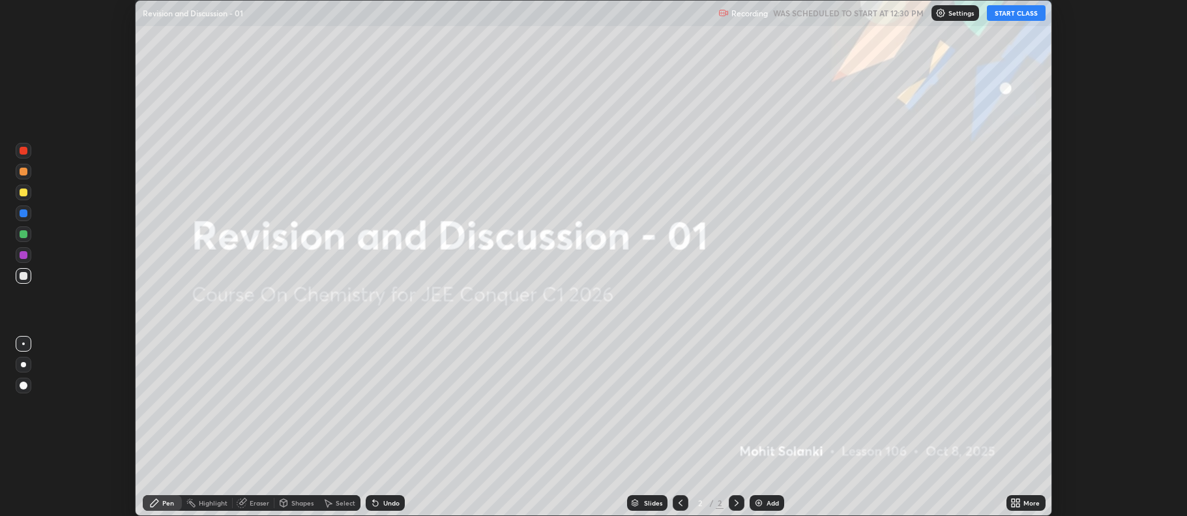
click at [1012, 497] on div "More" at bounding box center [1026, 503] width 39 height 16
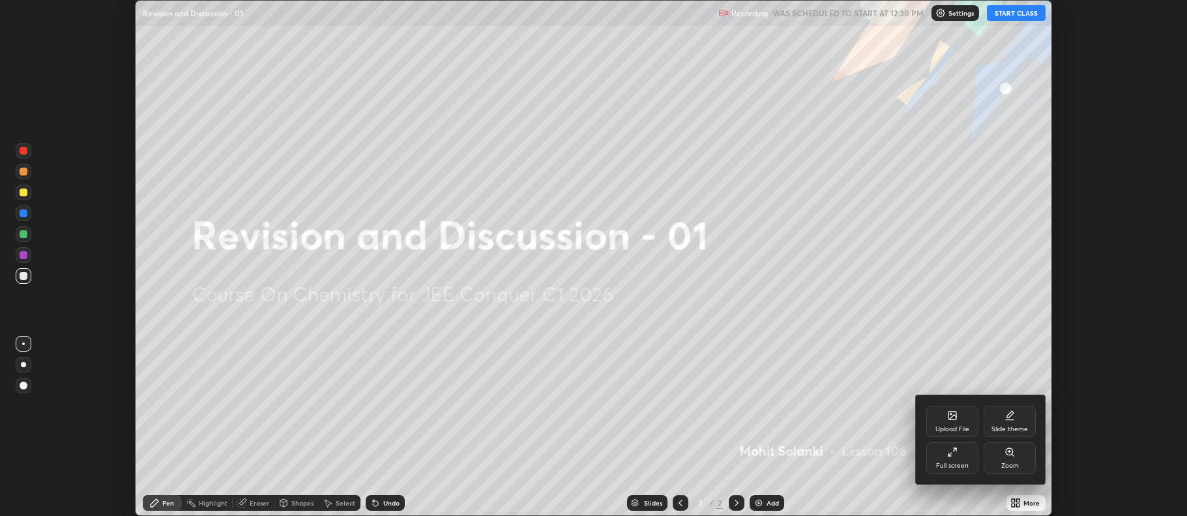
click at [957, 430] on div "Upload File" at bounding box center [953, 429] width 34 height 7
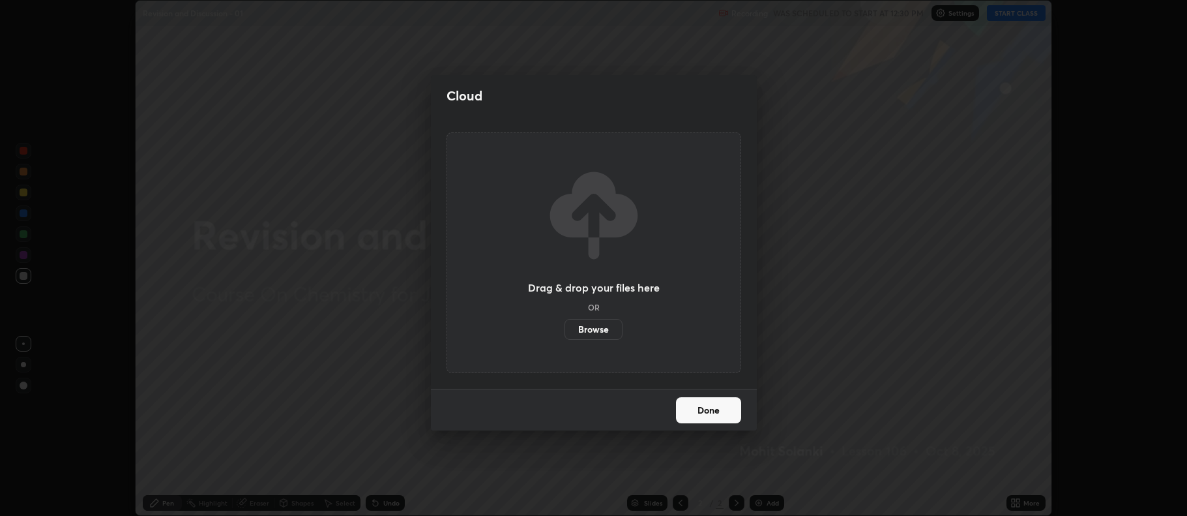
click at [608, 332] on label "Browse" at bounding box center [594, 329] width 58 height 21
click at [565, 332] on input "Browse" at bounding box center [565, 329] width 0 height 21
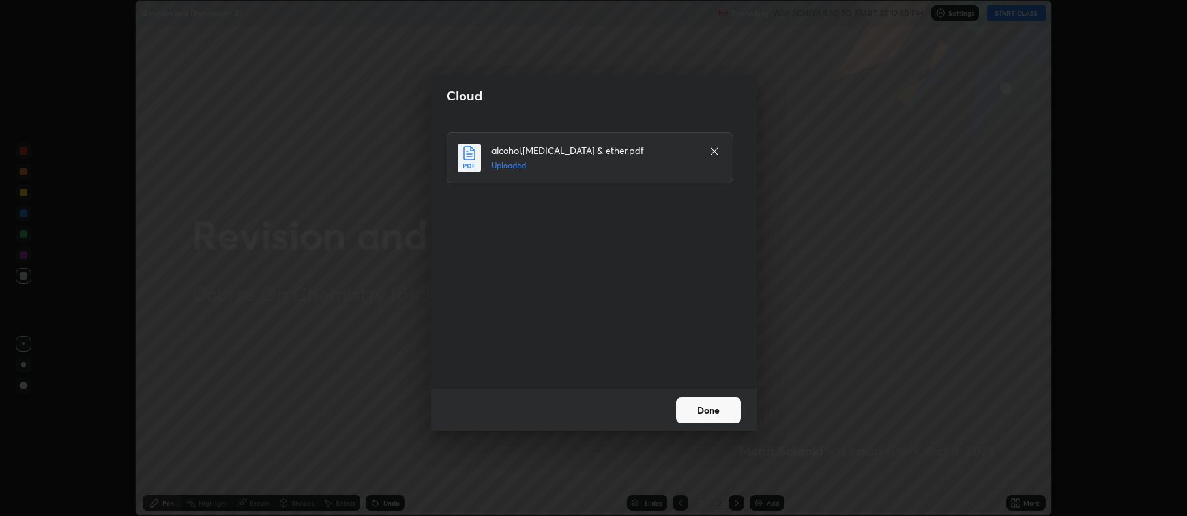
click at [716, 406] on button "Done" at bounding box center [708, 410] width 65 height 26
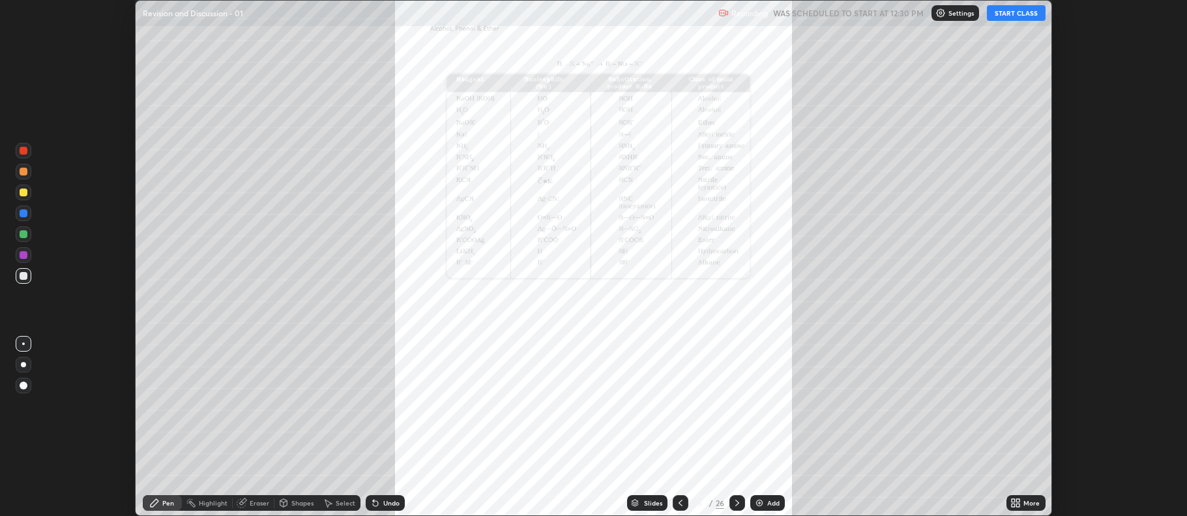
click at [1022, 499] on div "More" at bounding box center [1026, 503] width 39 height 16
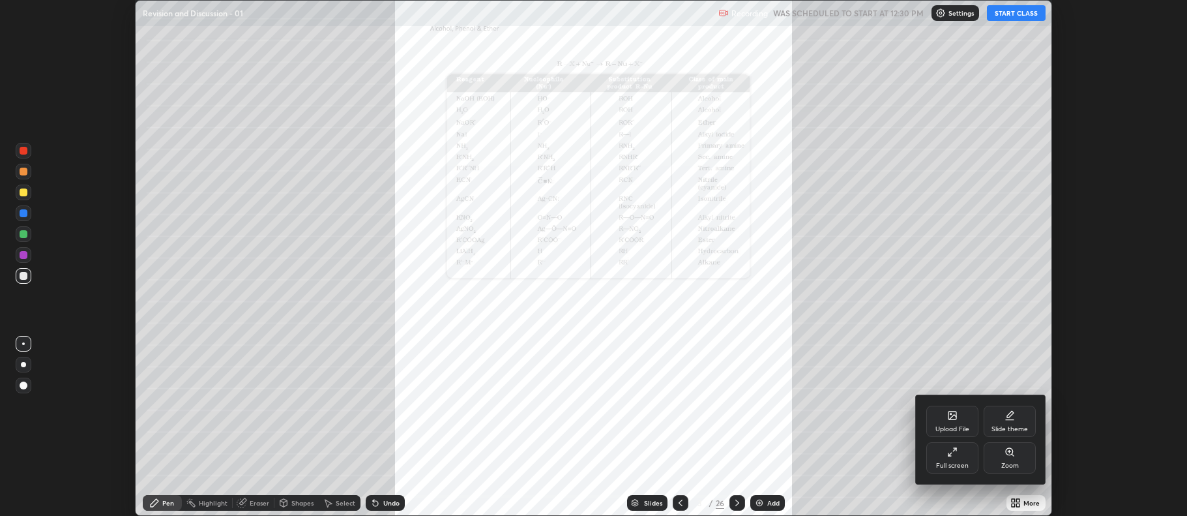
click at [964, 462] on div "Full screen" at bounding box center [952, 465] width 33 height 7
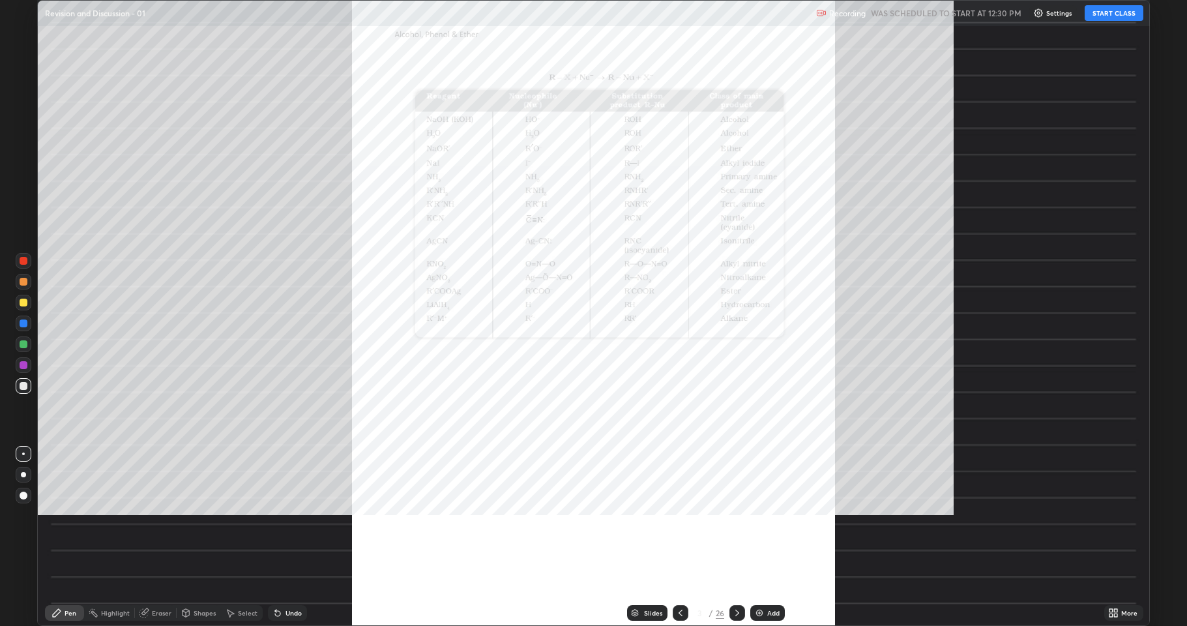
scroll to position [626, 1187]
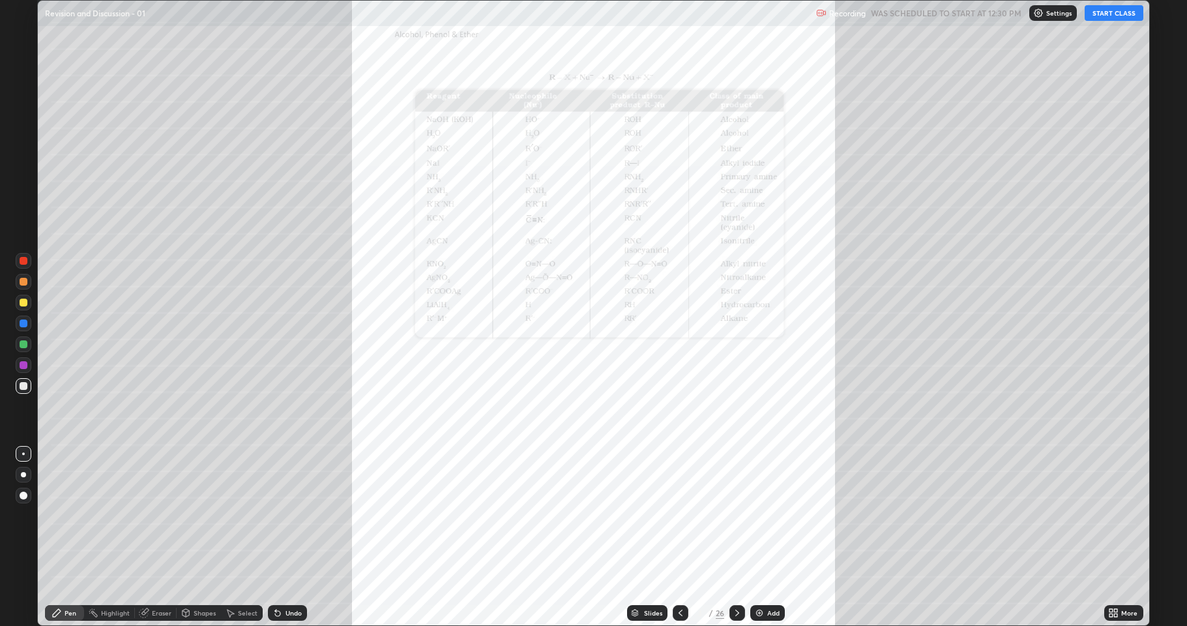
click at [1100, 15] on button "START CLASS" at bounding box center [1114, 13] width 59 height 16
click at [22, 306] on div at bounding box center [24, 303] width 16 height 16
click at [24, 389] on div at bounding box center [24, 386] width 8 height 8
click at [23, 306] on div at bounding box center [24, 303] width 16 height 16
click at [1111, 515] on icon at bounding box center [1111, 614] width 3 height 3
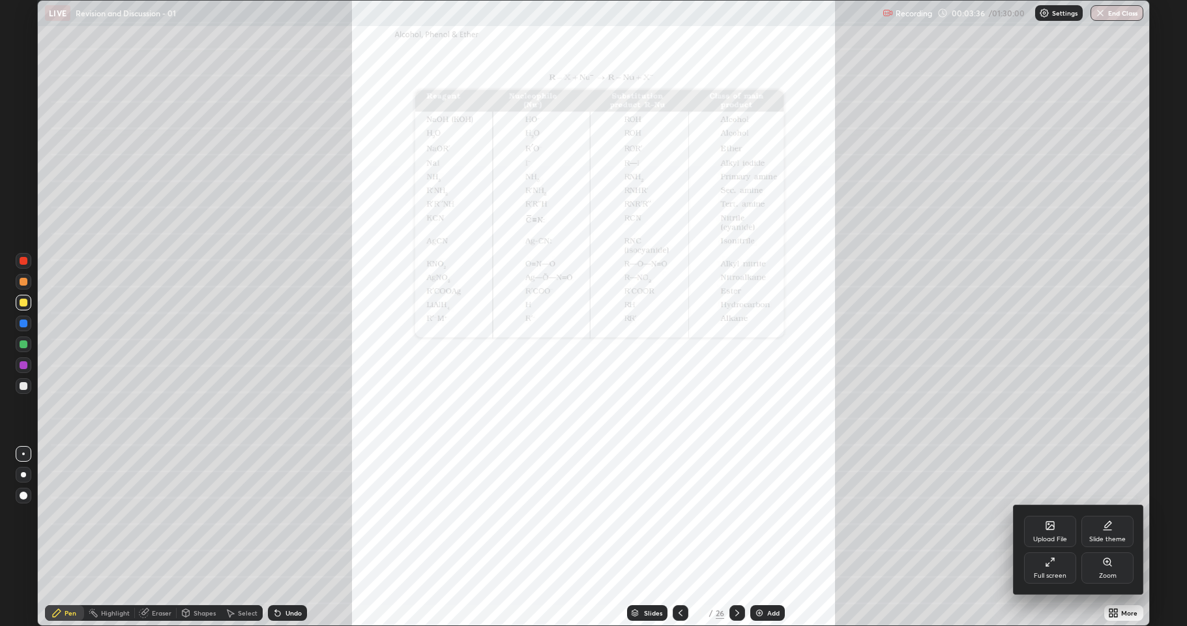
click at [1102, 515] on div "Zoom" at bounding box center [1108, 567] width 52 height 31
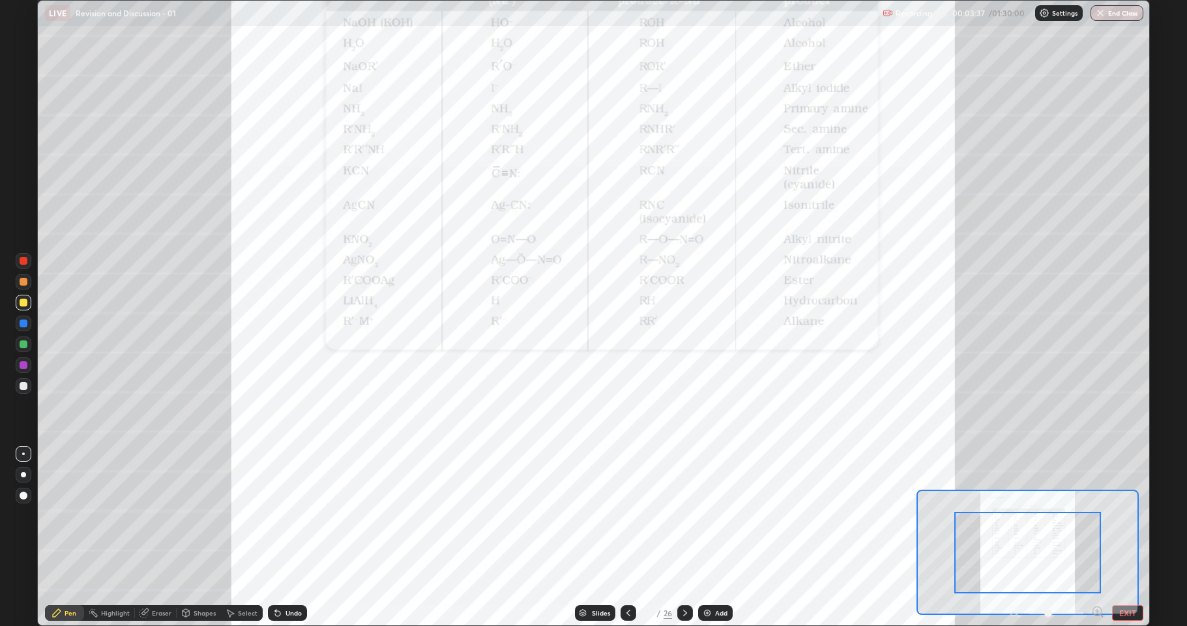
click at [1098, 515] on icon at bounding box center [1097, 611] width 13 height 13
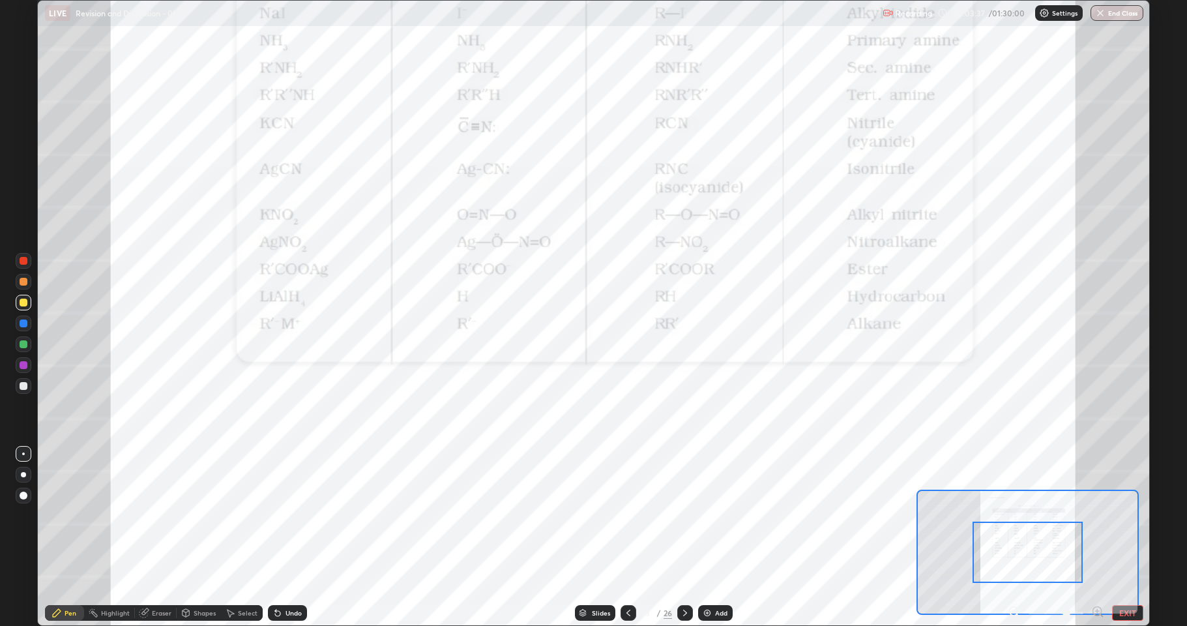
click at [1099, 515] on icon at bounding box center [1097, 611] width 13 height 13
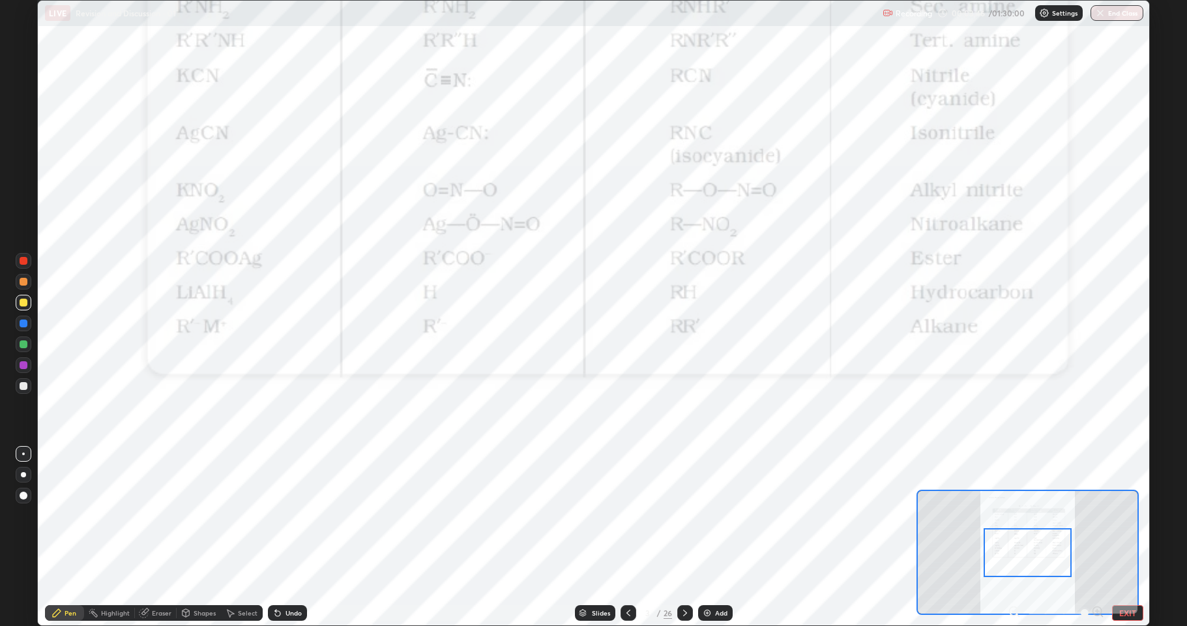
click at [20, 364] on div at bounding box center [24, 365] width 8 height 8
click at [703, 515] on img at bounding box center [707, 613] width 10 height 10
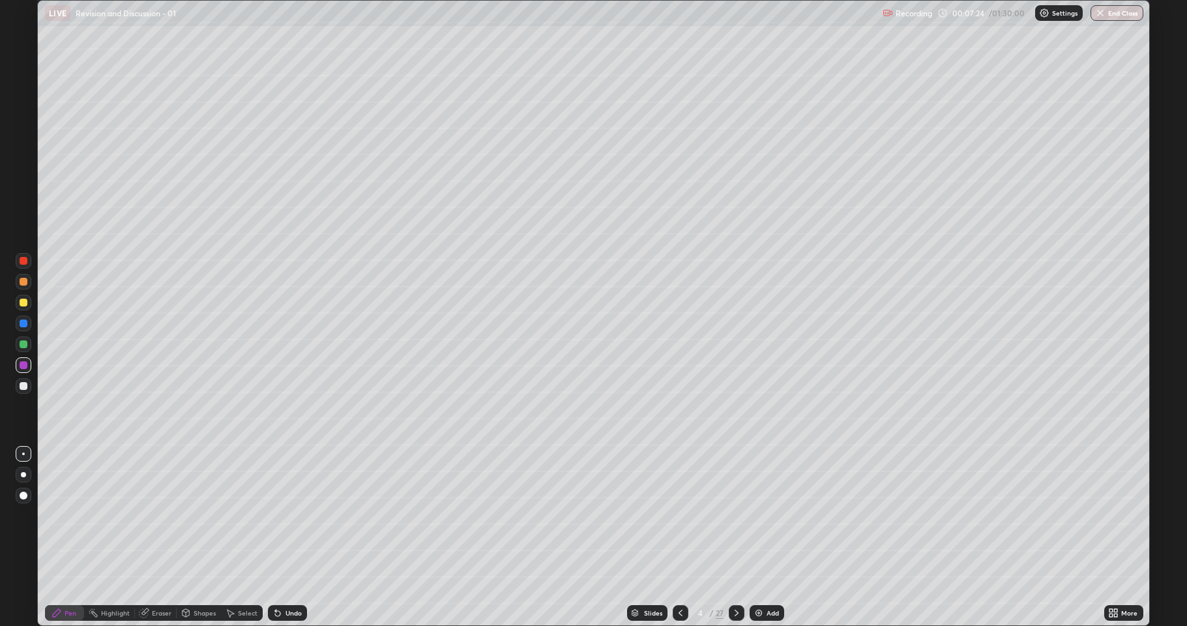
click at [29, 304] on div at bounding box center [24, 303] width 16 height 16
click at [27, 362] on div at bounding box center [24, 365] width 8 height 8
click at [29, 385] on div at bounding box center [24, 386] width 16 height 16
click at [22, 366] on div at bounding box center [24, 365] width 8 height 8
click at [24, 304] on div at bounding box center [24, 303] width 8 height 8
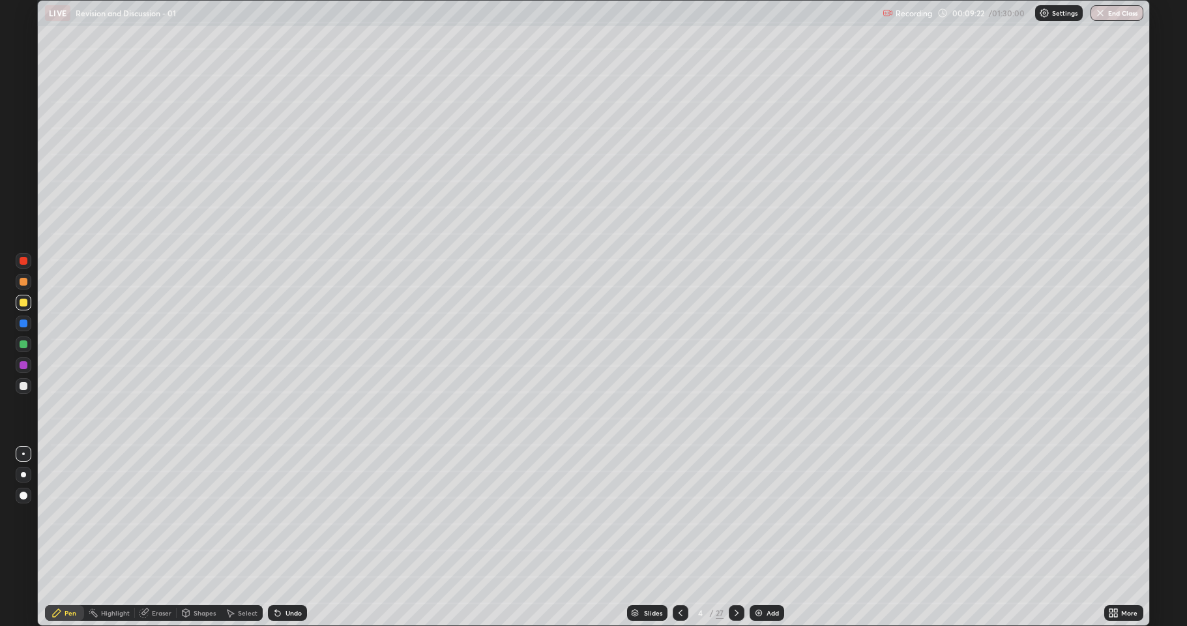
click at [303, 515] on div "Undo" at bounding box center [287, 613] width 39 height 16
click at [302, 515] on div "Undo" at bounding box center [287, 613] width 39 height 16
click at [293, 515] on div "Undo" at bounding box center [294, 613] width 16 height 7
click at [22, 384] on div at bounding box center [24, 386] width 8 height 8
click at [21, 309] on div at bounding box center [24, 303] width 16 height 16
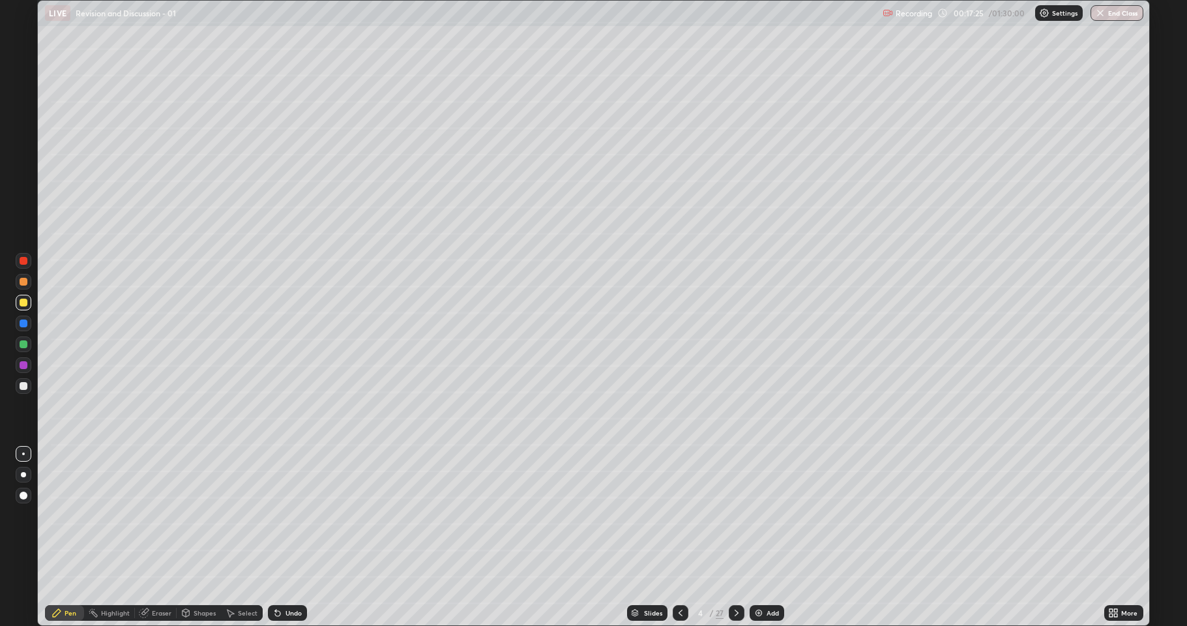
click at [679, 515] on icon at bounding box center [681, 613] width 4 height 7
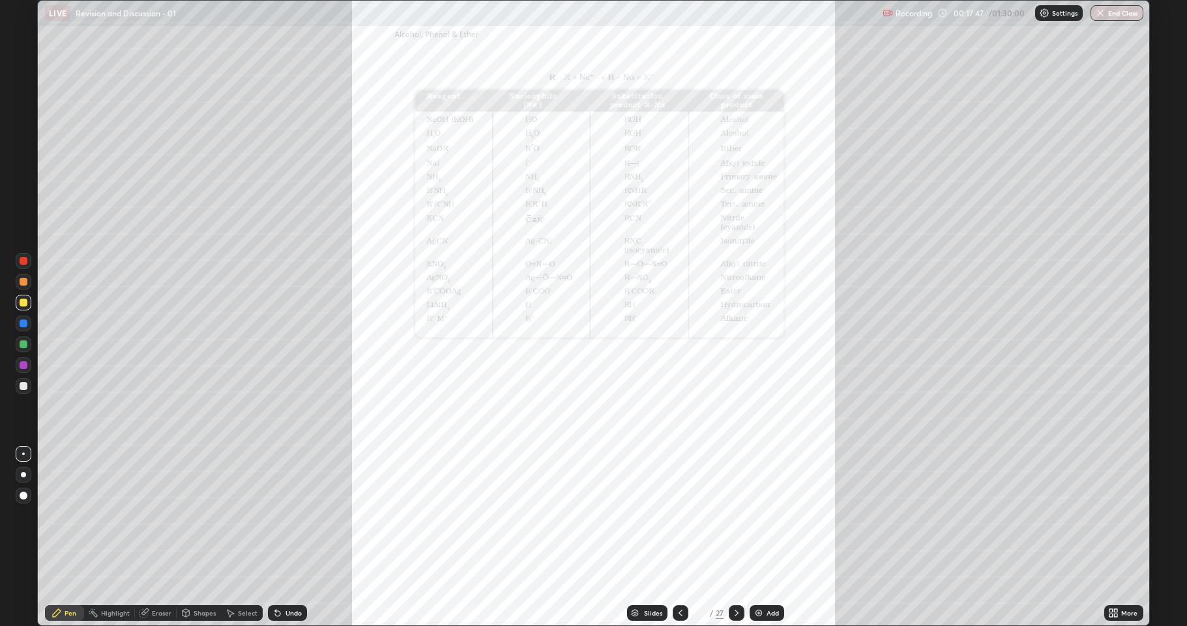
click at [1116, 515] on icon at bounding box center [1113, 613] width 10 height 10
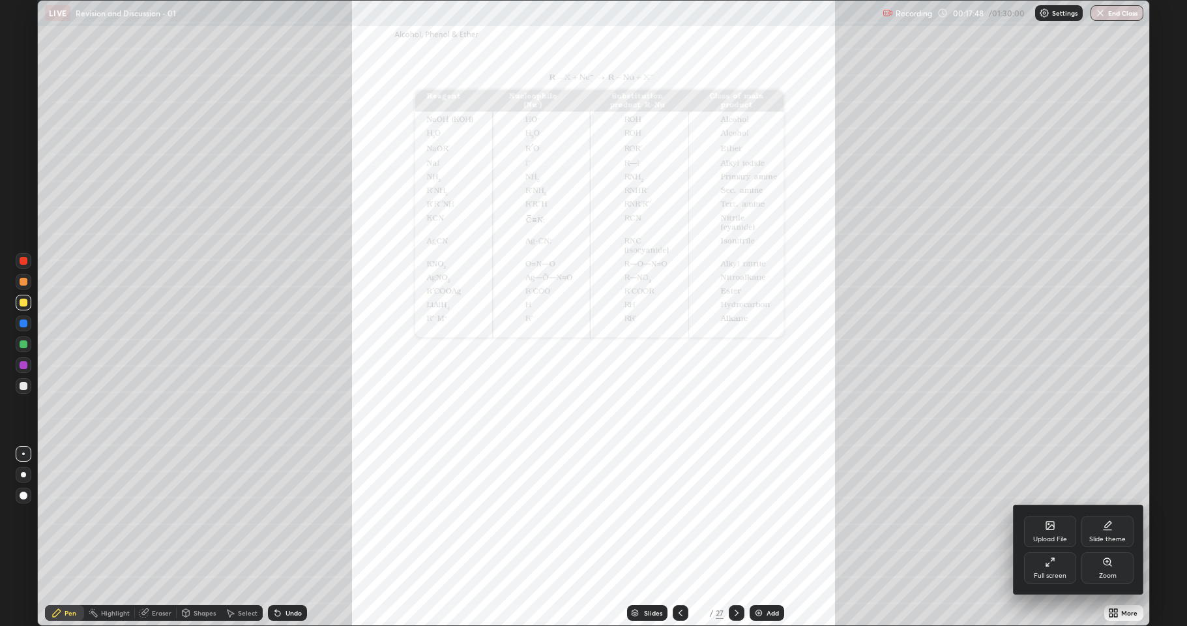
click at [1109, 515] on div "Zoom" at bounding box center [1108, 567] width 52 height 31
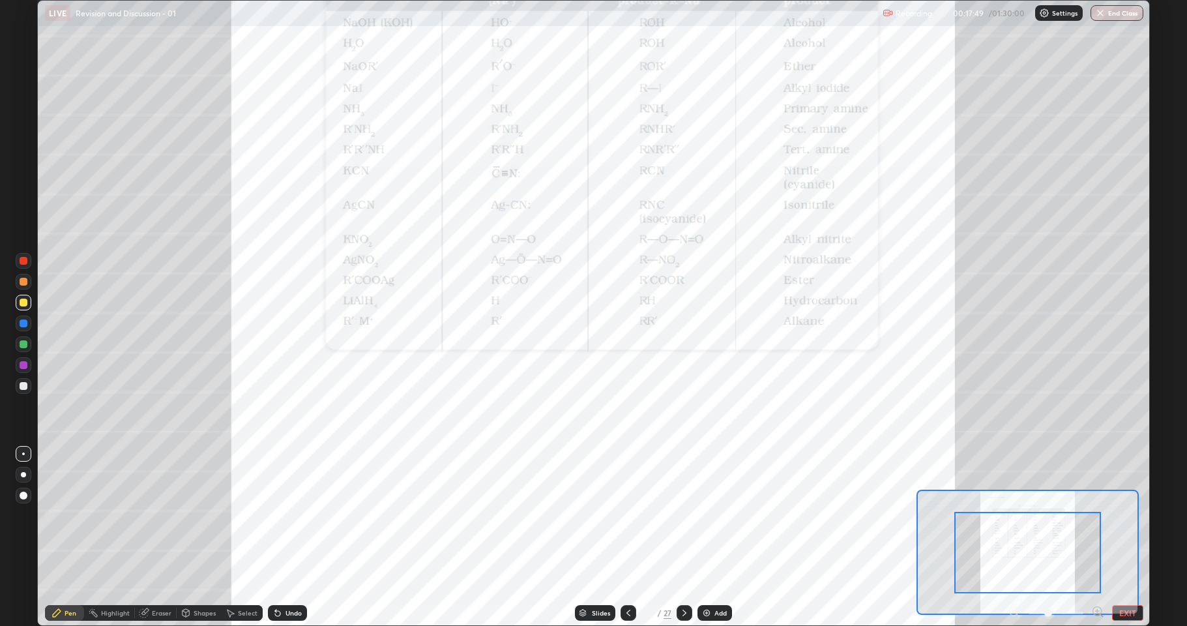
click at [1097, 515] on icon at bounding box center [1097, 611] width 0 height 3
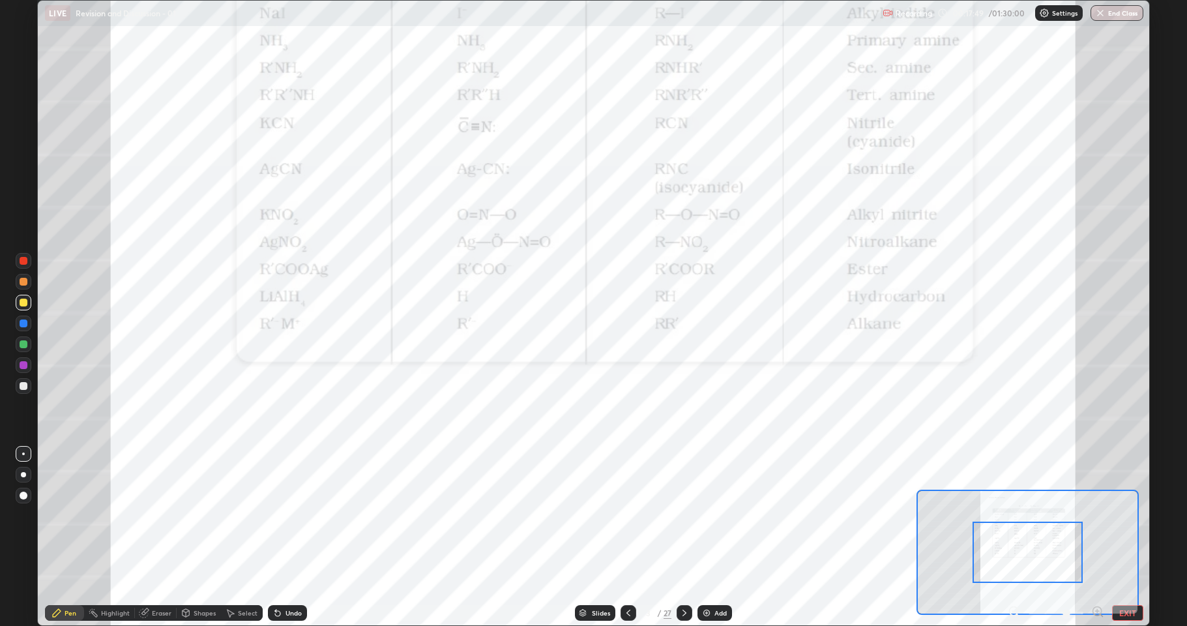
click at [1094, 515] on icon at bounding box center [1097, 611] width 13 height 13
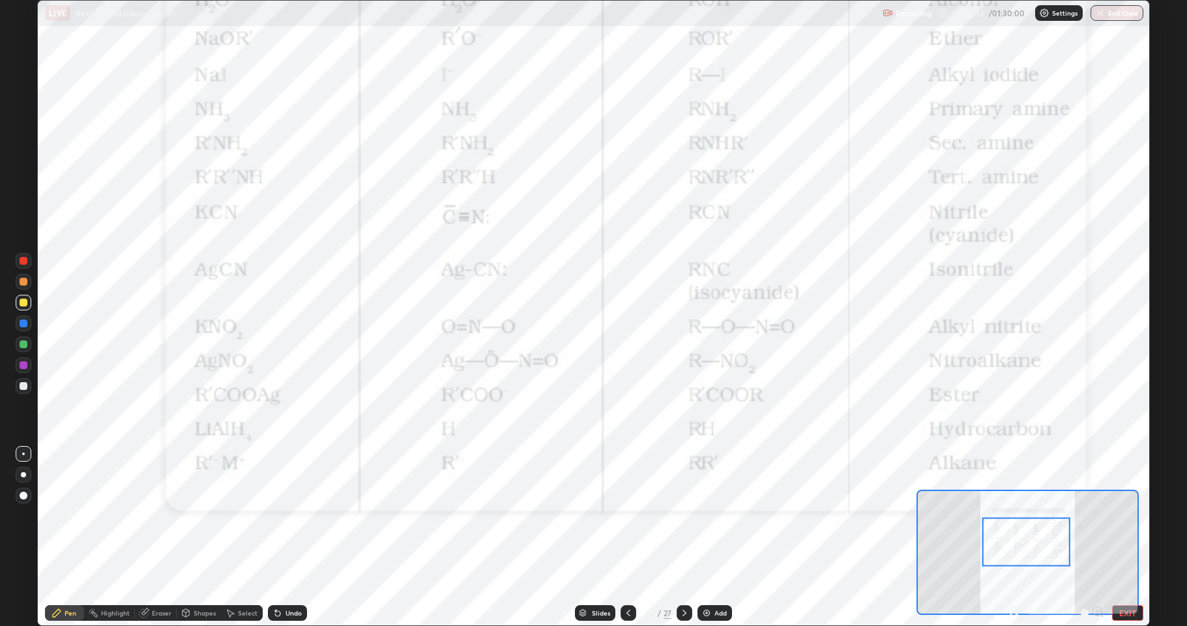
click at [691, 515] on div "Slides 3 / 27 Add" at bounding box center [653, 613] width 693 height 26
click at [689, 515] on div at bounding box center [685, 613] width 16 height 16
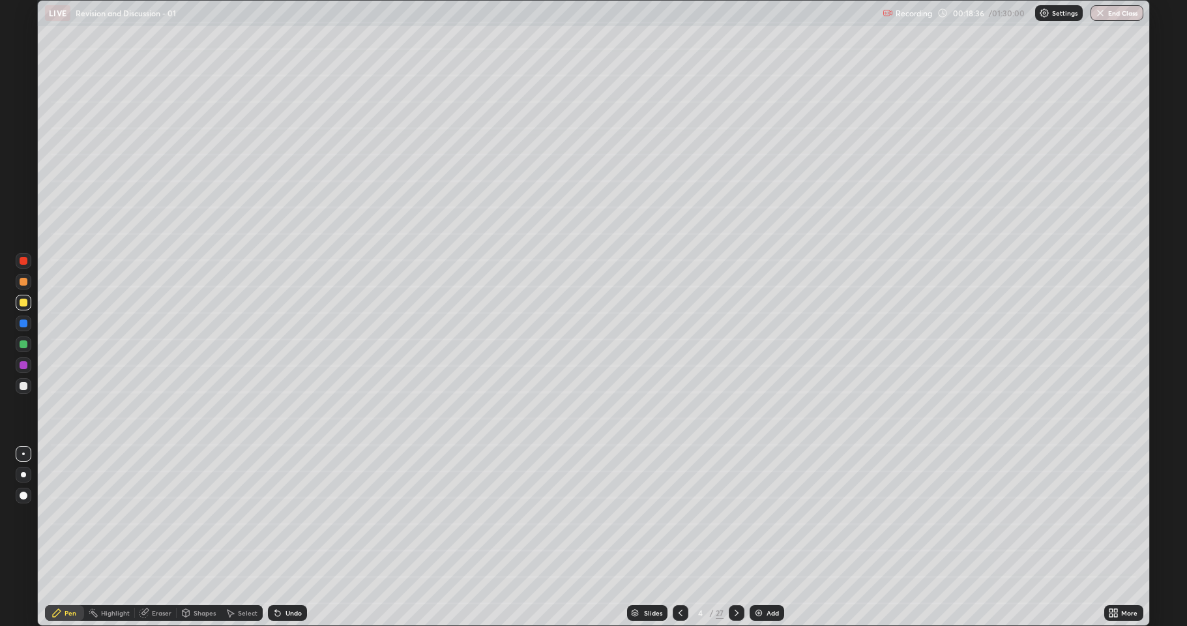
click at [730, 515] on div at bounding box center [737, 613] width 16 height 16
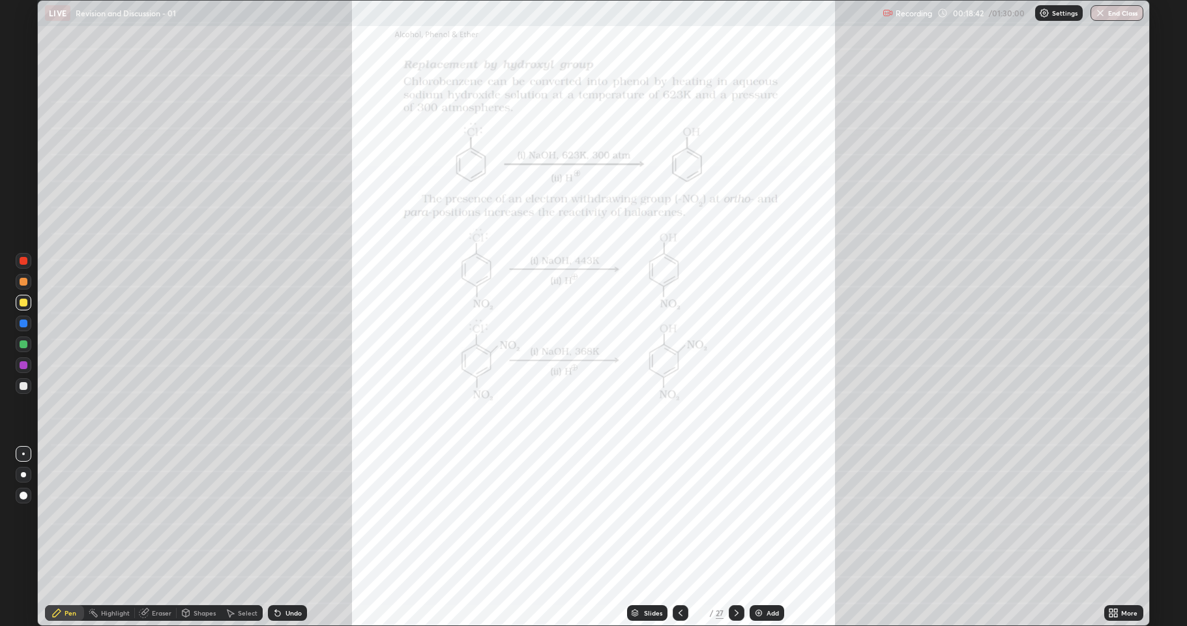
click at [25, 366] on div at bounding box center [24, 365] width 8 height 8
click at [23, 346] on div at bounding box center [24, 344] width 8 height 8
click at [734, 515] on icon at bounding box center [736, 613] width 10 height 10
click at [675, 515] on div at bounding box center [681, 613] width 16 height 16
click at [756, 515] on img at bounding box center [759, 613] width 10 height 10
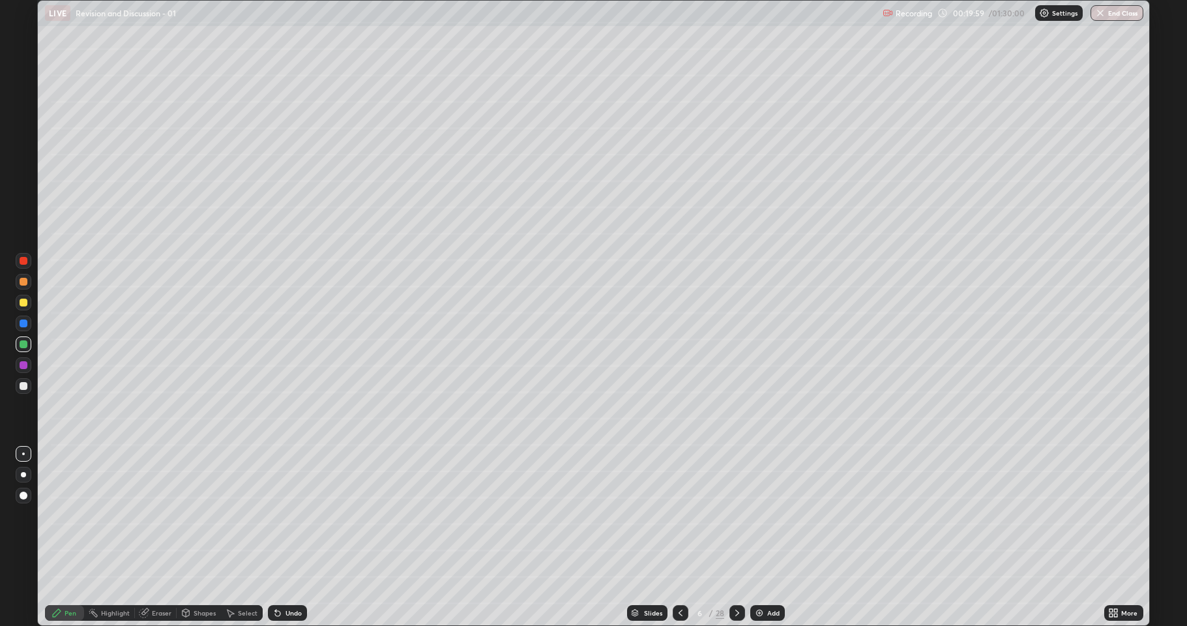
click at [25, 389] on div at bounding box center [24, 386] width 8 height 8
click at [23, 385] on div at bounding box center [24, 386] width 8 height 8
click at [25, 304] on div at bounding box center [24, 303] width 8 height 8
click at [27, 387] on div at bounding box center [24, 386] width 8 height 8
click at [24, 303] on div at bounding box center [24, 303] width 8 height 8
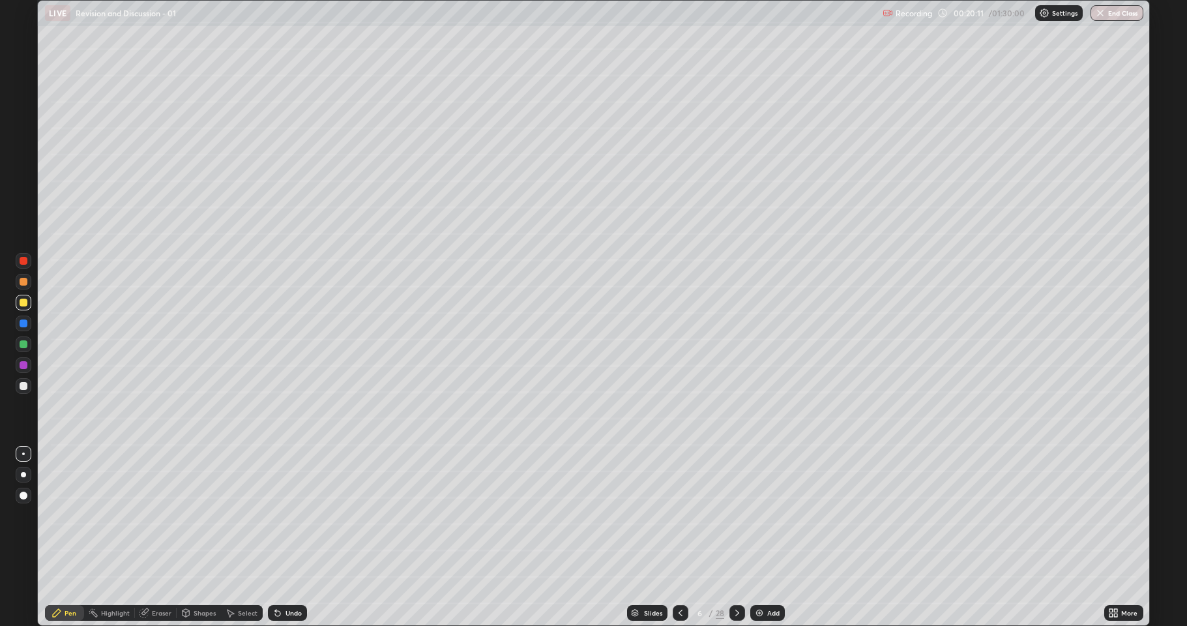
click at [25, 384] on div at bounding box center [24, 386] width 8 height 8
click at [25, 367] on div at bounding box center [24, 365] width 8 height 8
click at [27, 384] on div at bounding box center [24, 386] width 8 height 8
click at [24, 303] on div at bounding box center [24, 303] width 8 height 8
click at [22, 346] on div at bounding box center [24, 344] width 8 height 8
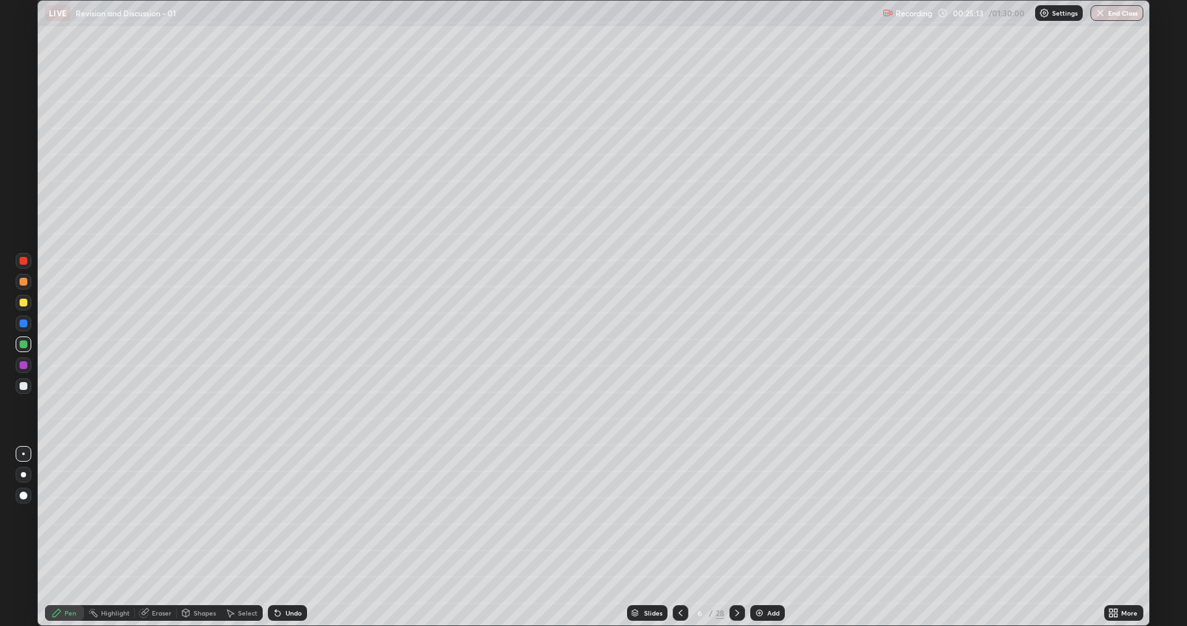
click at [26, 386] on div at bounding box center [24, 386] width 8 height 8
click at [25, 350] on div at bounding box center [24, 344] width 16 height 16
click at [757, 515] on div "Add" at bounding box center [767, 613] width 35 height 16
click at [29, 386] on div at bounding box center [24, 386] width 16 height 16
click at [25, 305] on div at bounding box center [24, 303] width 8 height 8
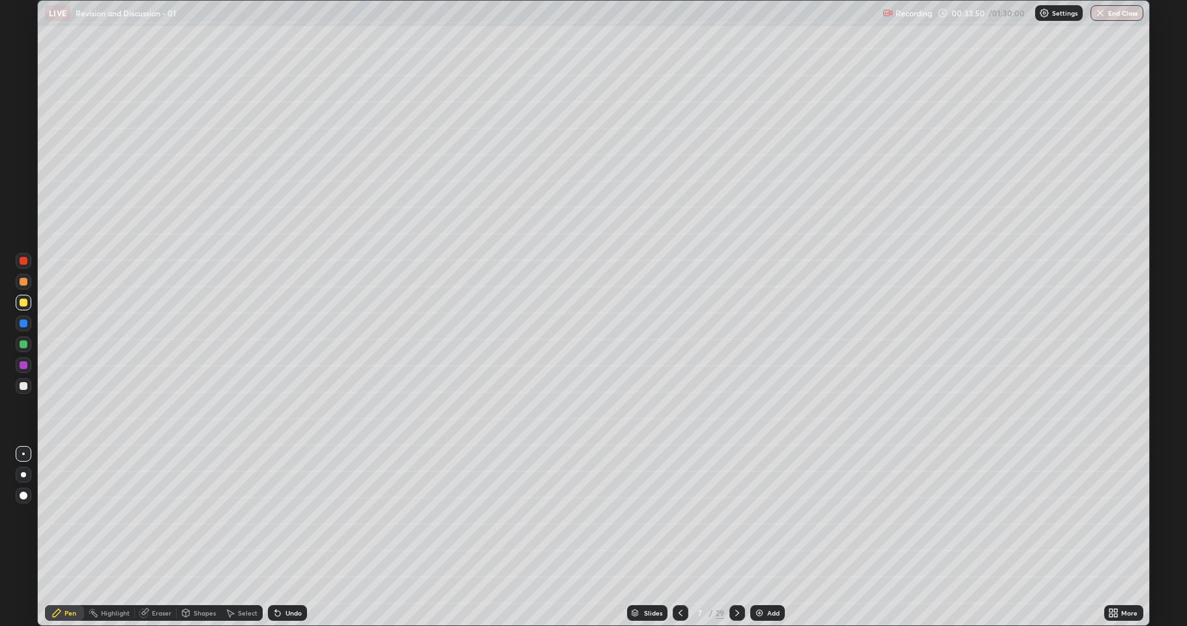
click at [29, 347] on div at bounding box center [24, 344] width 16 height 16
click at [26, 386] on div at bounding box center [24, 386] width 8 height 8
click at [22, 365] on div at bounding box center [24, 365] width 8 height 8
click at [23, 306] on div at bounding box center [24, 303] width 8 height 8
click at [25, 370] on div at bounding box center [24, 365] width 16 height 16
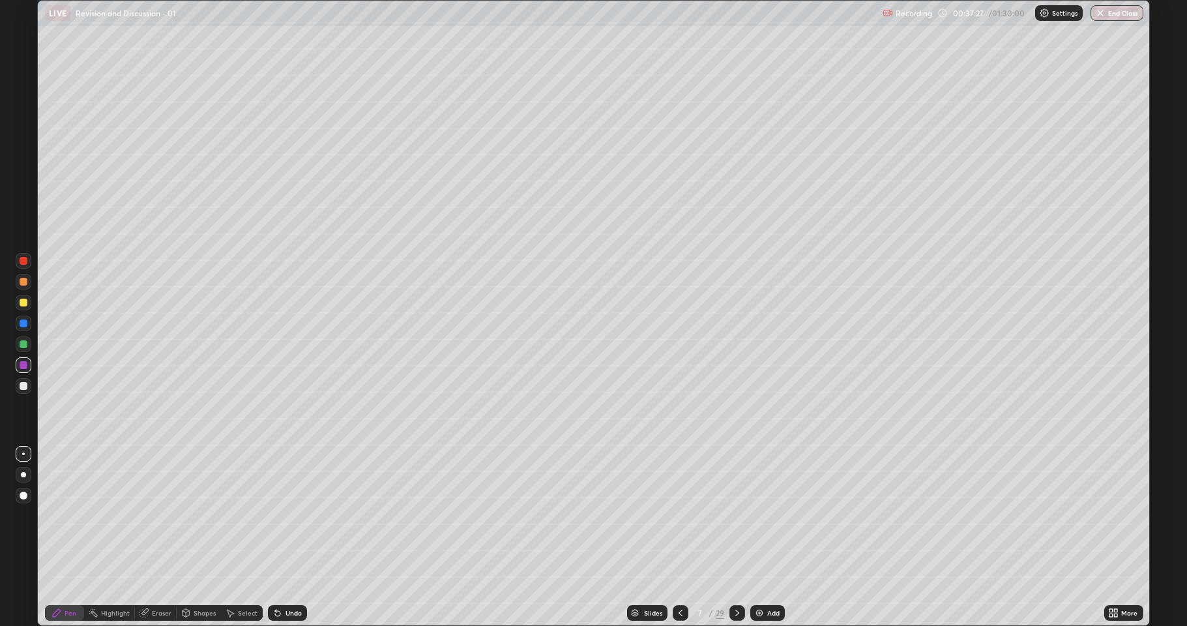
click at [751, 515] on div "Add" at bounding box center [767, 613] width 35 height 16
click at [24, 308] on div at bounding box center [24, 303] width 16 height 16
click at [25, 346] on div at bounding box center [24, 344] width 8 height 8
click at [273, 515] on icon at bounding box center [278, 613] width 10 height 10
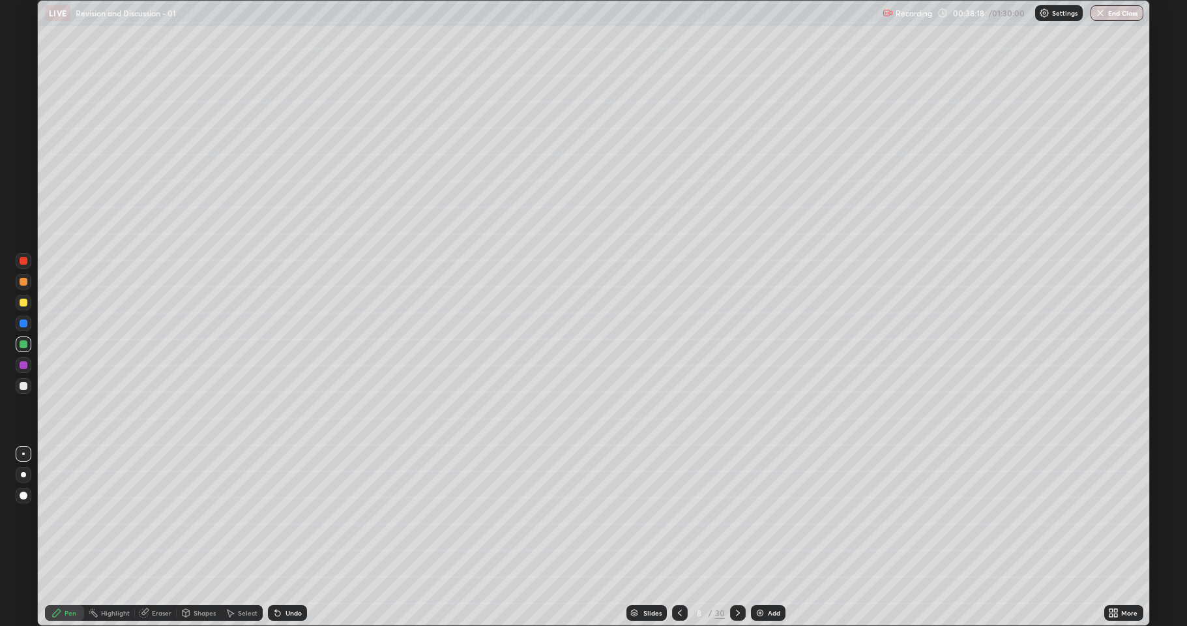
click at [273, 515] on icon at bounding box center [278, 613] width 10 height 10
click at [25, 384] on div at bounding box center [24, 386] width 8 height 8
click at [24, 363] on div at bounding box center [24, 365] width 8 height 8
click at [25, 383] on div at bounding box center [24, 386] width 8 height 8
click at [733, 515] on icon at bounding box center [738, 613] width 10 height 10
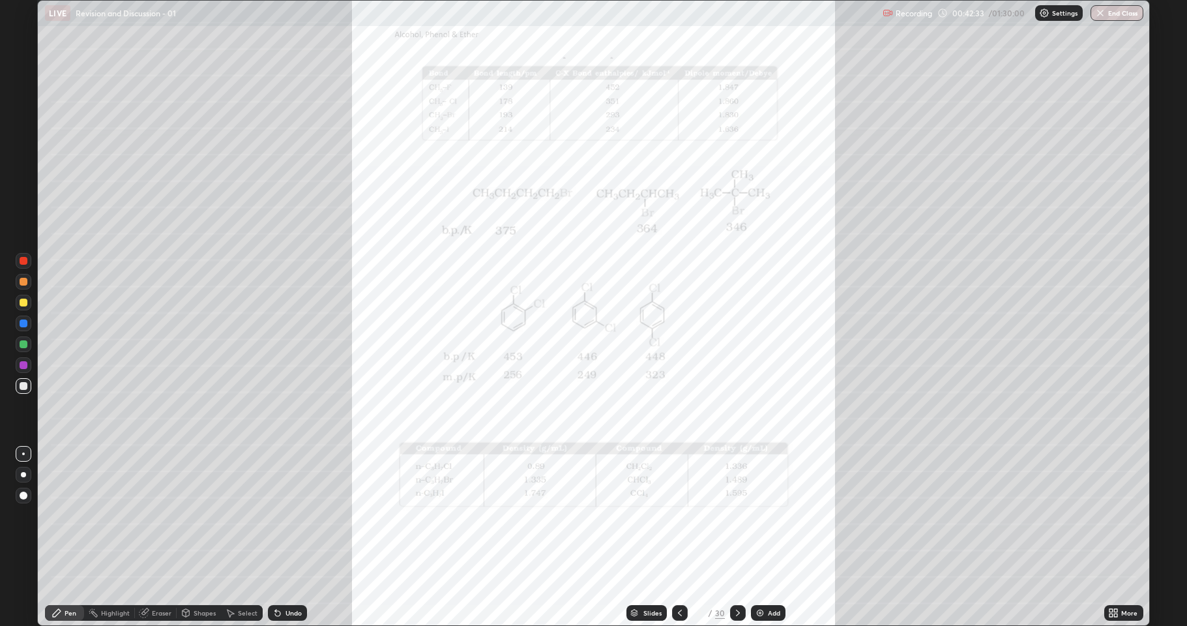
click at [23, 370] on div at bounding box center [24, 365] width 16 height 16
click at [733, 515] on icon at bounding box center [738, 613] width 10 height 10
click at [286, 515] on div "Undo" at bounding box center [287, 613] width 39 height 16
click at [1101, 515] on div "Slides 11 / 30 Add" at bounding box center [705, 613] width 797 height 26
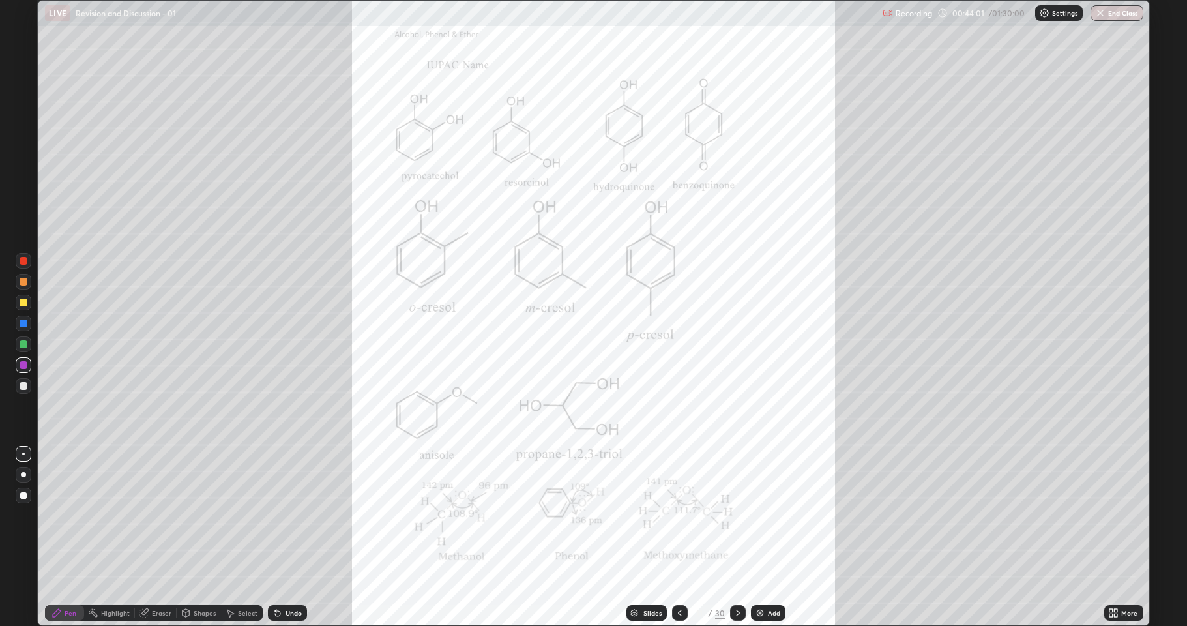
click at [1116, 515] on icon at bounding box center [1116, 614] width 3 height 3
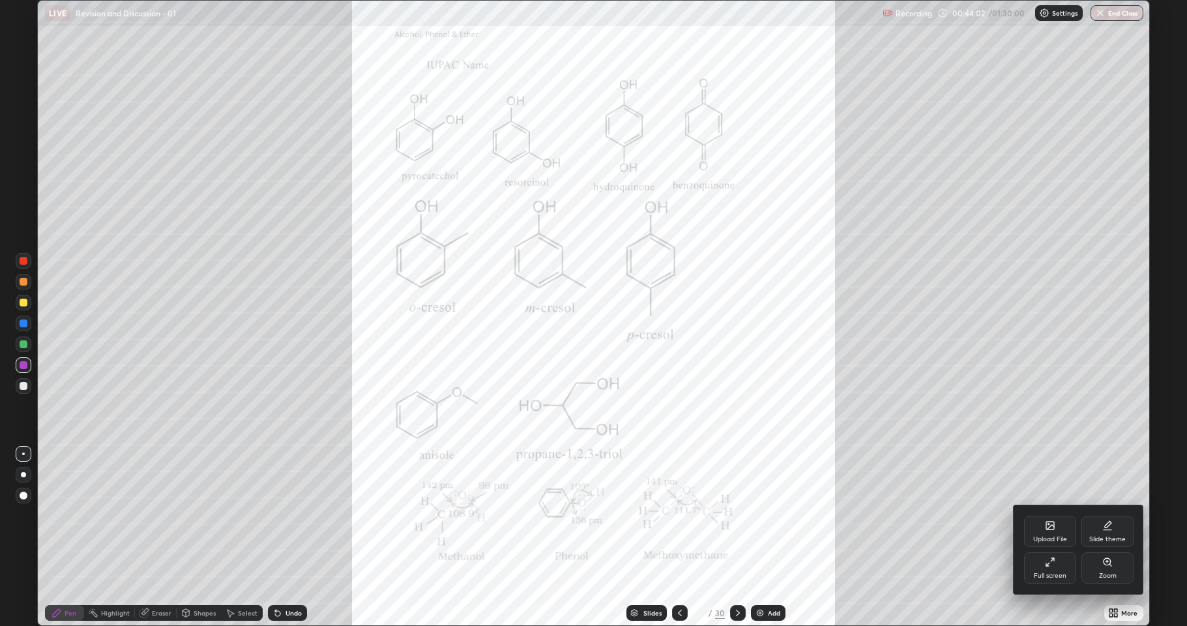
click at [1110, 515] on icon at bounding box center [1111, 565] width 2 height 2
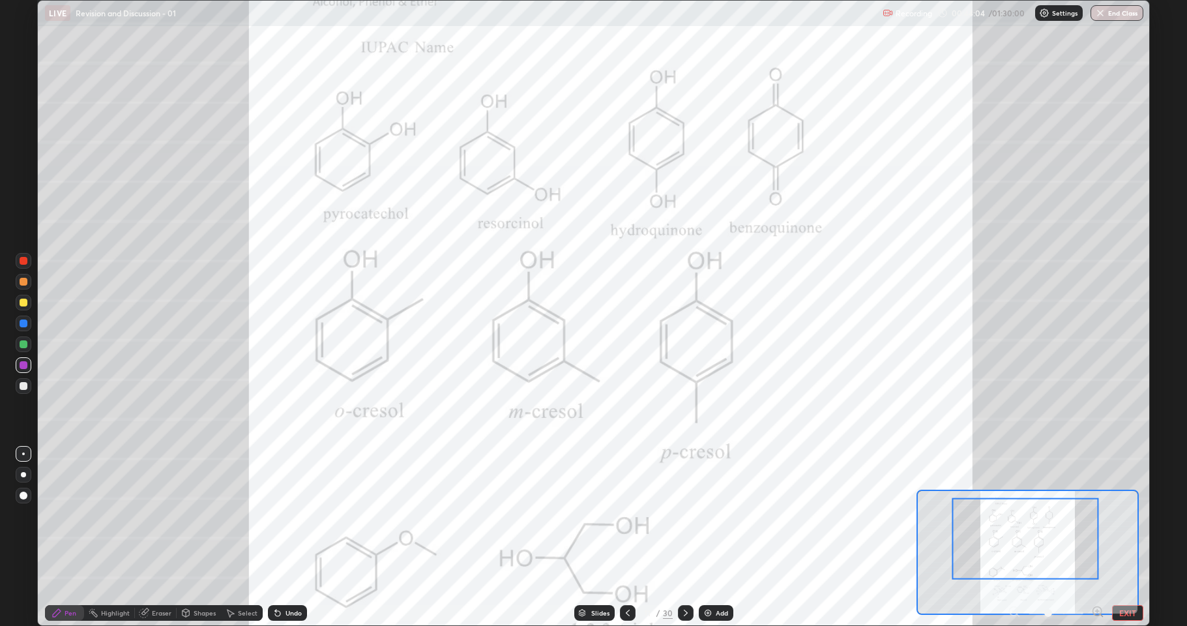
click at [1095, 515] on icon at bounding box center [1097, 611] width 13 height 13
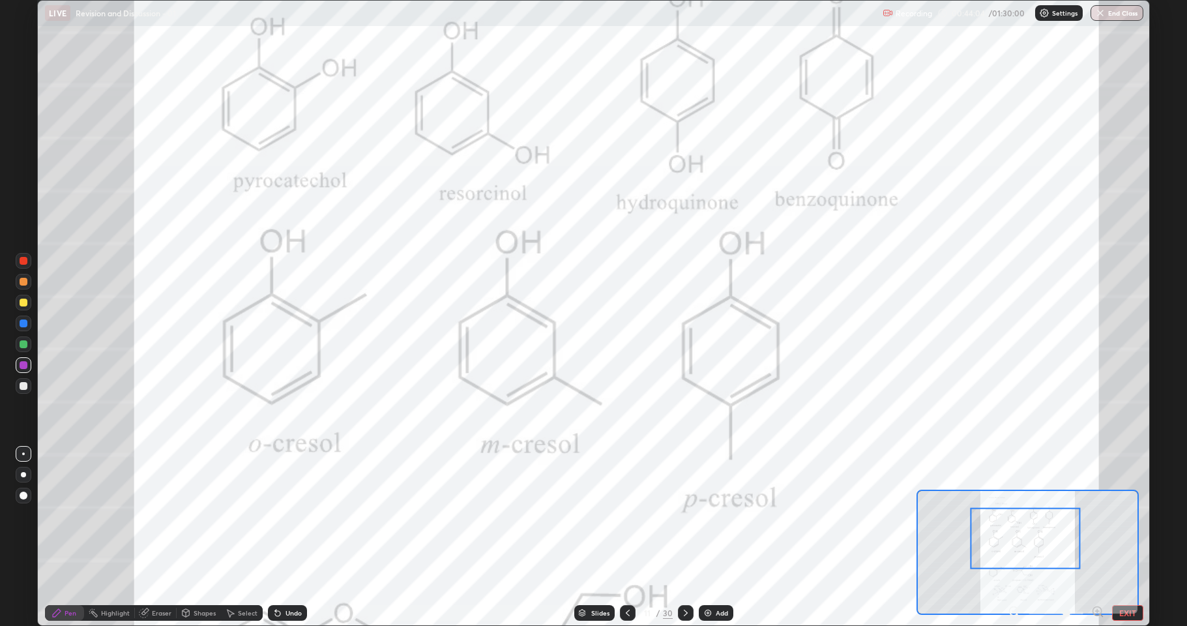
click at [1095, 515] on icon at bounding box center [1097, 611] width 13 height 13
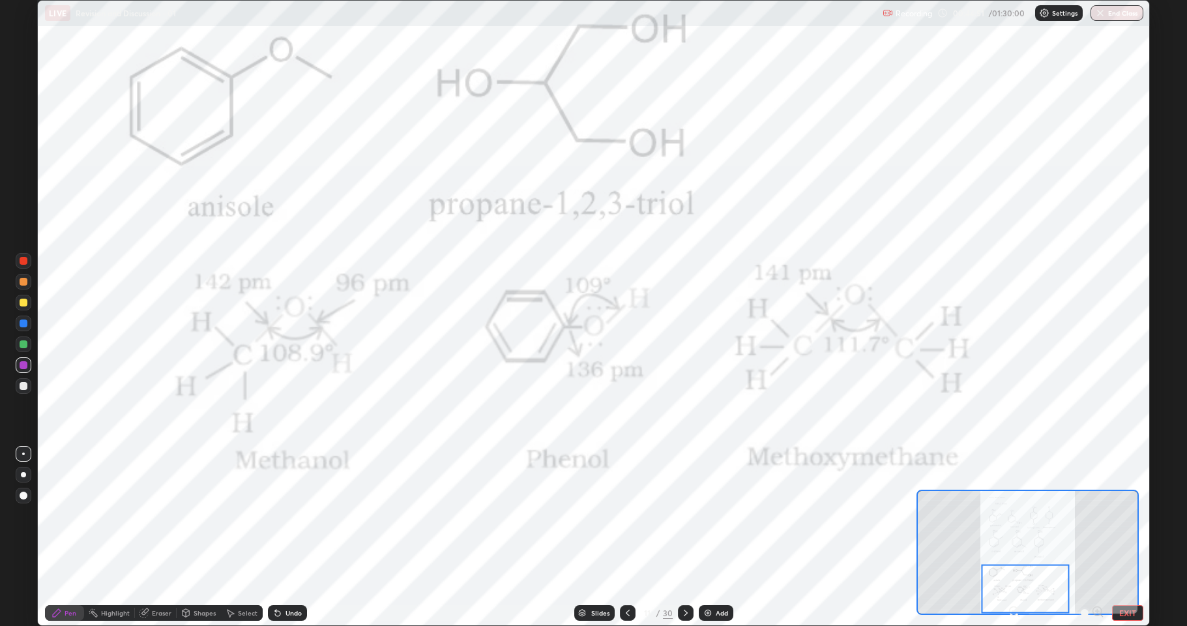
click at [23, 347] on div at bounding box center [24, 344] width 8 height 8
click at [170, 515] on div "Eraser" at bounding box center [162, 613] width 20 height 7
click at [67, 515] on div "Pen" at bounding box center [71, 613] width 12 height 7
click at [23, 368] on div at bounding box center [24, 365] width 8 height 8
click at [688, 515] on icon at bounding box center [686, 613] width 10 height 10
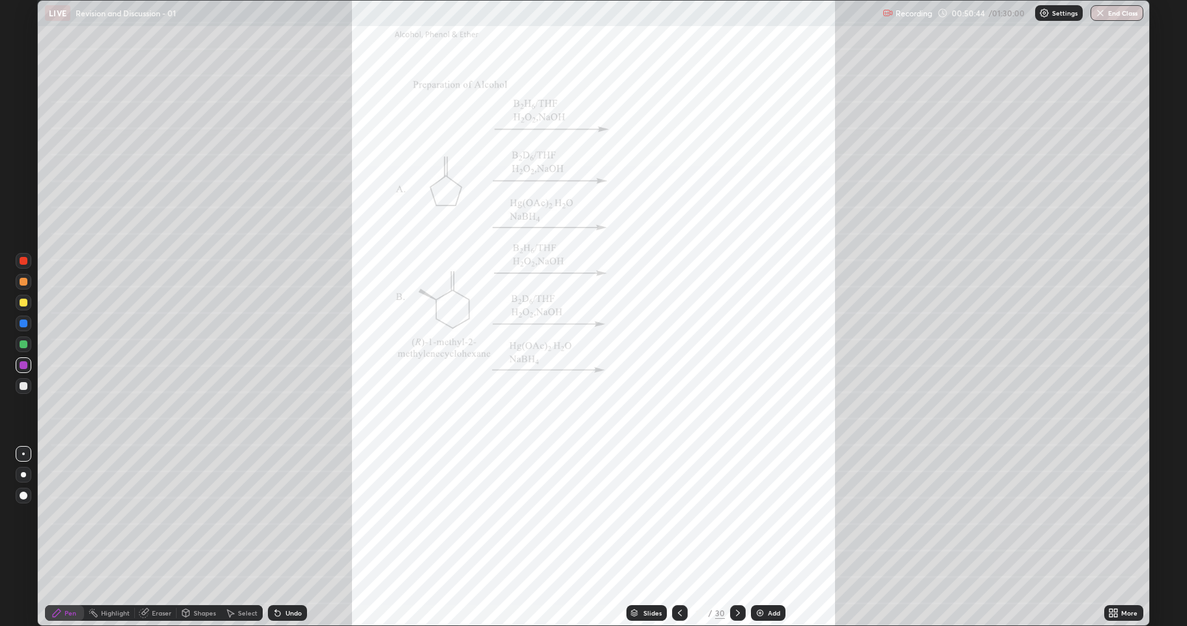
click at [1114, 515] on div "More" at bounding box center [1123, 613] width 39 height 16
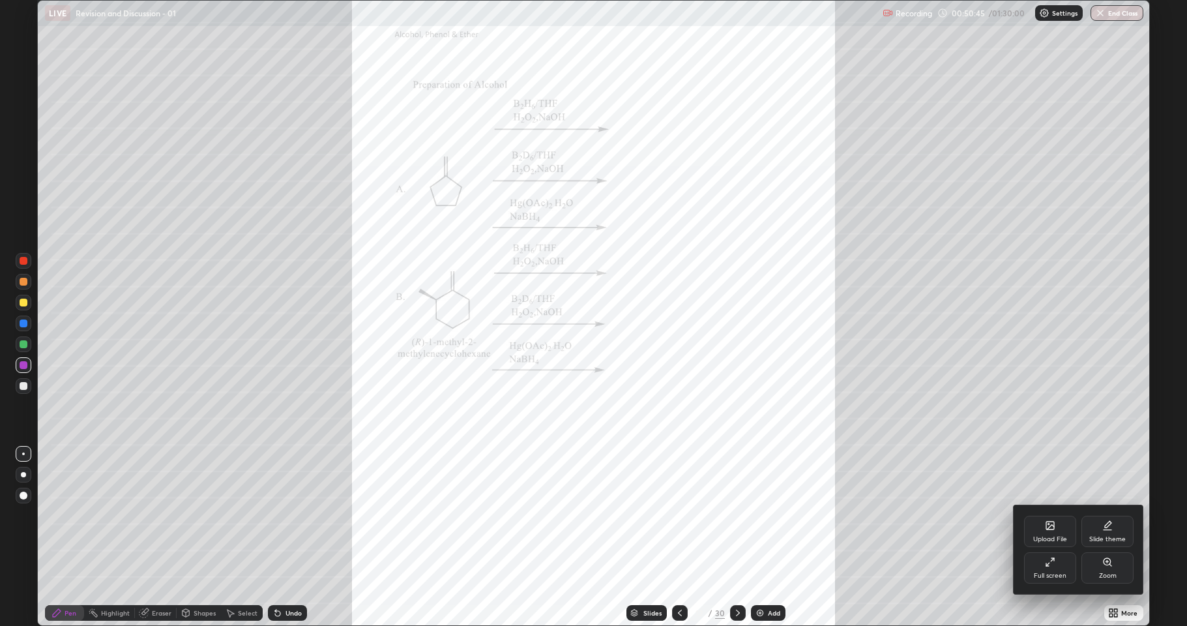
click at [1103, 515] on div "Zoom" at bounding box center [1108, 567] width 52 height 31
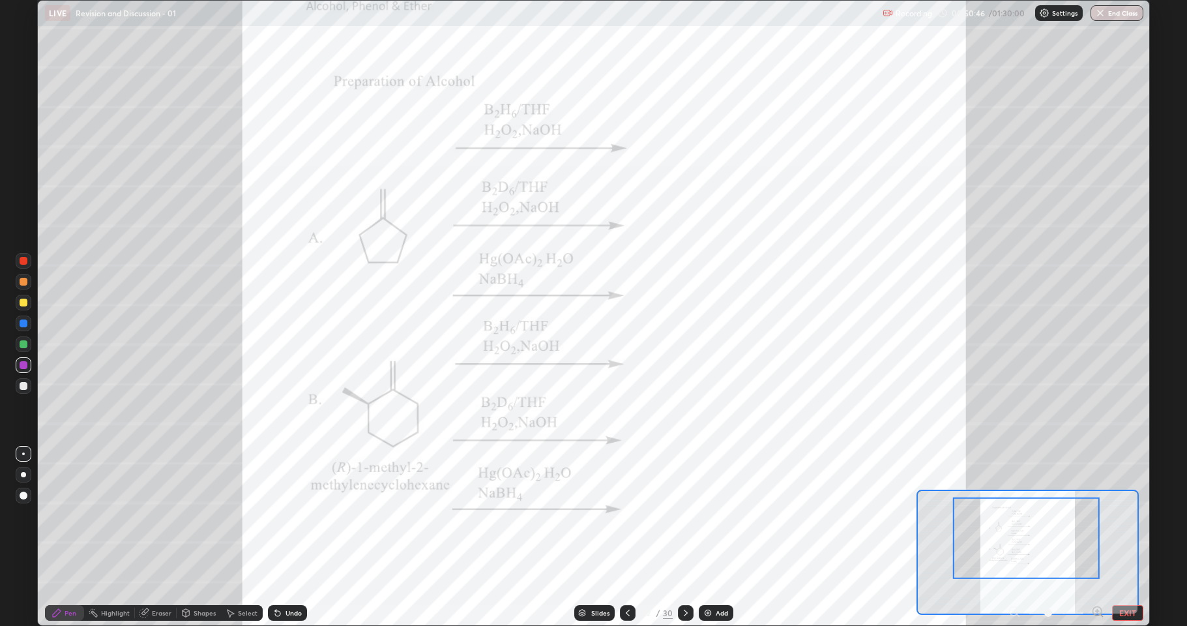
click at [1098, 515] on icon at bounding box center [1096, 611] width 3 height 0
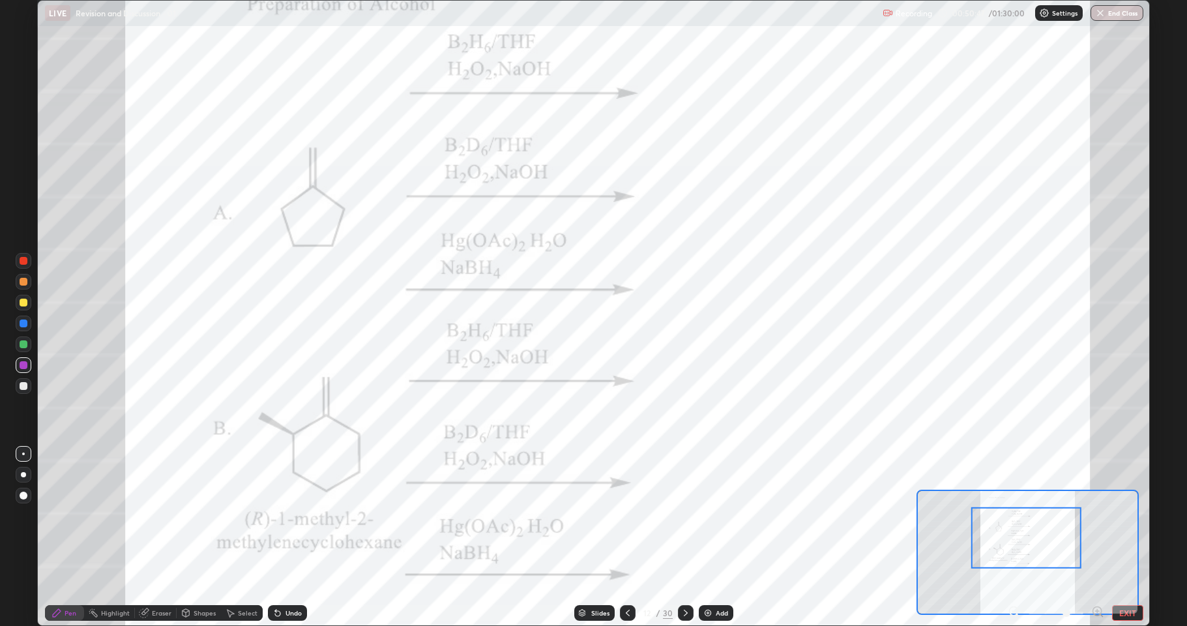
click at [1070, 515] on div at bounding box center [1026, 537] width 110 height 61
click at [23, 347] on div at bounding box center [24, 344] width 8 height 8
click at [27, 365] on div at bounding box center [24, 365] width 8 height 8
click at [685, 515] on icon at bounding box center [686, 613] width 10 height 10
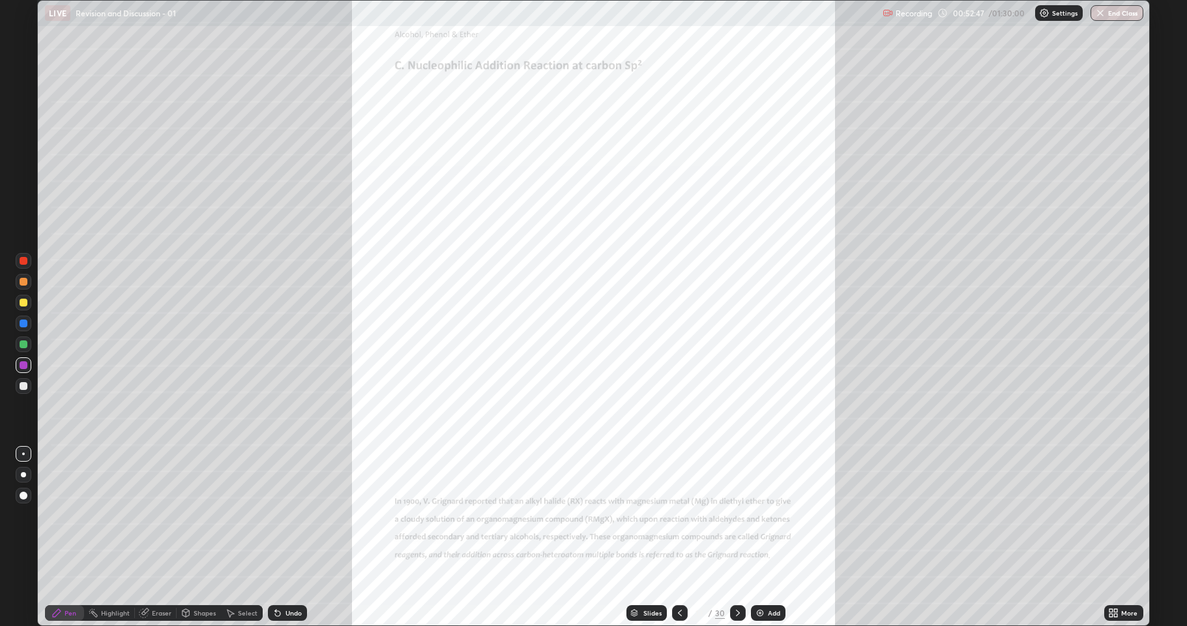
click at [21, 322] on div at bounding box center [24, 323] width 8 height 8
click at [25, 304] on div at bounding box center [24, 303] width 8 height 8
click at [22, 365] on div at bounding box center [24, 365] width 8 height 8
click at [758, 515] on img at bounding box center [760, 613] width 10 height 10
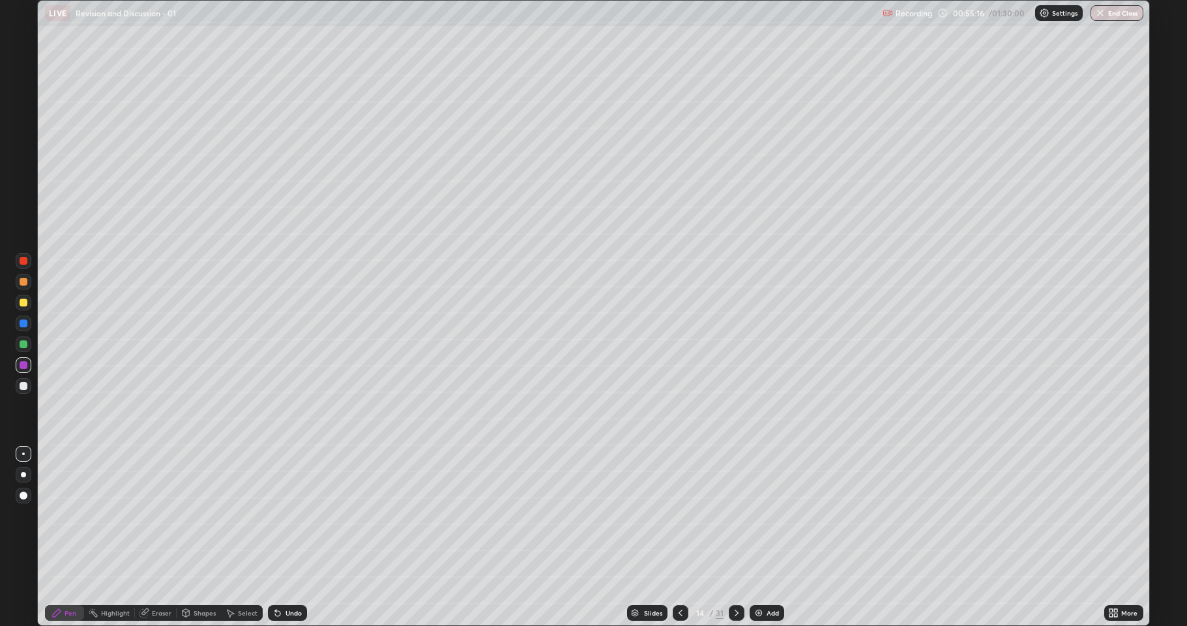
click at [26, 306] on div at bounding box center [24, 303] width 16 height 16
click at [735, 515] on icon at bounding box center [736, 613] width 10 height 10
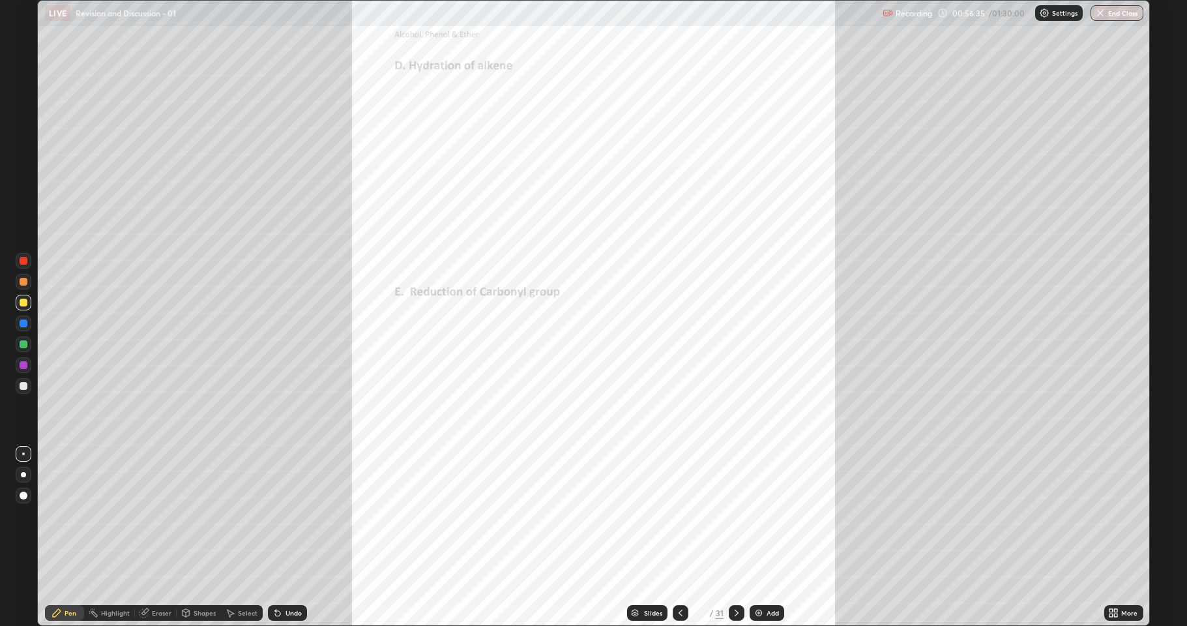
click at [678, 515] on icon at bounding box center [680, 613] width 10 height 10
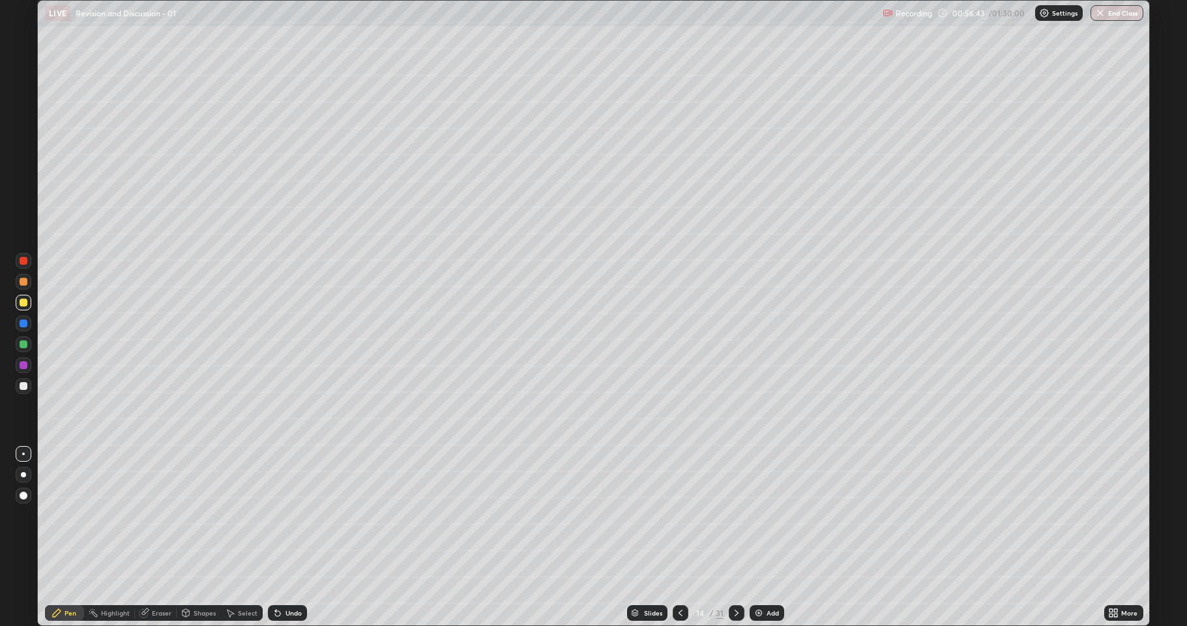
click at [679, 515] on icon at bounding box center [680, 613] width 10 height 10
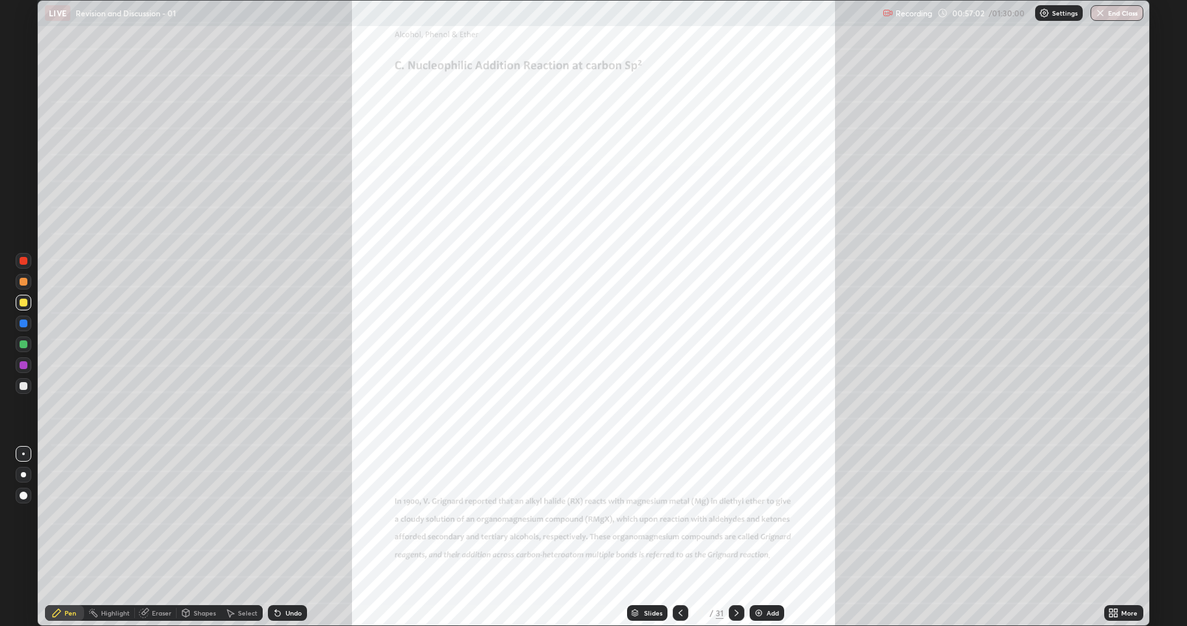
click at [733, 515] on icon at bounding box center [736, 613] width 10 height 10
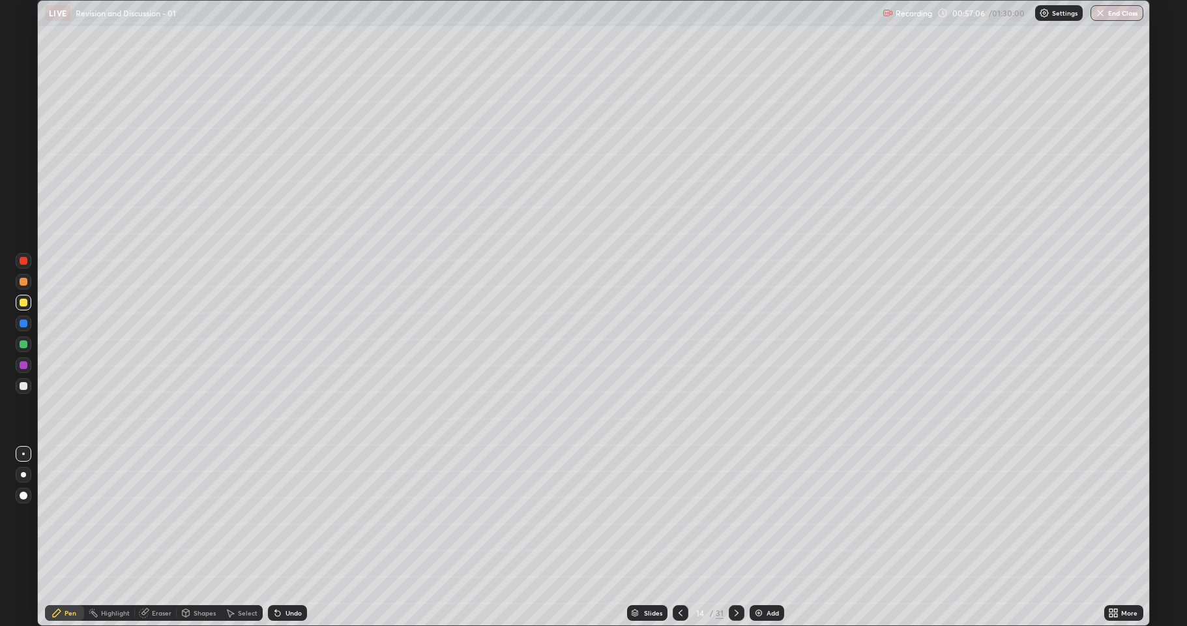
click at [735, 515] on icon at bounding box center [736, 613] width 10 height 10
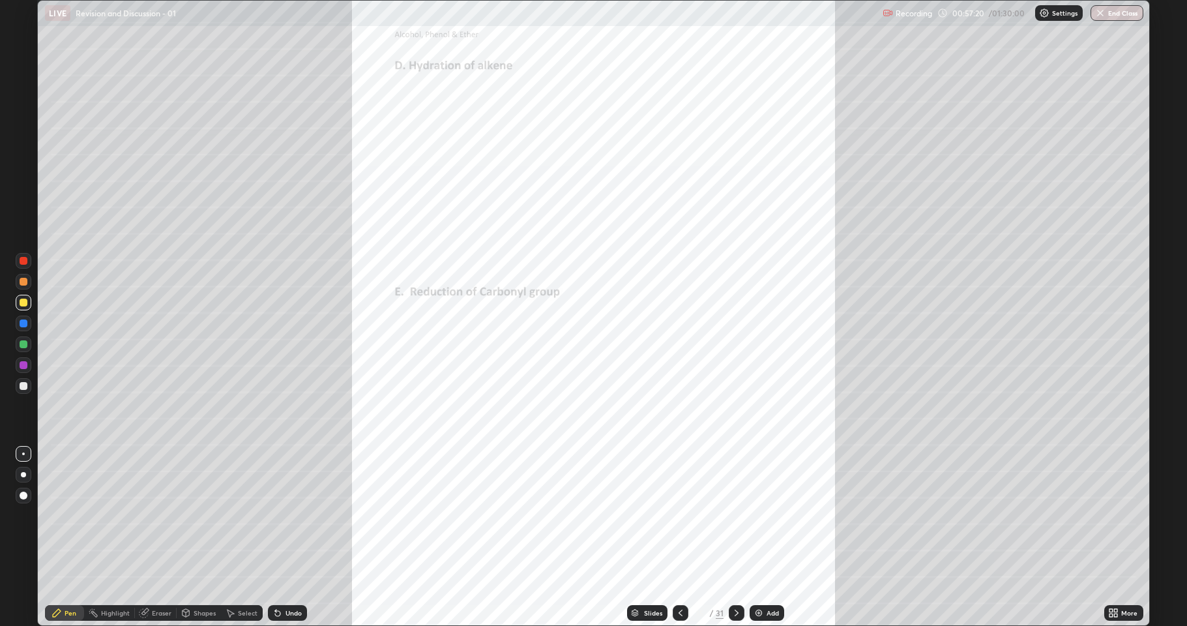
click at [26, 370] on div at bounding box center [24, 365] width 16 height 16
click at [675, 515] on icon at bounding box center [680, 613] width 10 height 10
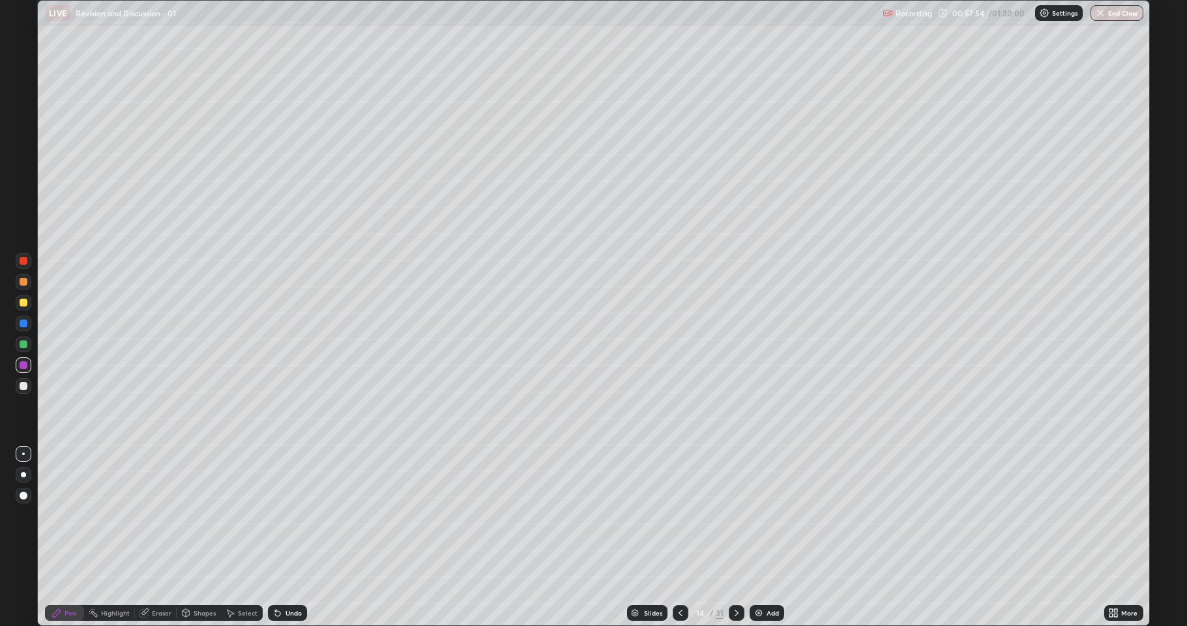
click at [678, 515] on icon at bounding box center [680, 613] width 10 height 10
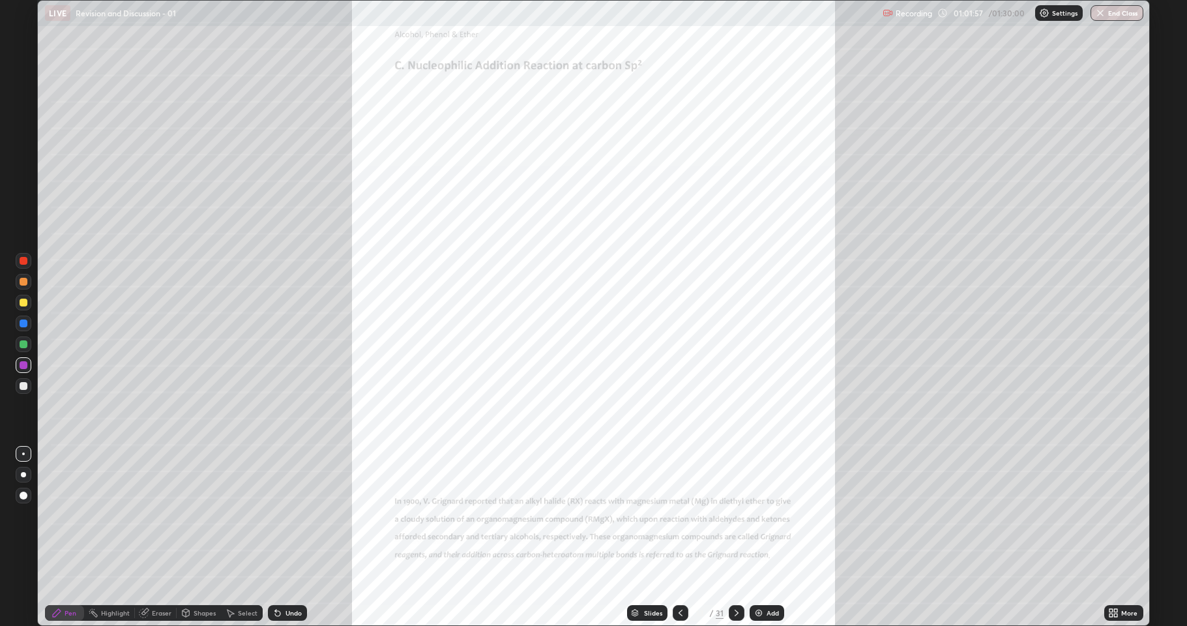
click at [735, 515] on icon at bounding box center [736, 613] width 10 height 10
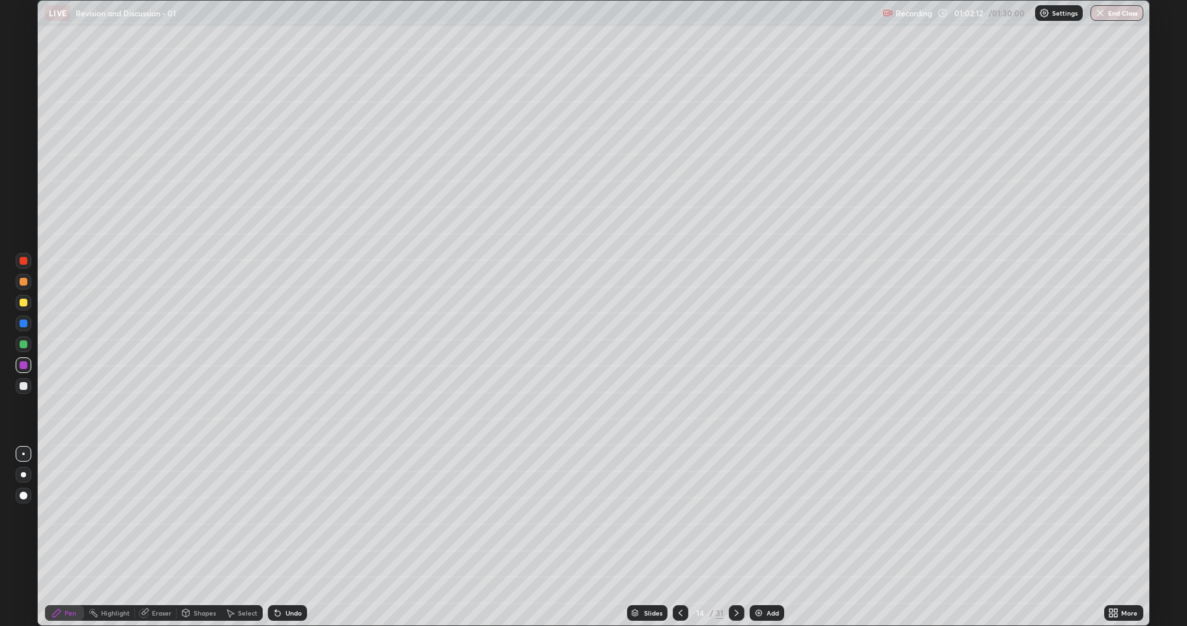
click at [27, 309] on div at bounding box center [24, 303] width 16 height 16
click at [22, 389] on div at bounding box center [24, 386] width 8 height 8
click at [25, 384] on div at bounding box center [24, 386] width 8 height 8
click at [238, 515] on div "Select" at bounding box center [248, 613] width 20 height 7
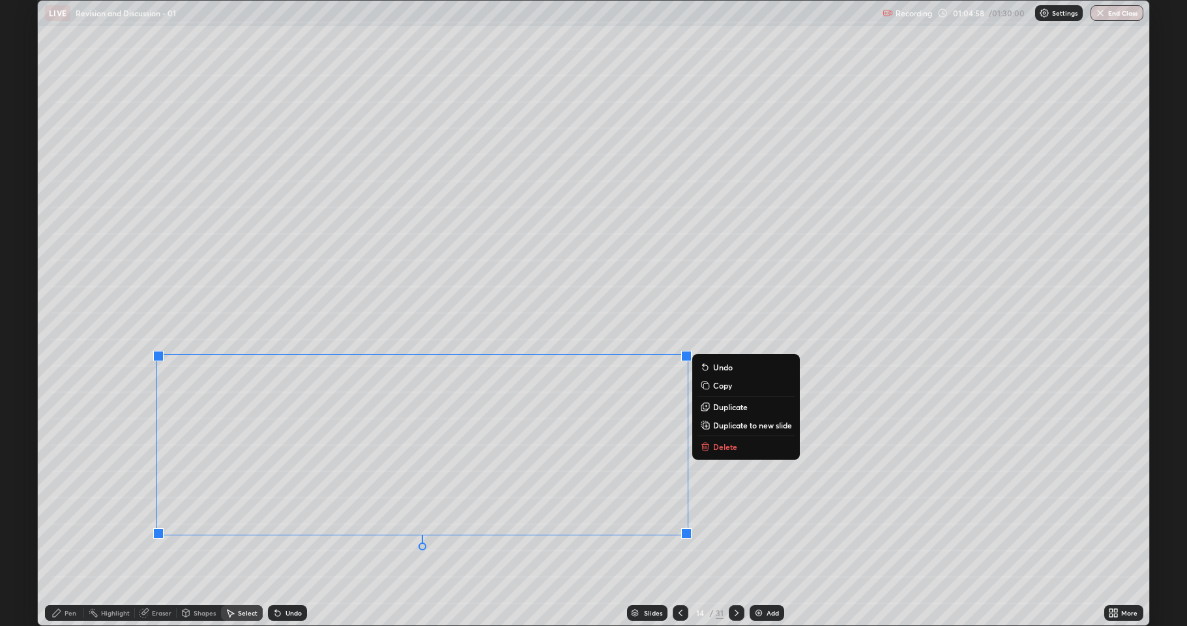
click at [724, 426] on p "Duplicate to new slide" at bounding box center [752, 425] width 79 height 10
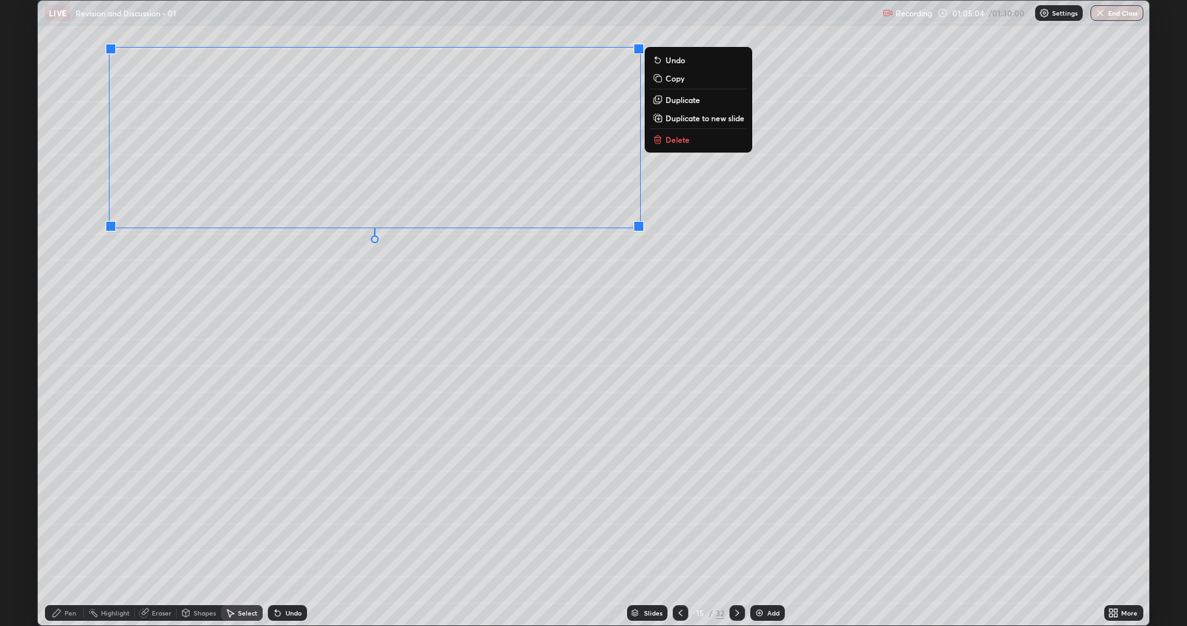
click at [222, 371] on div "0 ° Undo Copy Duplicate Duplicate to new slide Delete" at bounding box center [594, 313] width 1112 height 625
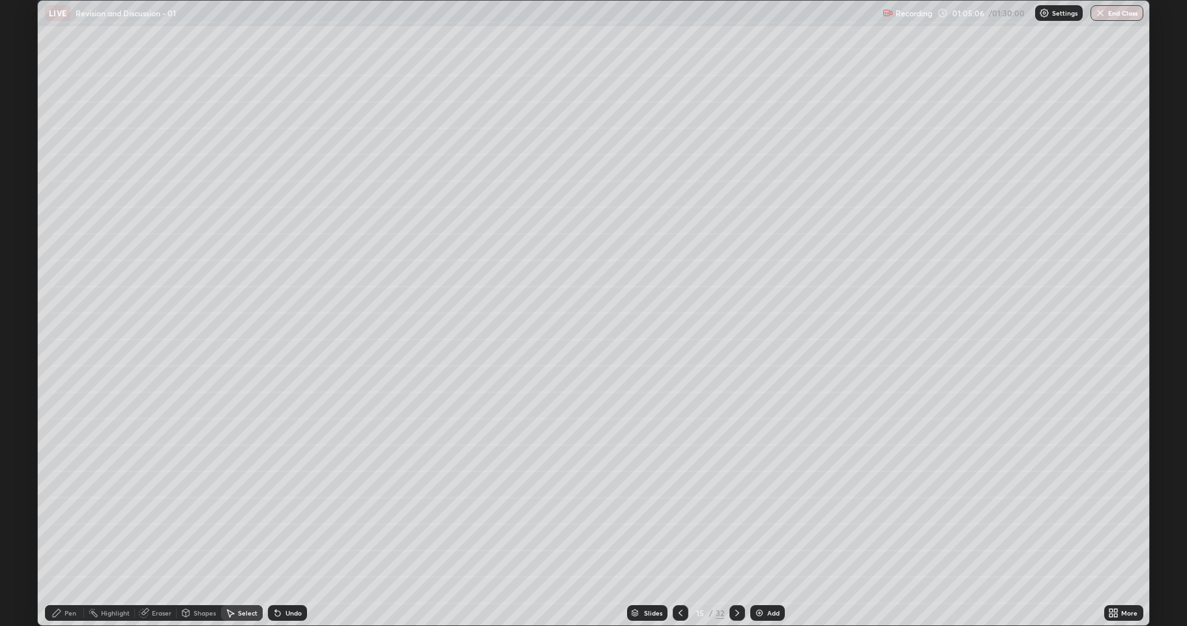
click at [233, 515] on icon at bounding box center [231, 614] width 7 height 8
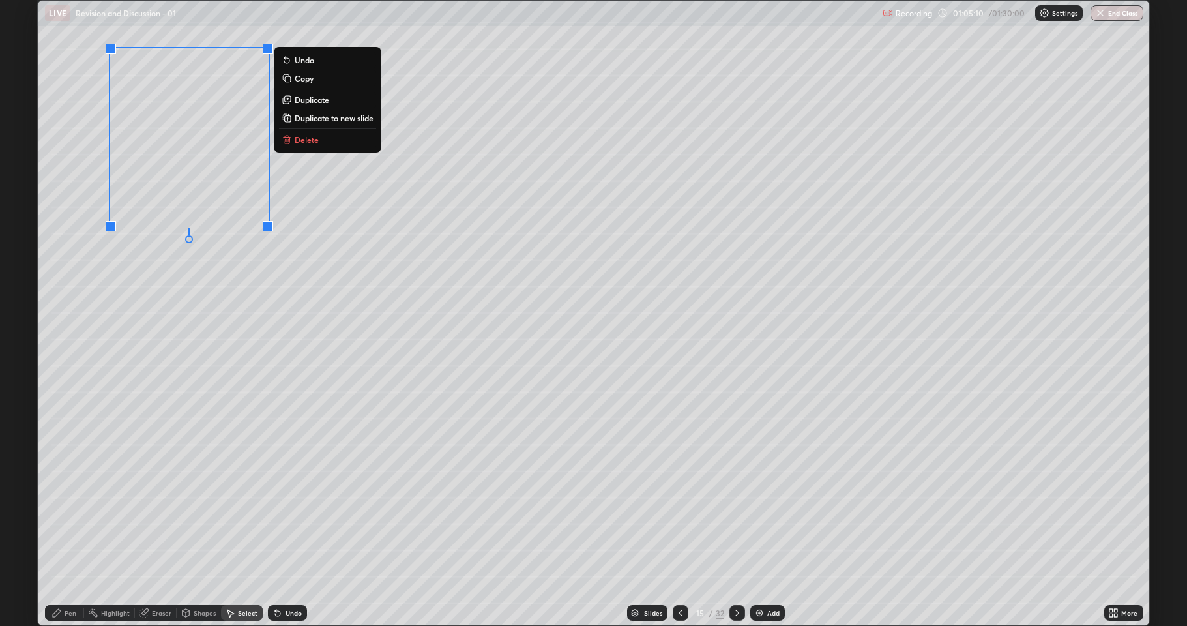
click at [321, 102] on p "Duplicate" at bounding box center [312, 100] width 35 height 10
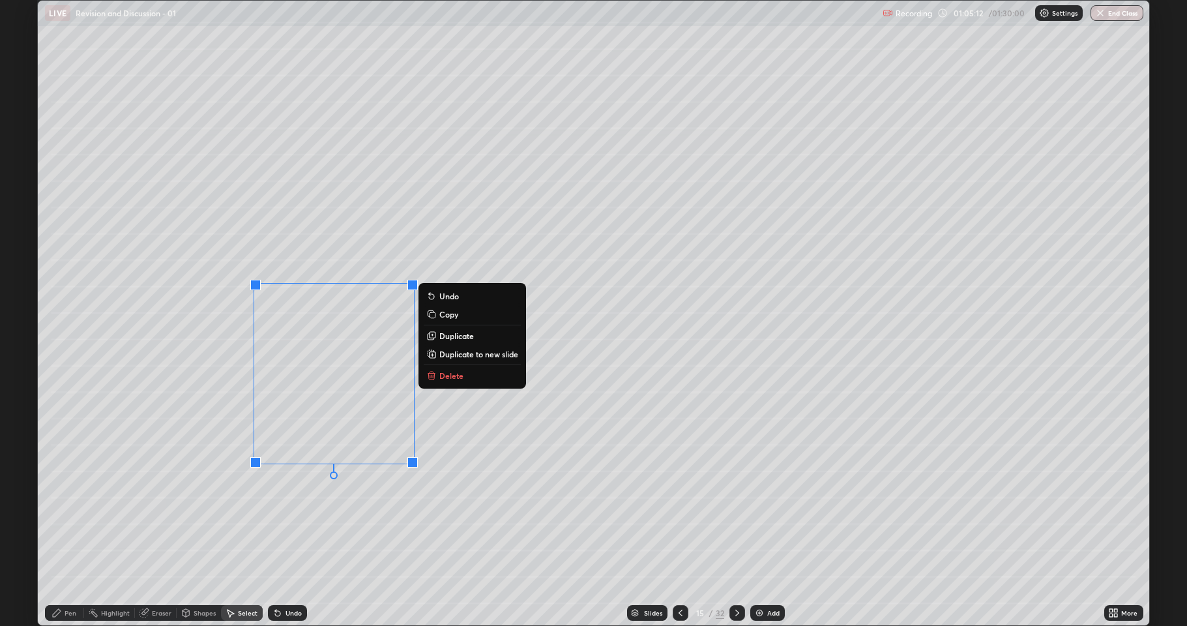
click at [312, 515] on div "0 ° Undo Copy Duplicate Duplicate to new slide Delete" at bounding box center [594, 313] width 1112 height 625
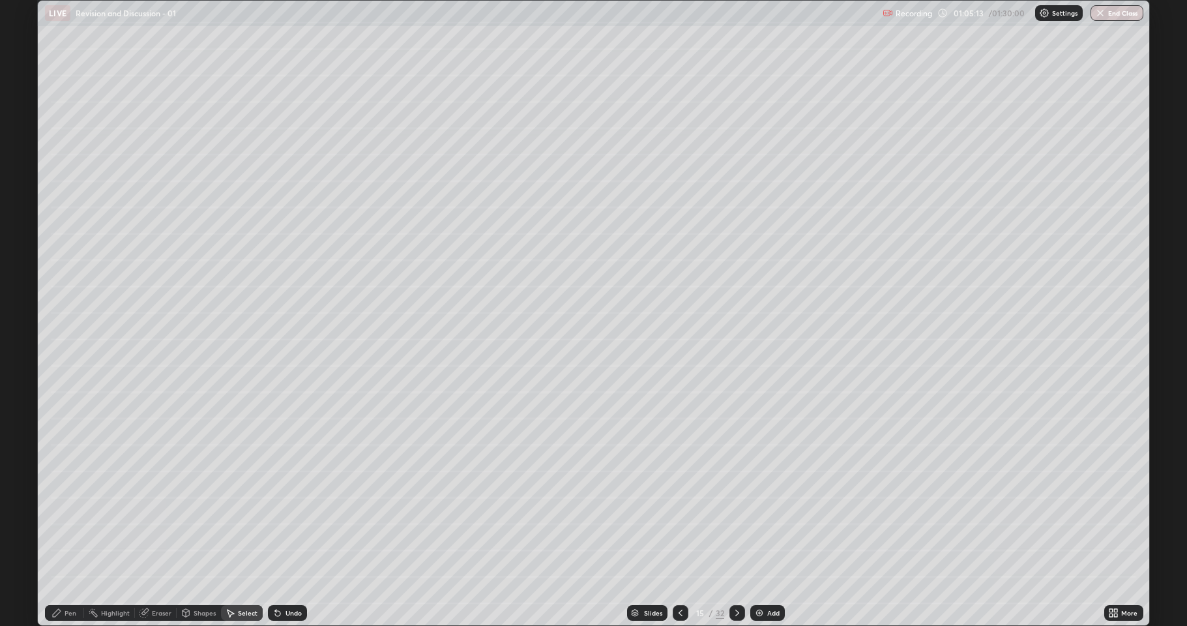
click at [166, 515] on div "Eraser" at bounding box center [162, 613] width 20 height 7
click at [65, 515] on div "Pen" at bounding box center [71, 613] width 12 height 7
click at [23, 389] on div at bounding box center [24, 386] width 8 height 8
click at [26, 365] on div at bounding box center [24, 365] width 8 height 8
click at [239, 515] on div "Select" at bounding box center [248, 613] width 20 height 7
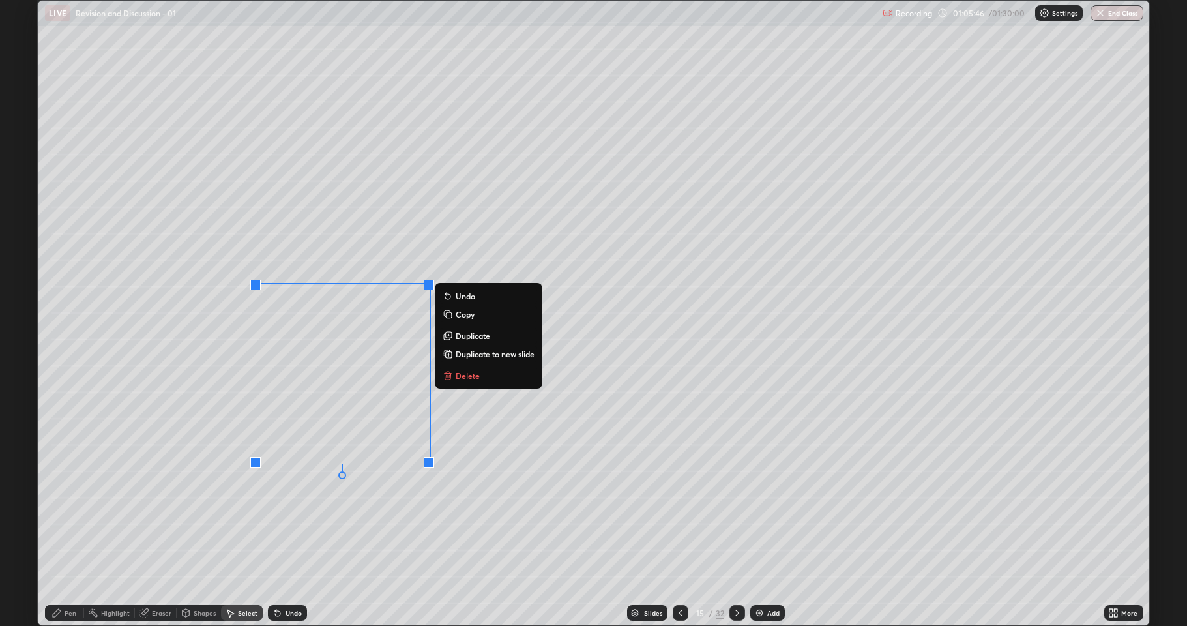
click at [472, 338] on p "Duplicate" at bounding box center [473, 336] width 35 height 10
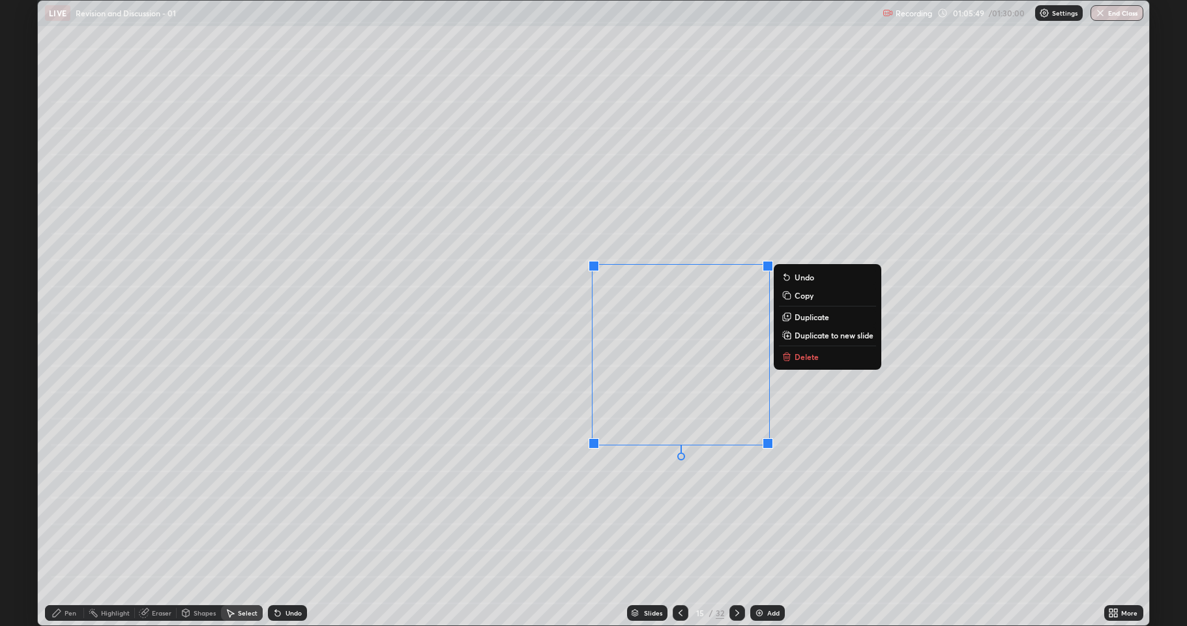
click at [543, 492] on div "0 ° Undo Copy Duplicate Duplicate to new slide Delete" at bounding box center [594, 313] width 1112 height 625
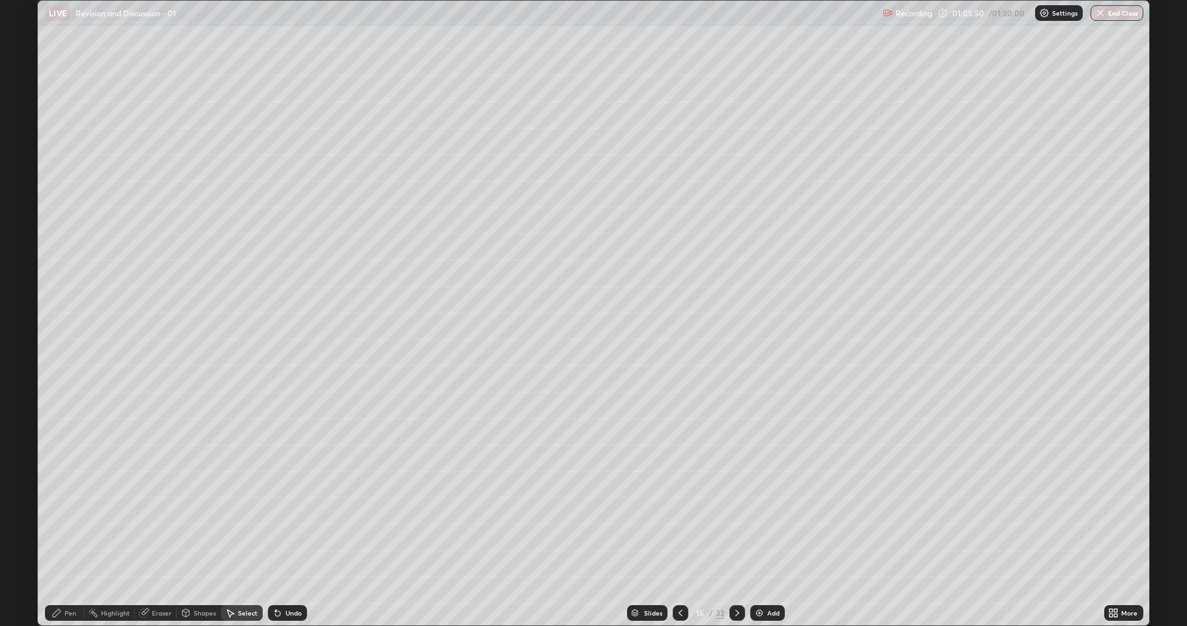
click at [170, 515] on div "Eraser" at bounding box center [162, 613] width 20 height 7
click at [62, 515] on div "Pen" at bounding box center [64, 613] width 39 height 16
click at [30, 386] on div at bounding box center [24, 386] width 16 height 16
click at [26, 304] on div at bounding box center [24, 303] width 8 height 8
click at [27, 365] on div at bounding box center [24, 365] width 16 height 16
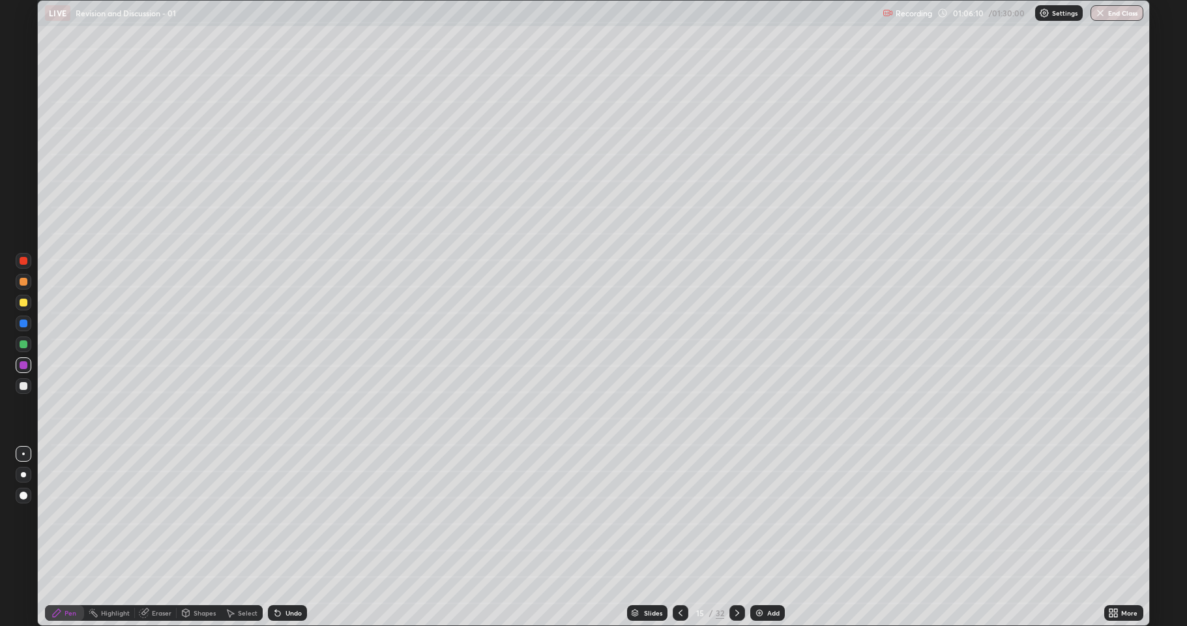
click at [25, 385] on div at bounding box center [24, 386] width 8 height 8
click at [24, 383] on div at bounding box center [24, 386] width 8 height 8
click at [20, 385] on div at bounding box center [24, 386] width 8 height 8
click at [22, 345] on div at bounding box center [24, 344] width 8 height 8
click at [22, 388] on div at bounding box center [24, 386] width 8 height 8
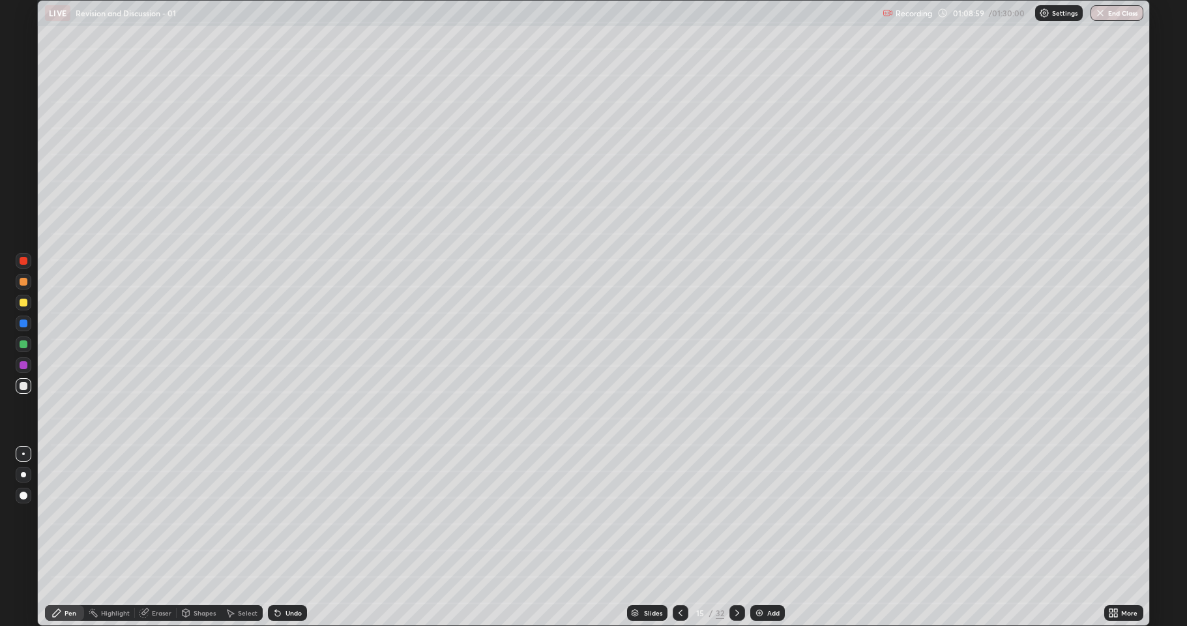
click at [758, 515] on div "Add" at bounding box center [767, 613] width 35 height 16
click at [23, 309] on div at bounding box center [24, 303] width 16 height 16
click at [24, 386] on div at bounding box center [24, 386] width 8 height 8
click at [25, 306] on div at bounding box center [24, 303] width 8 height 8
click at [23, 387] on div at bounding box center [24, 386] width 8 height 8
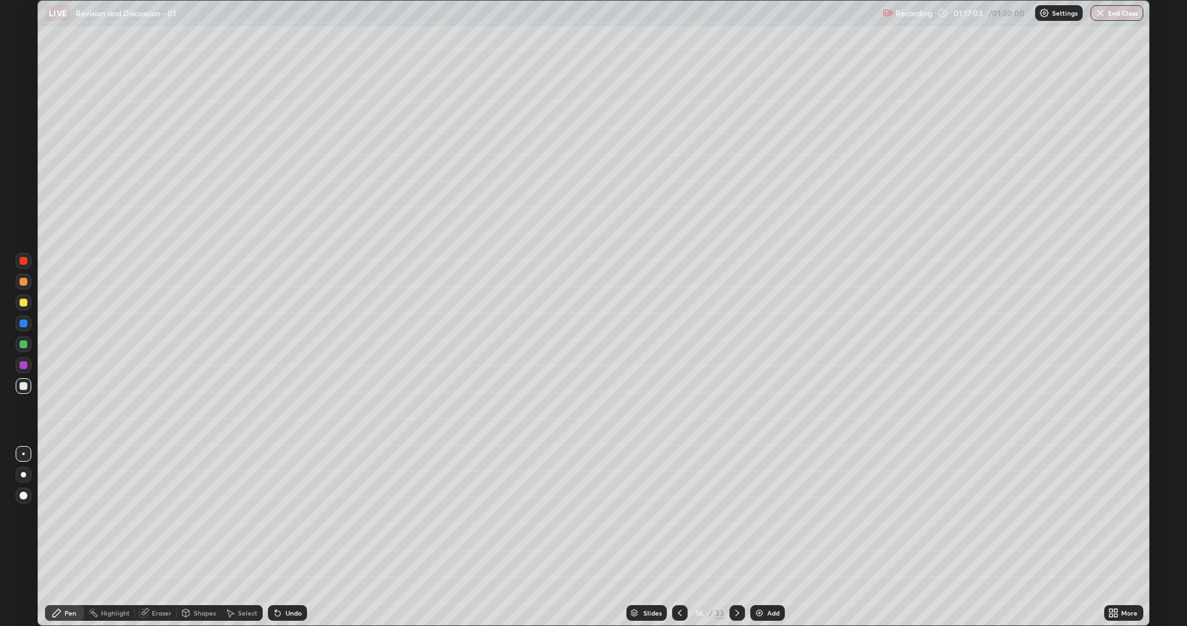
click at [22, 364] on div at bounding box center [24, 365] width 8 height 8
click at [23, 385] on div at bounding box center [24, 386] width 8 height 8
click at [23, 305] on div at bounding box center [24, 303] width 8 height 8
click at [23, 385] on div at bounding box center [24, 386] width 8 height 8
click at [738, 515] on icon at bounding box center [737, 613] width 10 height 10
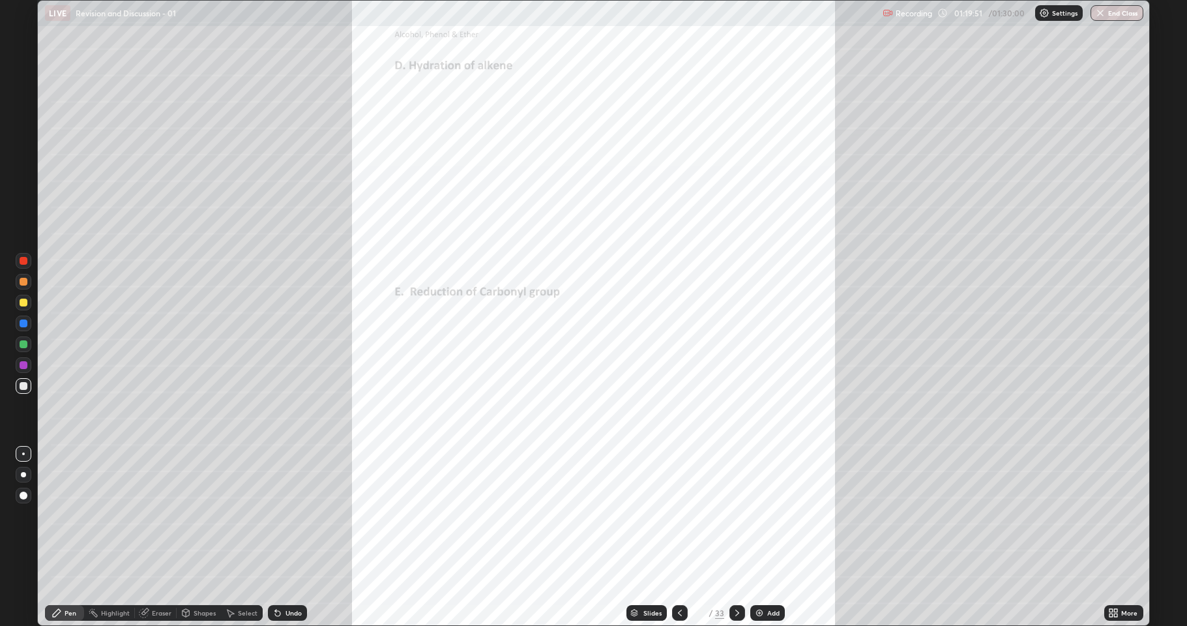
click at [677, 515] on icon at bounding box center [680, 613] width 10 height 10
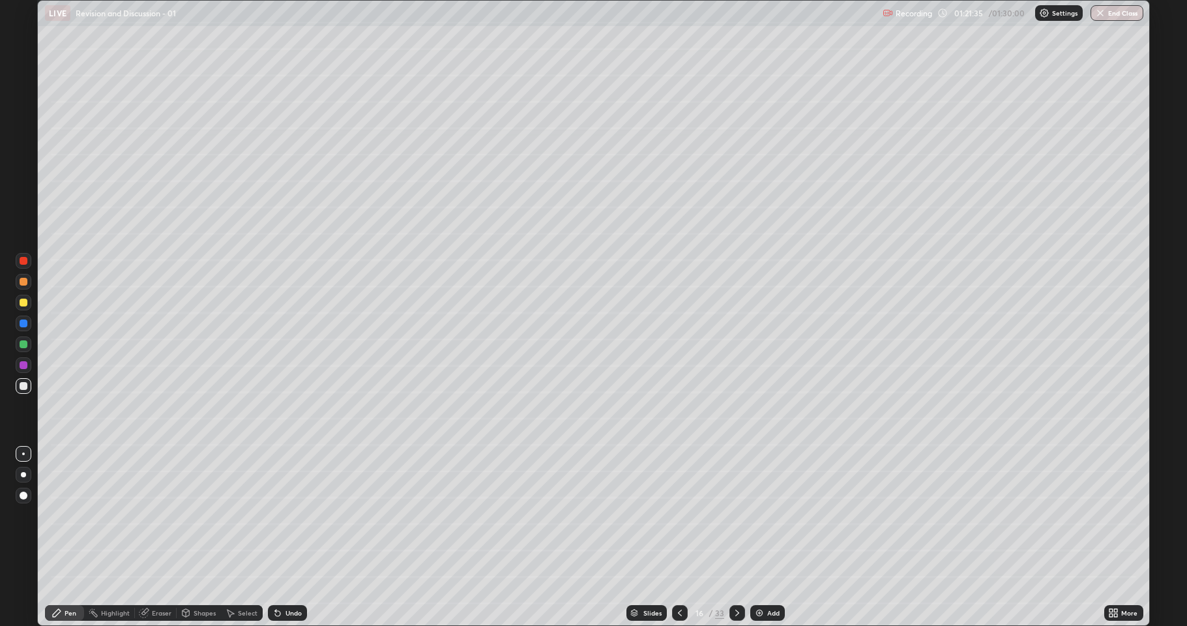
click at [741, 515] on icon at bounding box center [737, 613] width 10 height 10
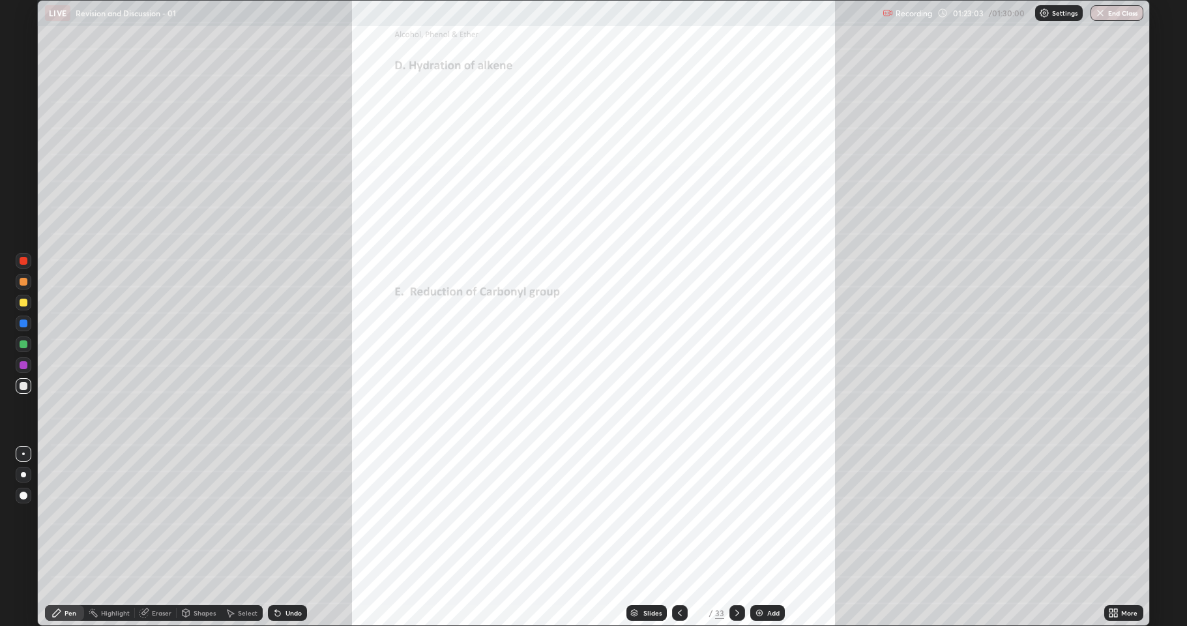
click at [738, 515] on icon at bounding box center [737, 613] width 10 height 10
click at [682, 515] on icon at bounding box center [680, 613] width 10 height 10
click at [735, 515] on icon at bounding box center [737, 613] width 10 height 10
click at [29, 366] on div at bounding box center [24, 365] width 16 height 16
click at [27, 304] on div at bounding box center [24, 303] width 8 height 8
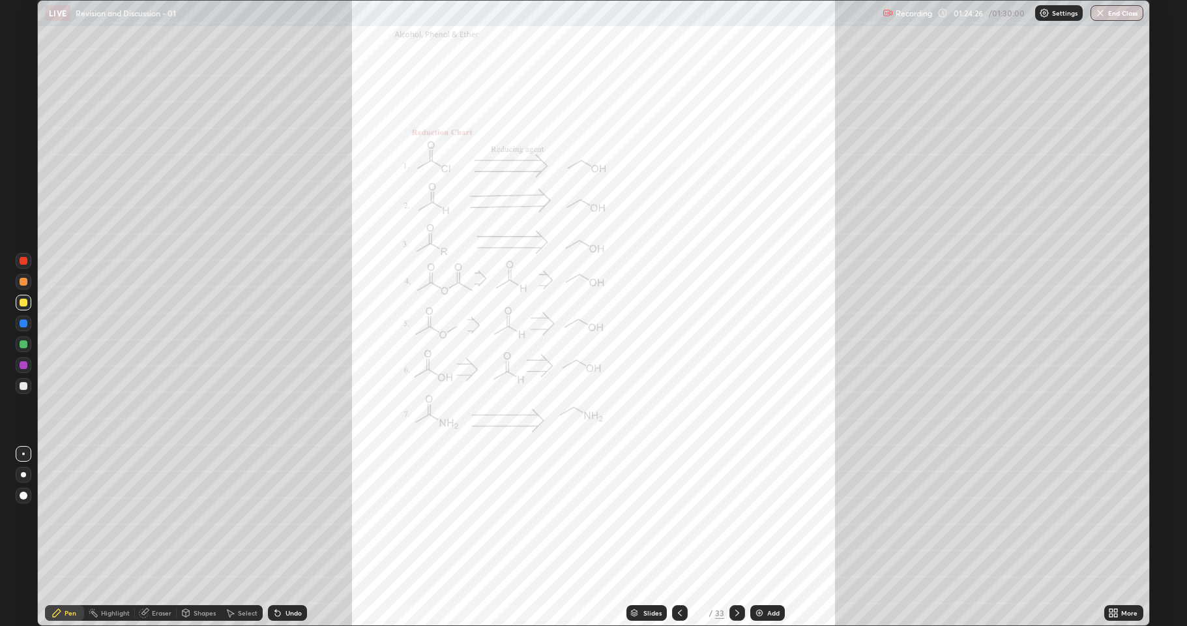
click at [26, 385] on div at bounding box center [24, 386] width 8 height 8
click at [22, 347] on div at bounding box center [24, 344] width 8 height 8
click at [25, 304] on div at bounding box center [24, 303] width 8 height 8
click at [1116, 515] on icon at bounding box center [1113, 613] width 10 height 10
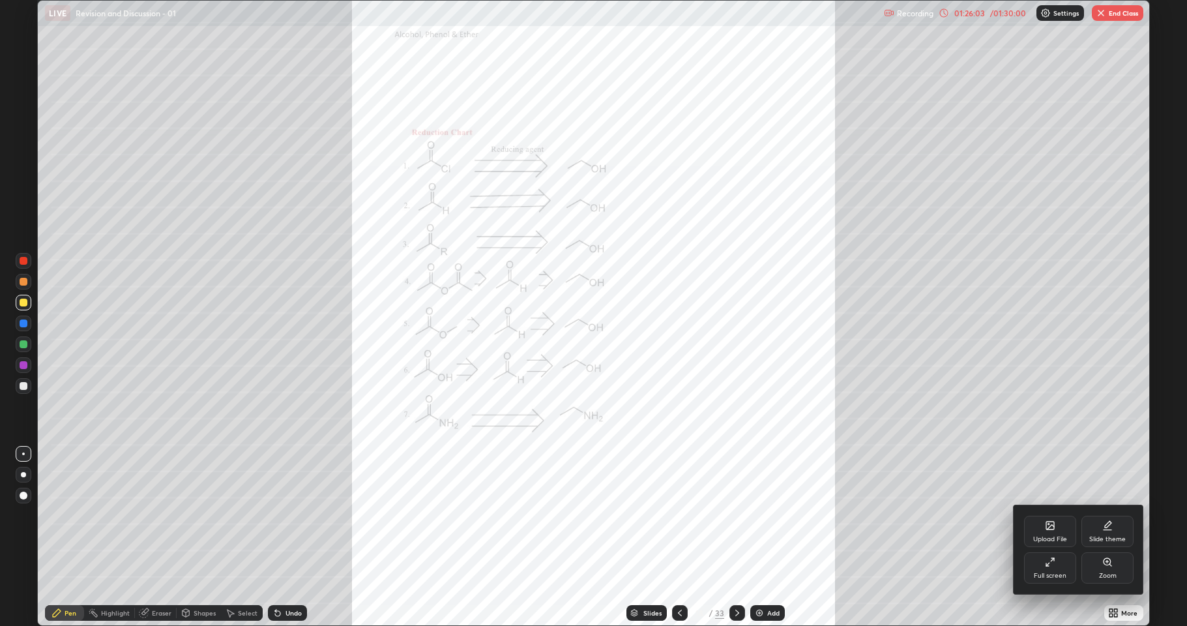
click at [1106, 515] on div "Zoom" at bounding box center [1108, 567] width 52 height 31
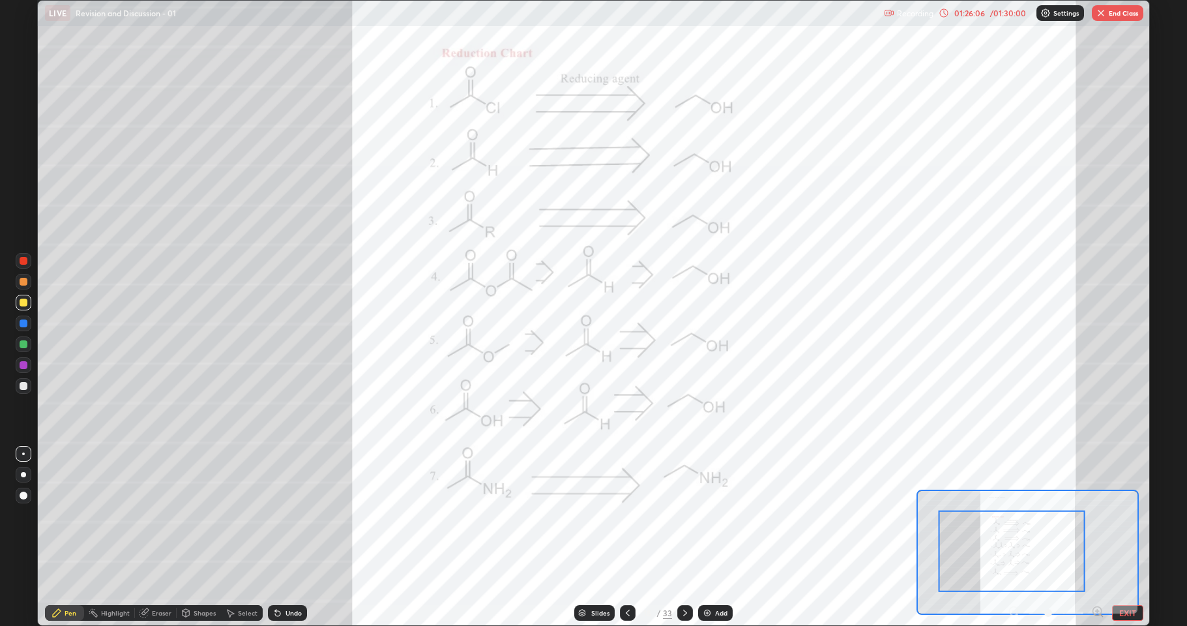
click at [1090, 515] on div at bounding box center [1056, 613] width 96 height 16
click at [1098, 515] on icon at bounding box center [1096, 611] width 3 height 0
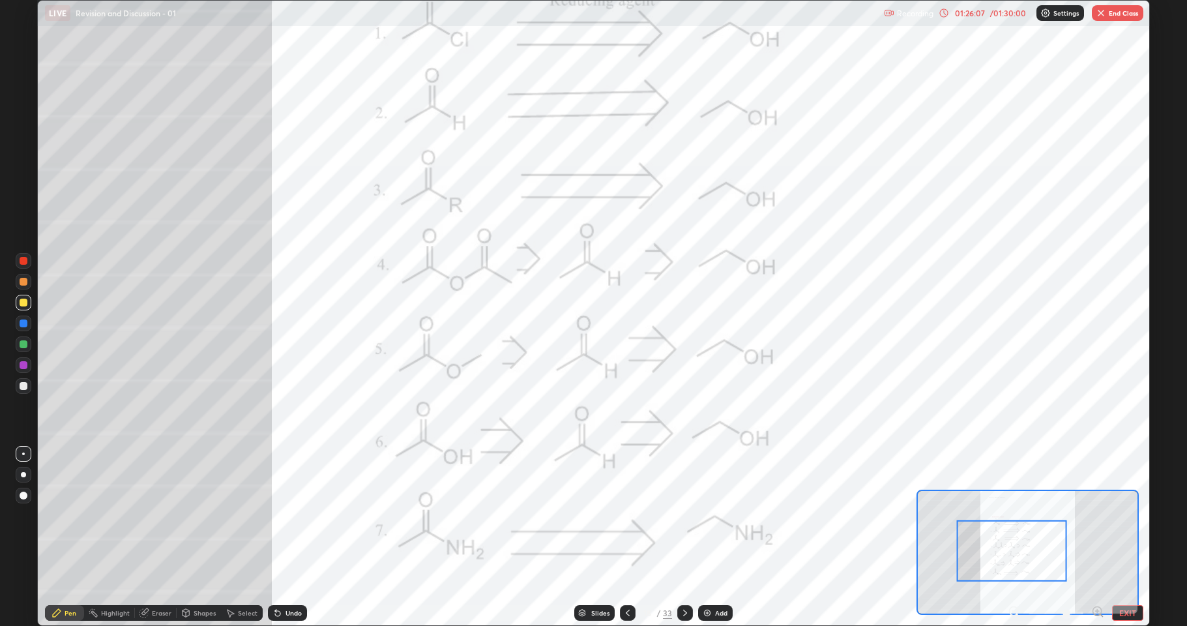
click at [1097, 515] on icon at bounding box center [1097, 611] width 13 height 13
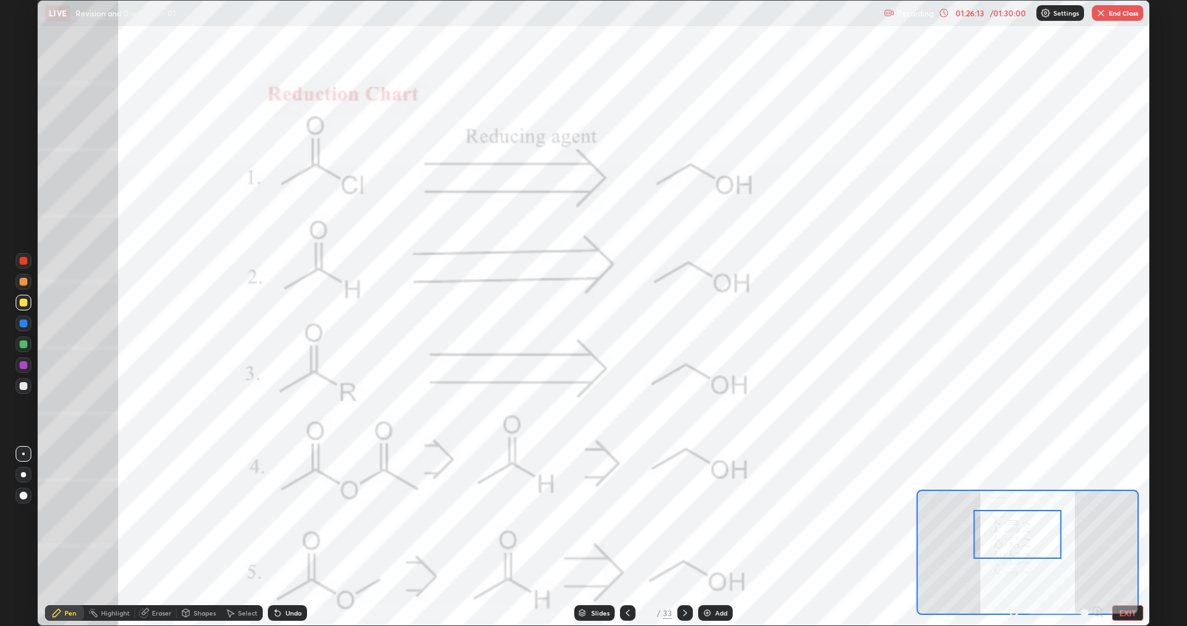
click at [1016, 515] on icon at bounding box center [1014, 611] width 13 height 13
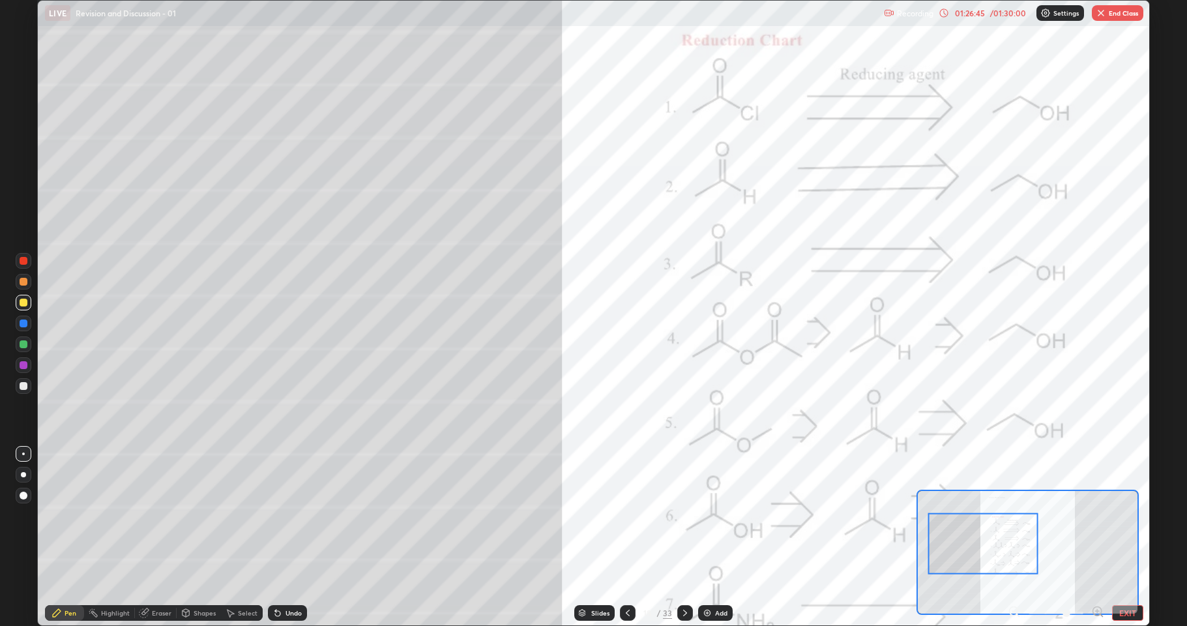
click at [203, 515] on div "Shapes" at bounding box center [205, 613] width 22 height 7
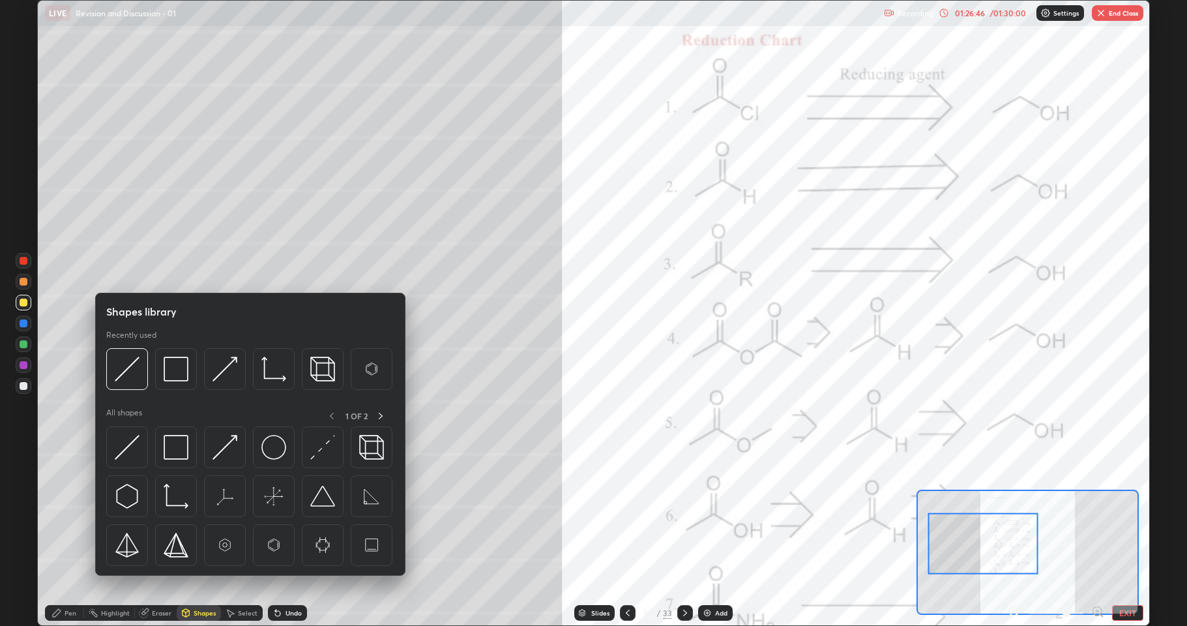
click at [23, 365] on div at bounding box center [24, 365] width 8 height 8
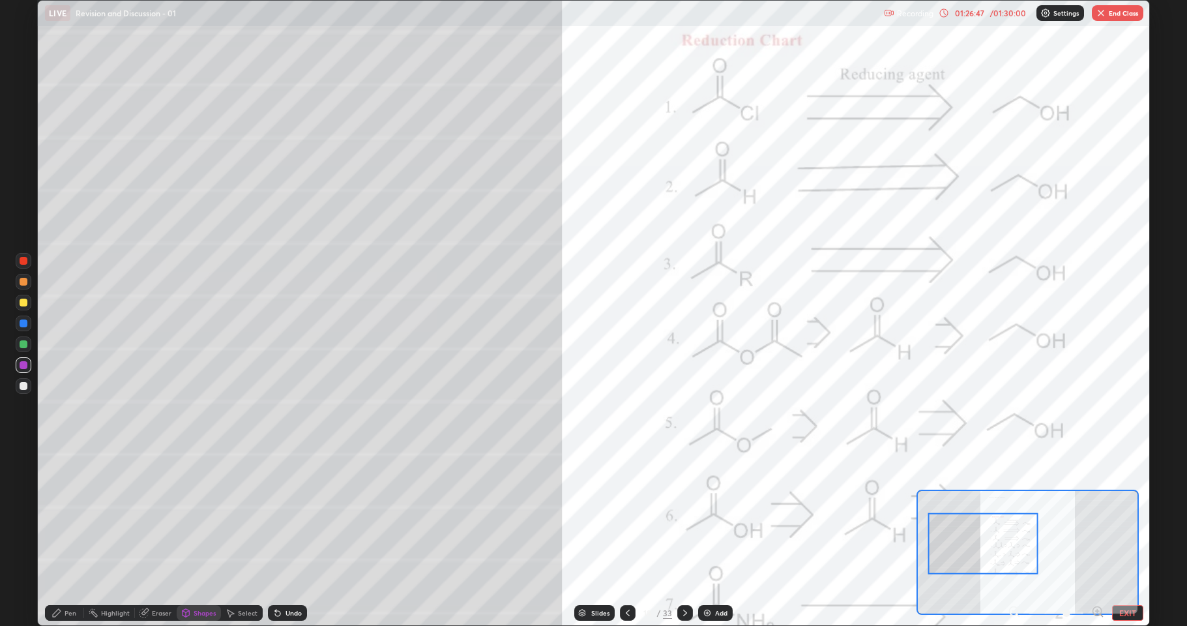
click at [205, 515] on div "Shapes" at bounding box center [199, 613] width 44 height 16
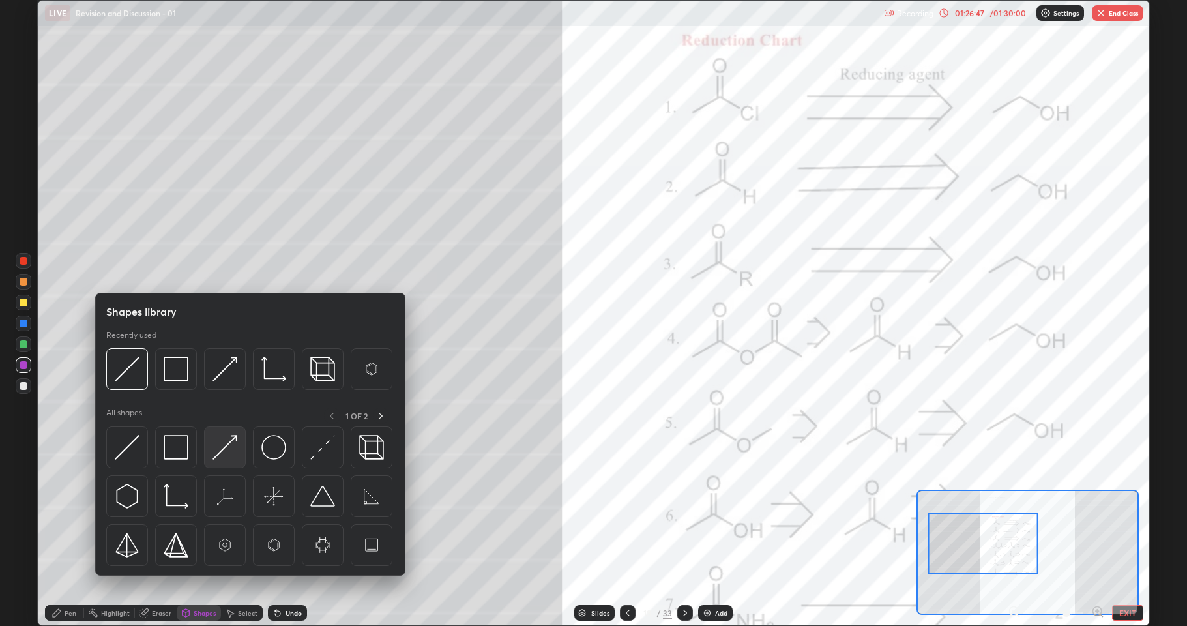
click at [229, 453] on img at bounding box center [225, 447] width 25 height 25
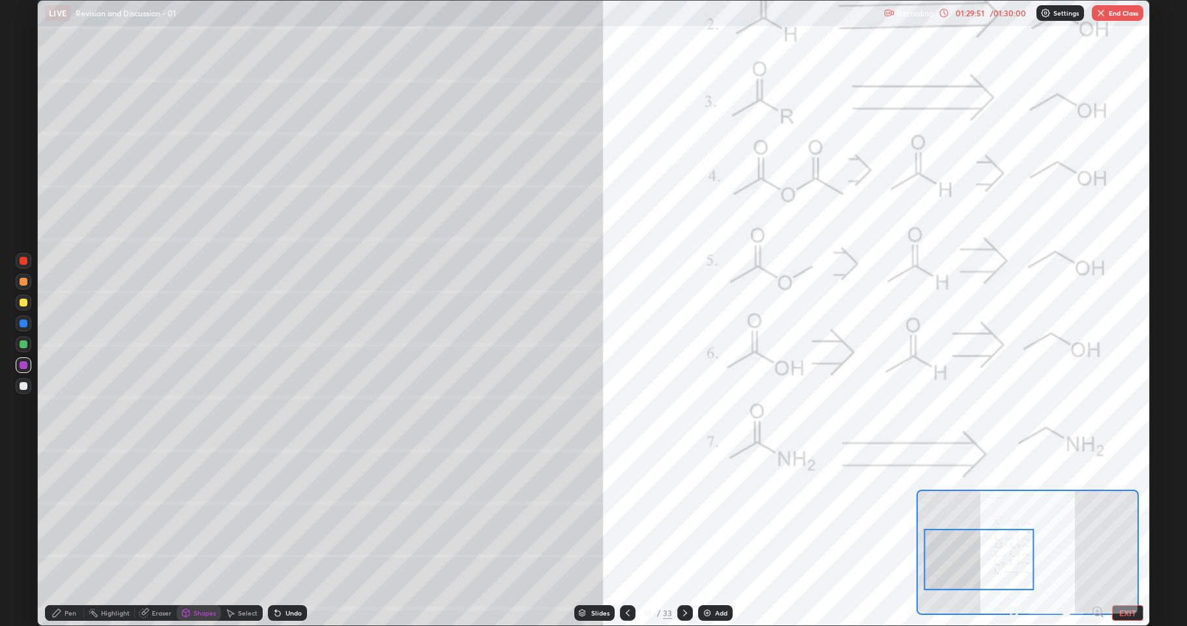
click at [707, 515] on div "Add" at bounding box center [715, 613] width 35 height 16
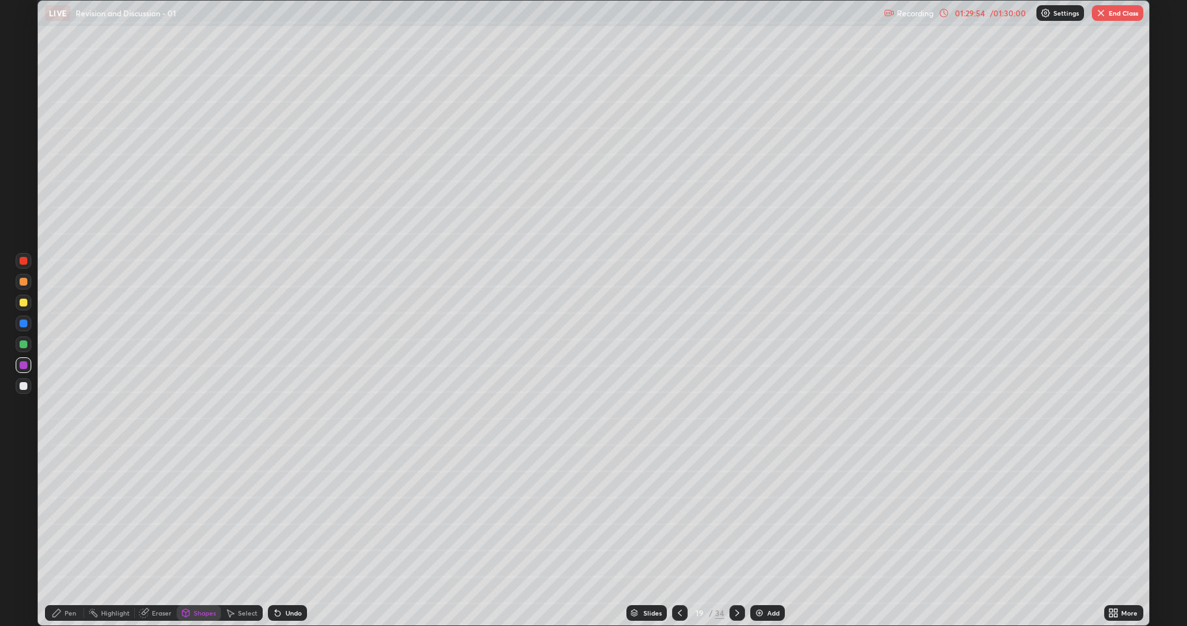
click at [24, 305] on div at bounding box center [24, 303] width 8 height 8
click at [283, 515] on div "Undo" at bounding box center [287, 613] width 39 height 16
click at [66, 515] on div "Pen" at bounding box center [64, 613] width 39 height 16
click at [24, 303] on div at bounding box center [24, 303] width 8 height 8
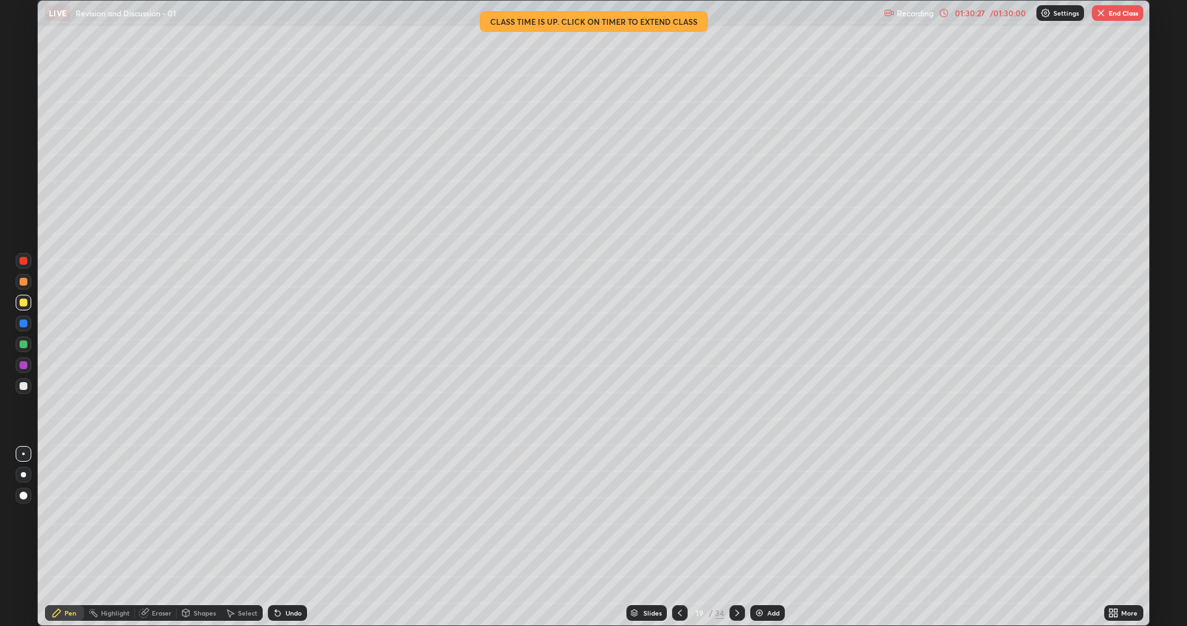
click at [25, 381] on div at bounding box center [24, 386] width 16 height 16
click at [293, 515] on div "Undo" at bounding box center [294, 613] width 16 height 7
click at [287, 515] on div "Undo" at bounding box center [287, 613] width 39 height 16
click at [20, 304] on div at bounding box center [24, 303] width 8 height 8
click at [303, 515] on div "Undo" at bounding box center [287, 613] width 39 height 16
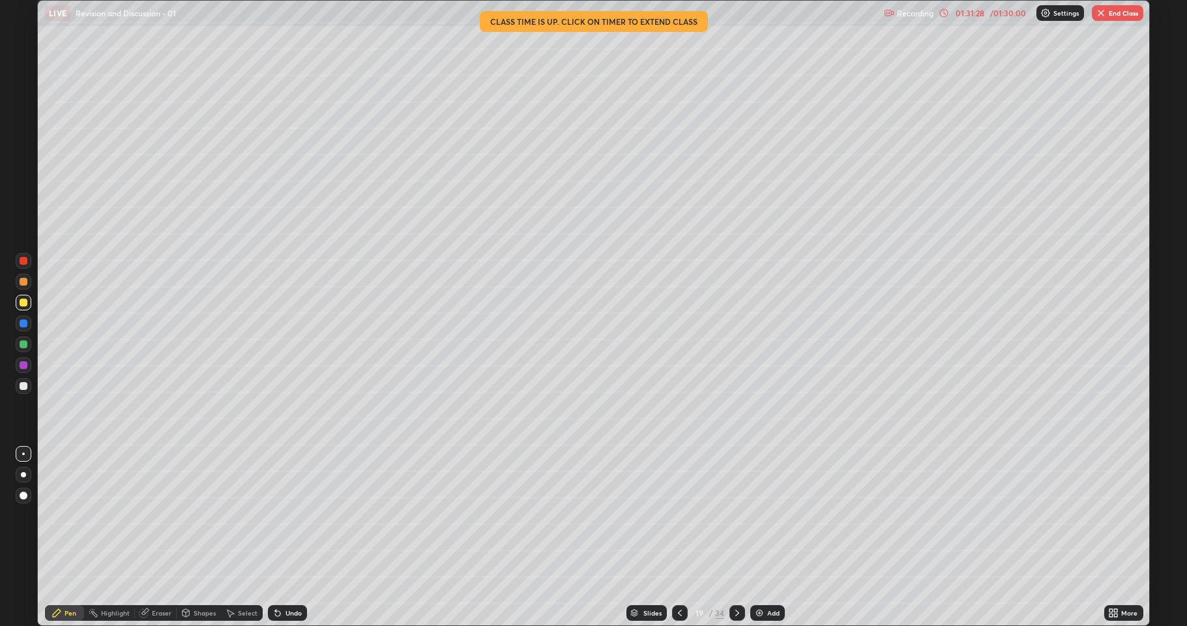
click at [297, 515] on div "Undo" at bounding box center [294, 613] width 16 height 7
click at [19, 347] on div at bounding box center [24, 344] width 16 height 16
click at [23, 366] on div at bounding box center [24, 365] width 8 height 8
click at [1119, 13] on button "End Class" at bounding box center [1118, 13] width 52 height 16
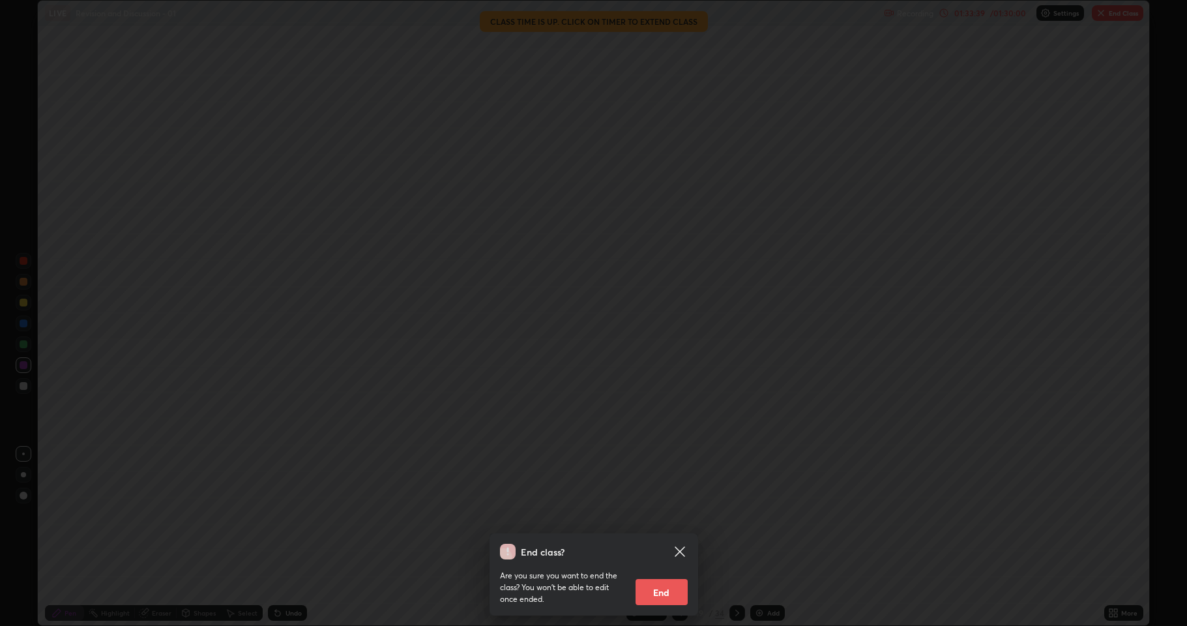
click at [669, 515] on button "End" at bounding box center [662, 592] width 52 height 26
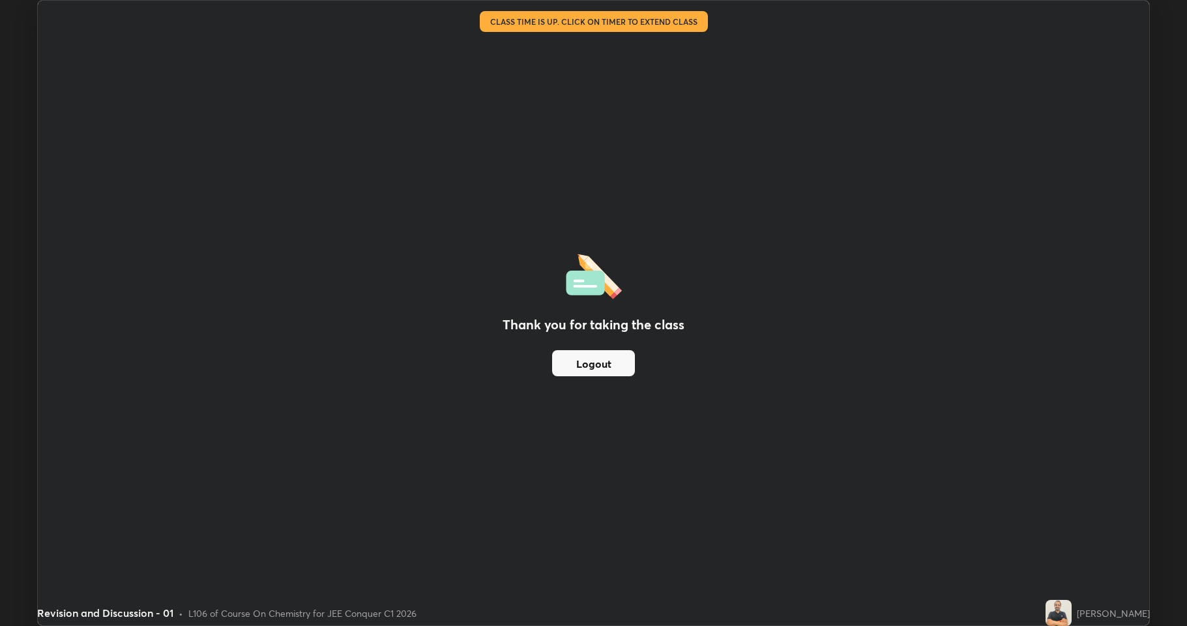
click at [610, 360] on button "Logout" at bounding box center [593, 363] width 83 height 26
